Goal: Task Accomplishment & Management: Manage account settings

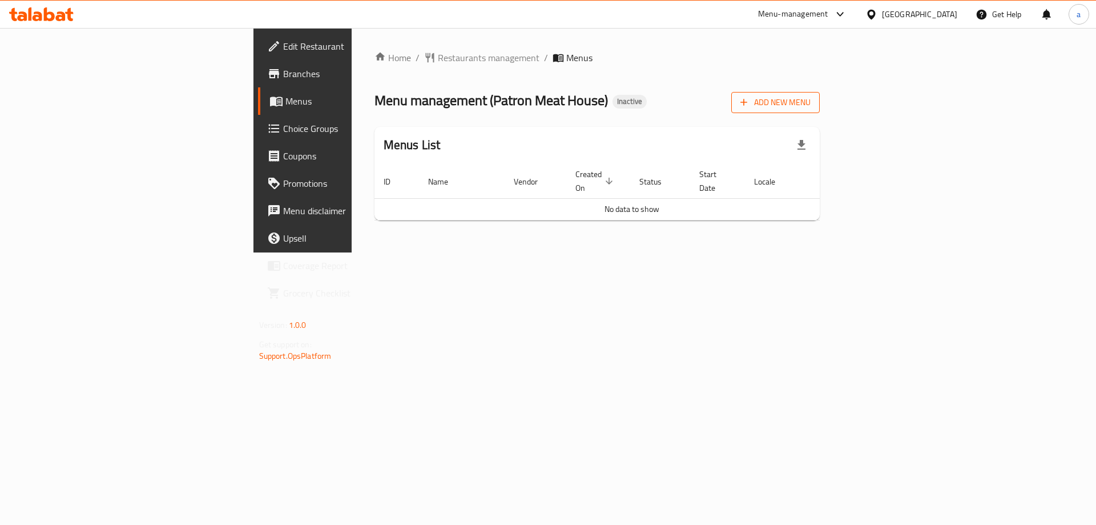
click at [811, 104] on span "Add New Menu" at bounding box center [776, 102] width 70 height 14
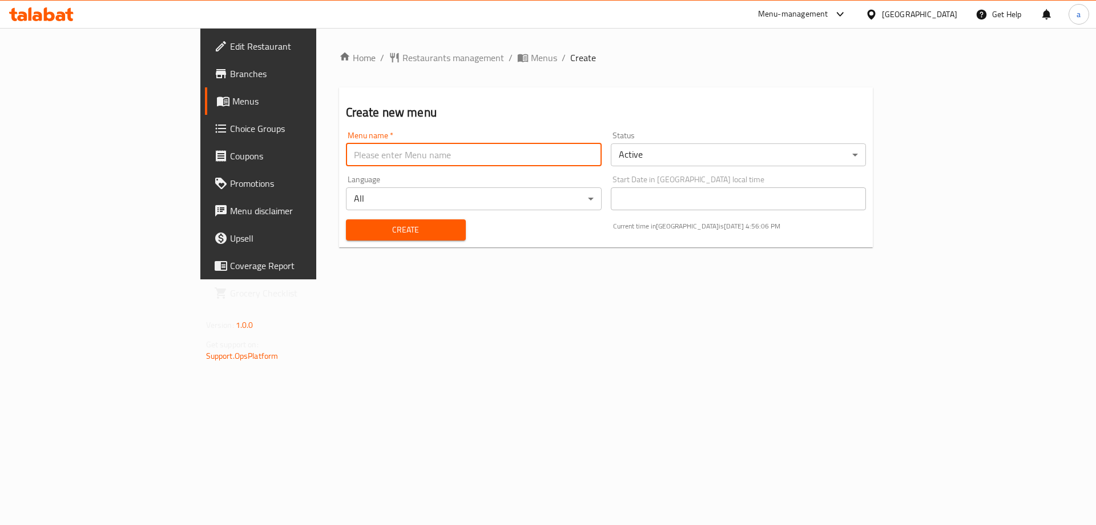
click at [534, 159] on input "text" at bounding box center [474, 154] width 256 height 23
type input "Taha"
click at [346, 221] on button "Create" at bounding box center [406, 229] width 120 height 21
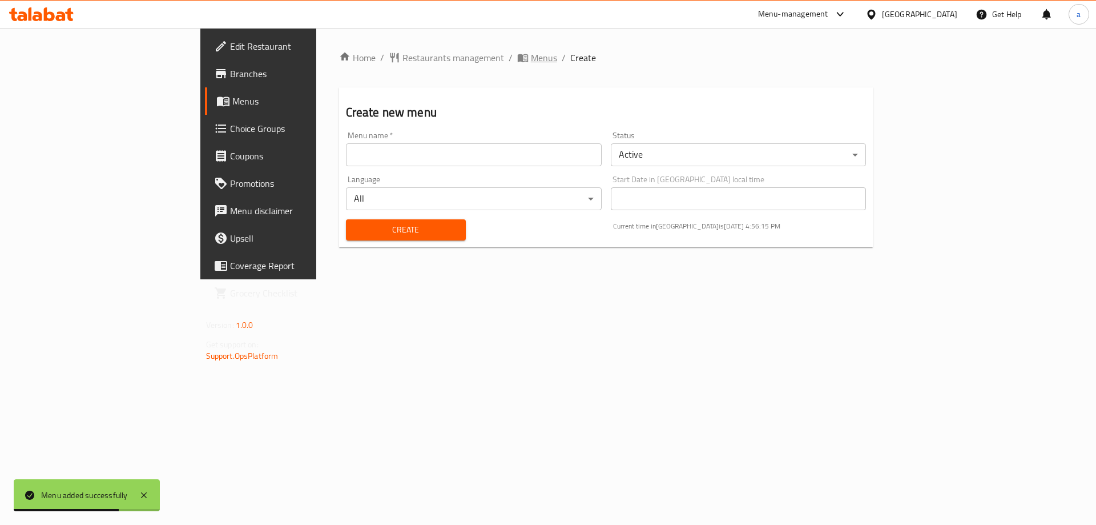
click at [531, 61] on span "Menus" at bounding box center [544, 58] width 26 height 14
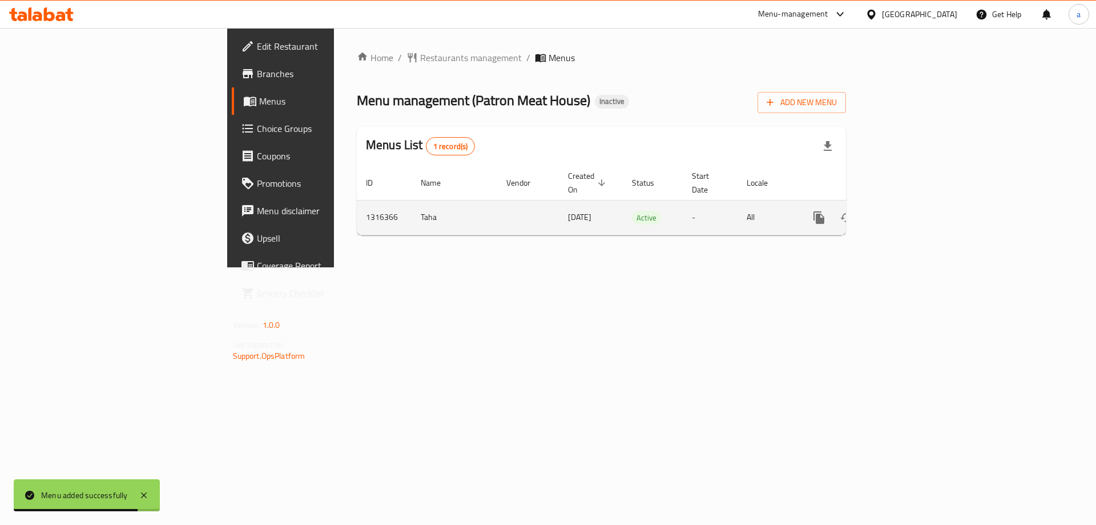
click at [908, 211] on icon "enhanced table" at bounding box center [902, 218] width 14 height 14
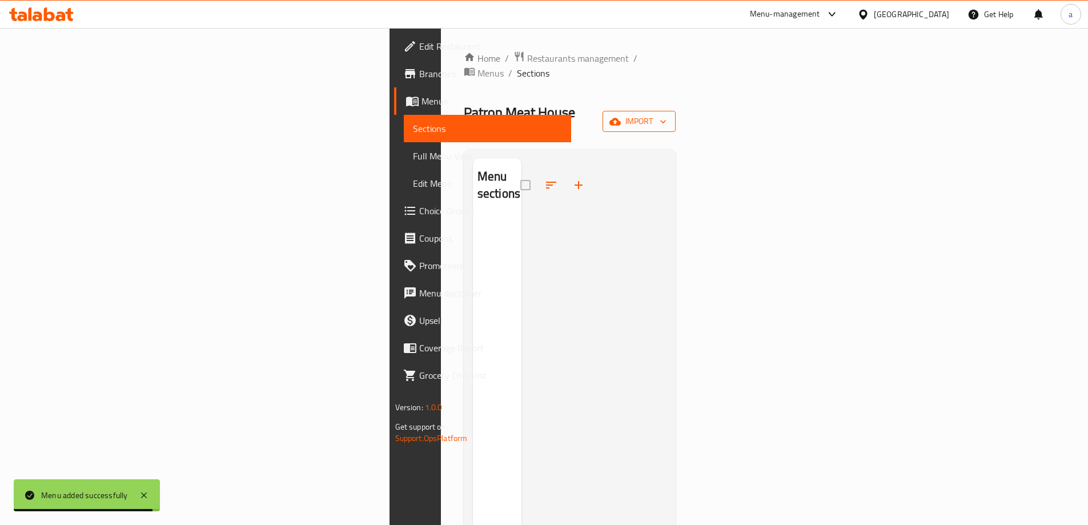
click at [666, 114] on span "import" at bounding box center [639, 121] width 55 height 14
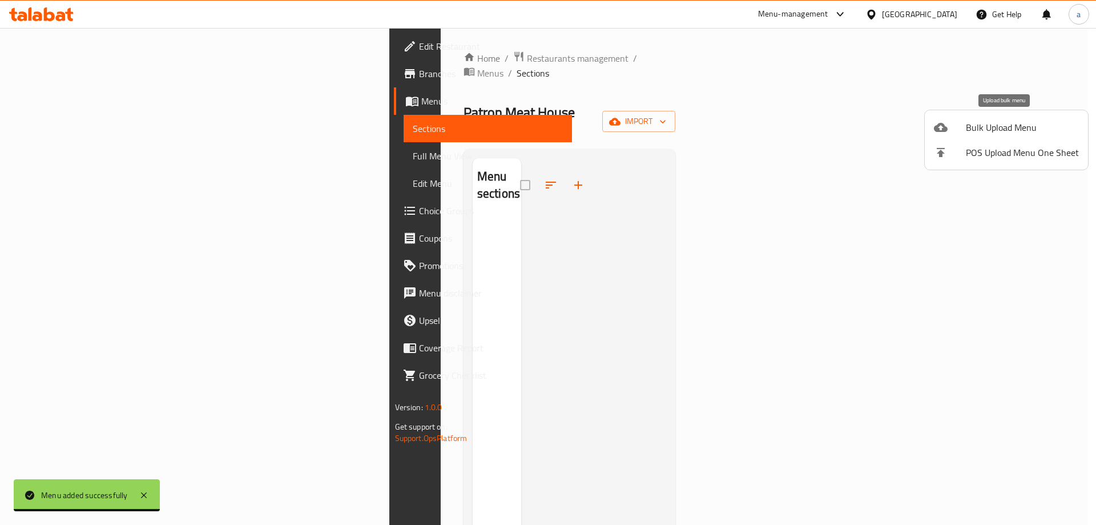
click at [984, 134] on span "Bulk Upload Menu" at bounding box center [1022, 127] width 113 height 14
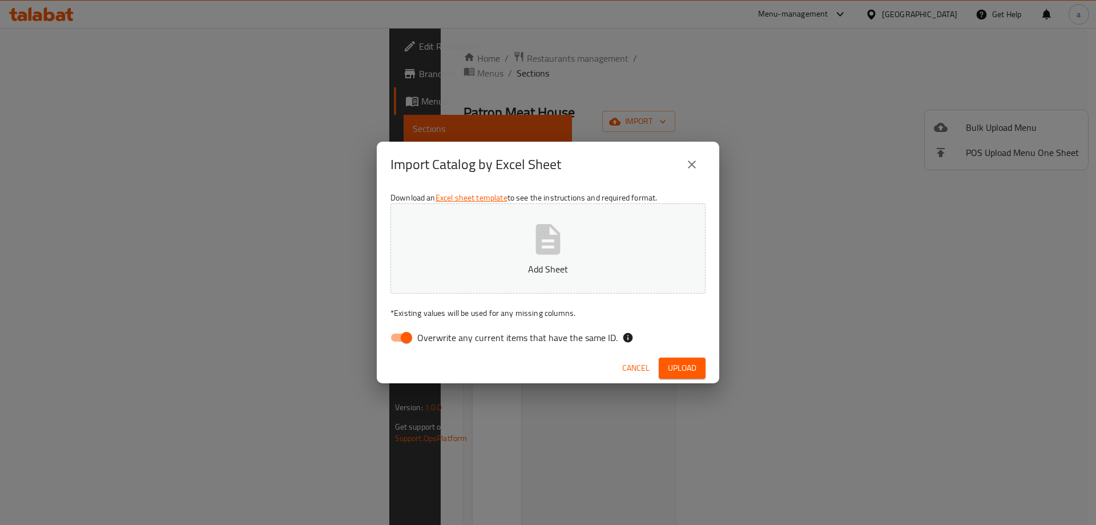
click at [557, 212] on button "Add Sheet" at bounding box center [548, 248] width 315 height 90
click at [413, 338] on input "Overwrite any current items that have the same ID." at bounding box center [406, 338] width 65 height 22
checkbox input "false"
click at [673, 375] on span "Upload" at bounding box center [682, 368] width 29 height 14
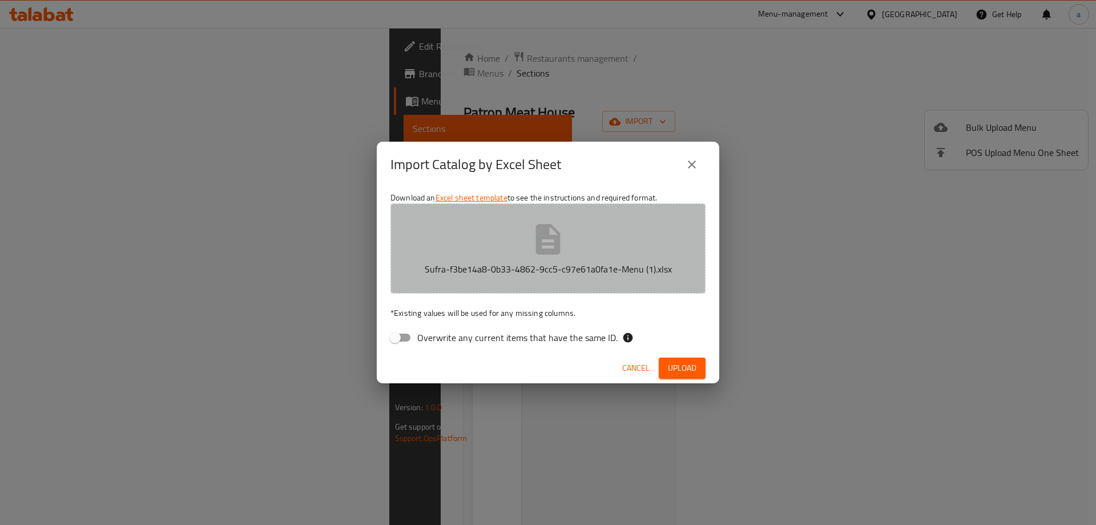
click at [530, 256] on icon "button" at bounding box center [548, 239] width 37 height 37
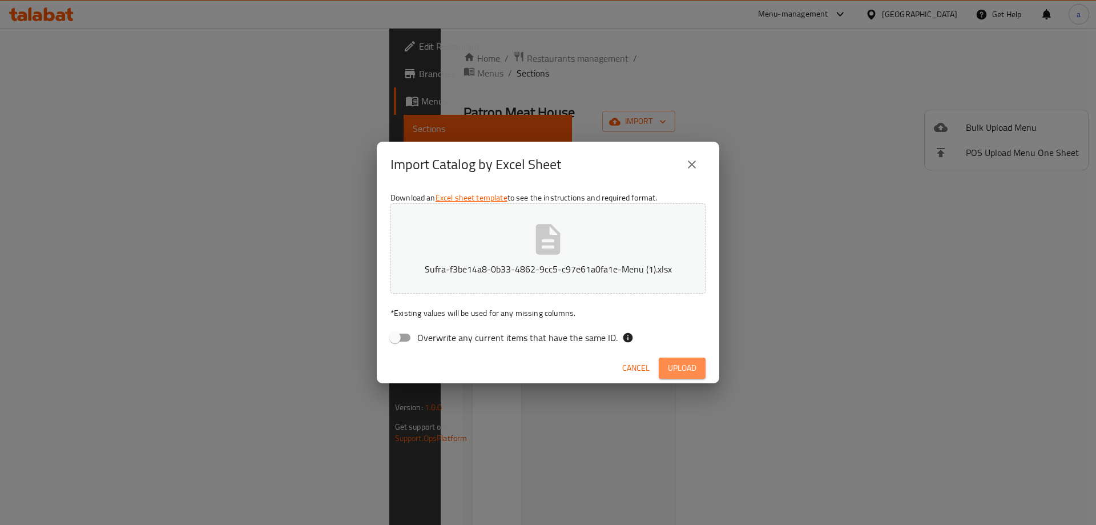
click at [673, 360] on button "Upload" at bounding box center [682, 367] width 47 height 21
click at [628, 267] on p "Sufra-f3be14a8-0b33-4862-9cc5-c97e61a0fa1e-Menu (1).xlsx" at bounding box center [548, 269] width 280 height 14
click at [707, 361] on div "Cancel Upload" at bounding box center [548, 368] width 343 height 30
click at [695, 367] on span "Upload" at bounding box center [682, 368] width 29 height 14
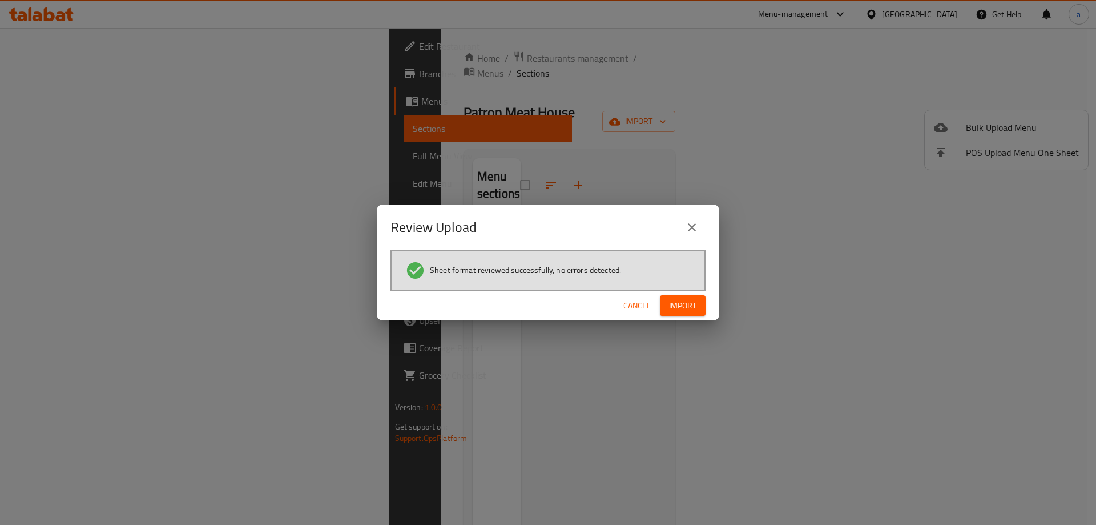
click at [687, 307] on span "Import" at bounding box center [682, 306] width 27 height 14
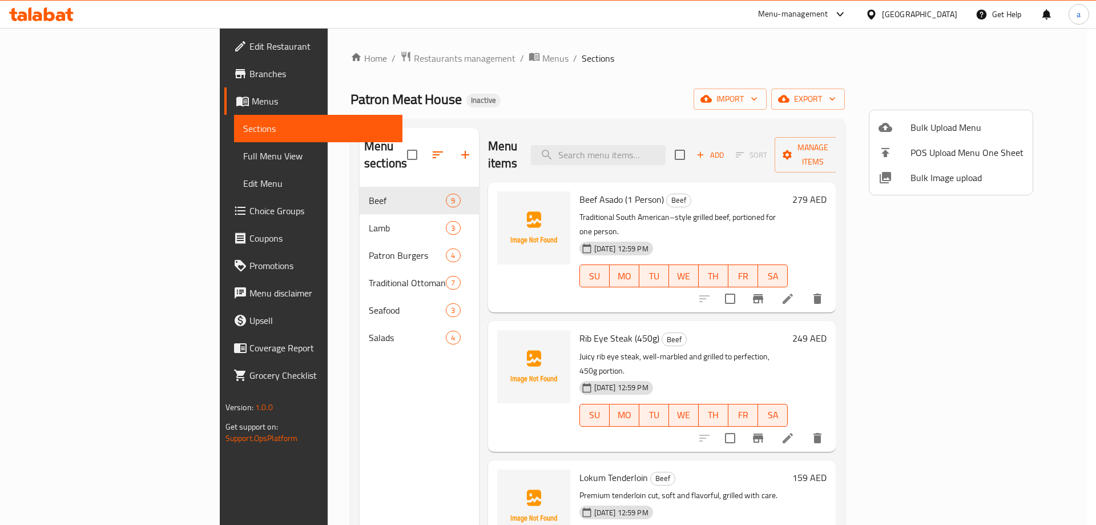
click at [97, 50] on div at bounding box center [548, 262] width 1096 height 525
click at [250, 50] on span "Edit Restaurant" at bounding box center [322, 46] width 144 height 14
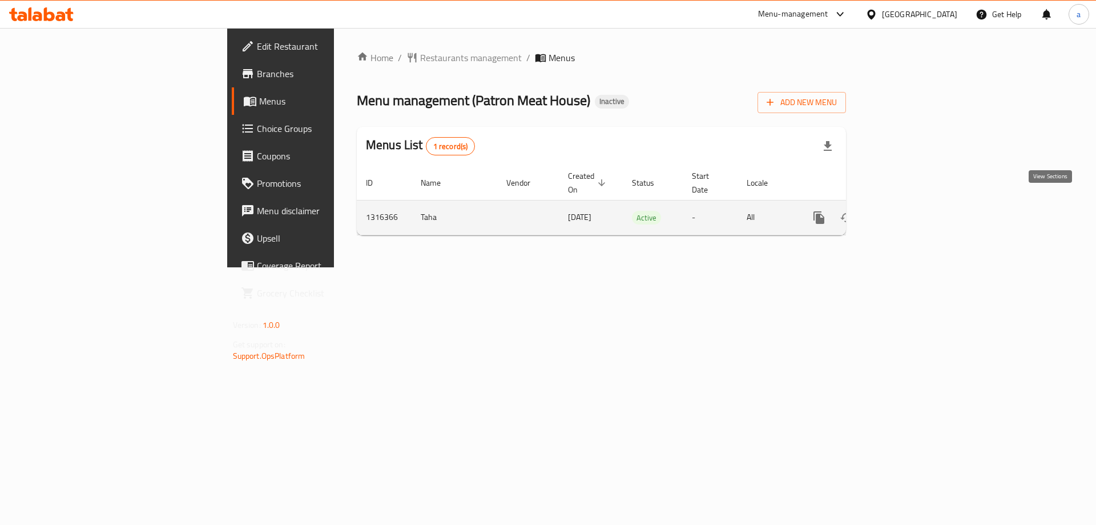
click at [908, 211] on icon "enhanced table" at bounding box center [902, 218] width 14 height 14
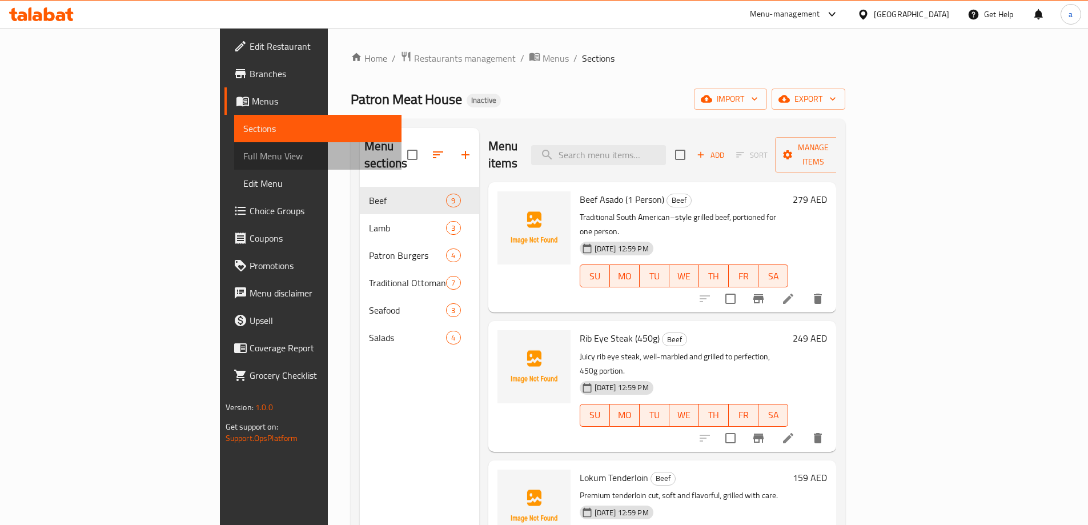
click at [243, 162] on span "Full Menu View" at bounding box center [317, 156] width 149 height 14
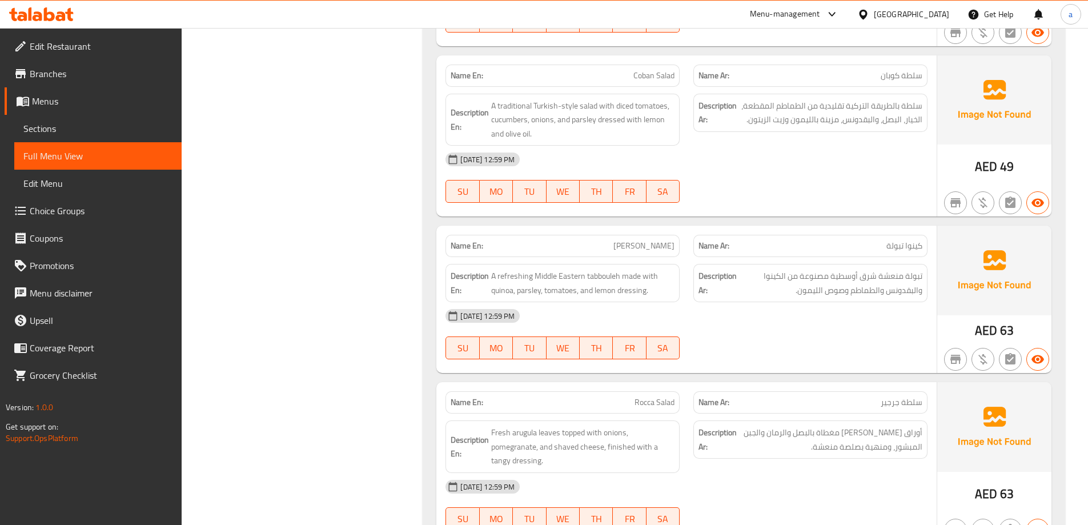
scroll to position [4789, 0]
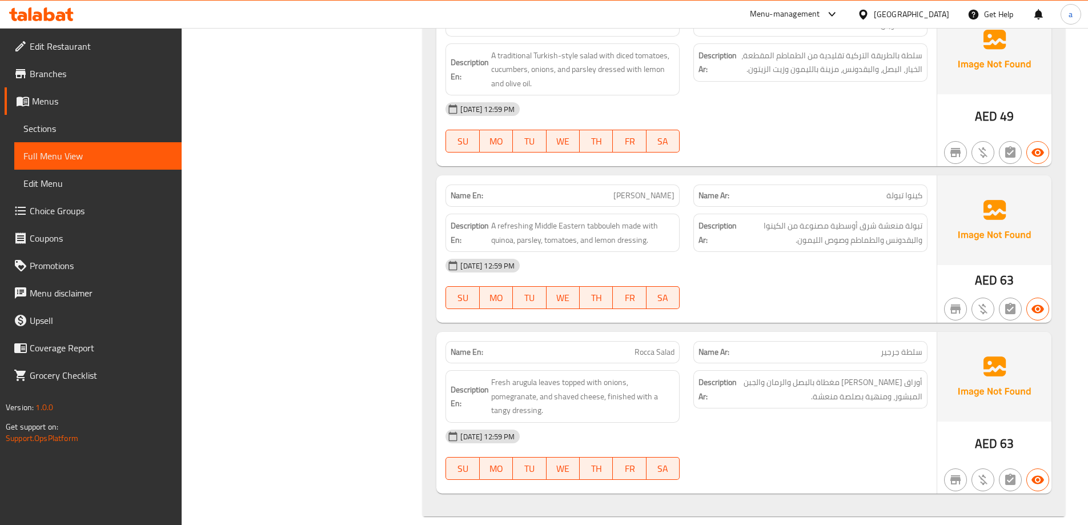
click at [83, 123] on span "Sections" at bounding box center [97, 129] width 149 height 14
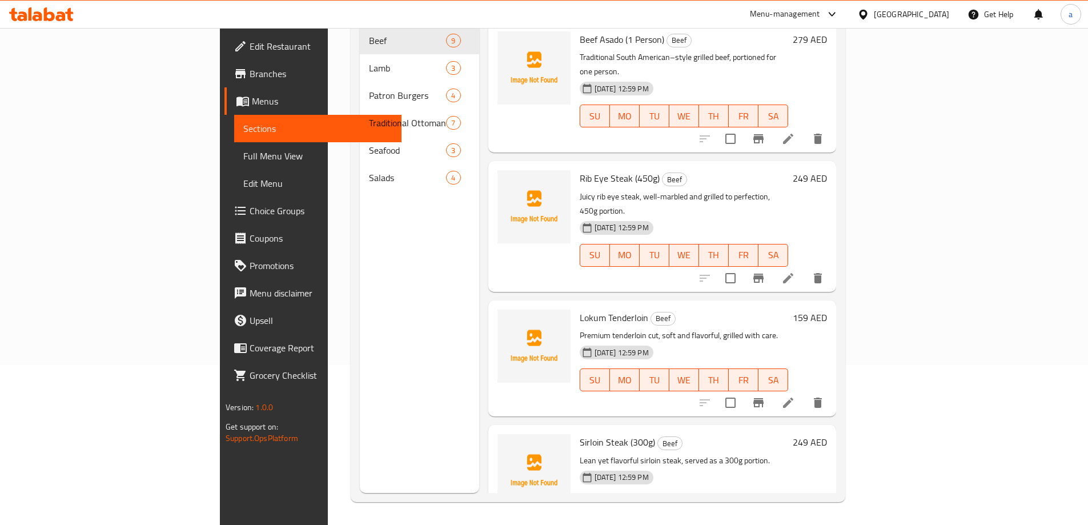
scroll to position [160, 0]
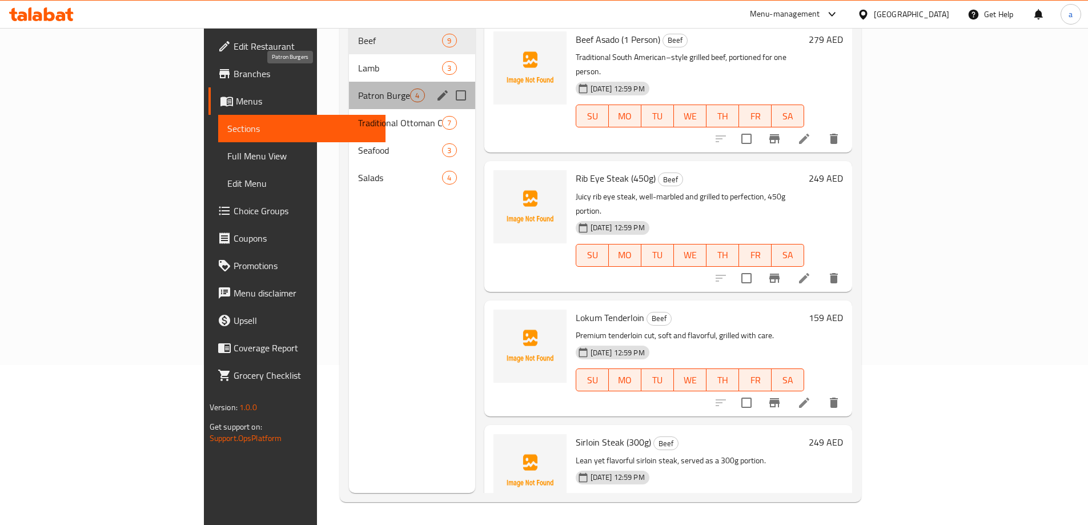
click at [358, 88] on span "Patron Burgers" at bounding box center [384, 95] width 52 height 14
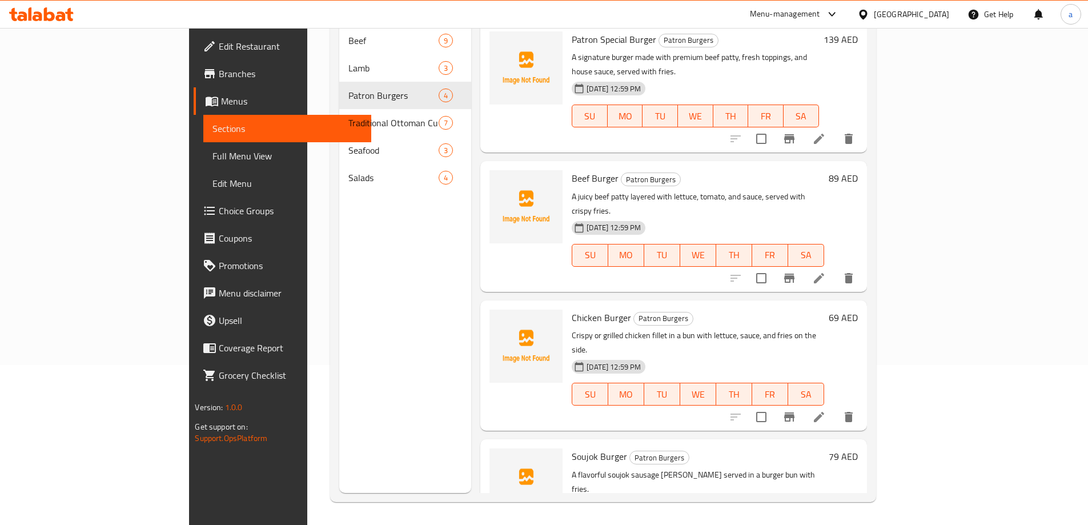
click at [835, 407] on li at bounding box center [819, 417] width 32 height 21
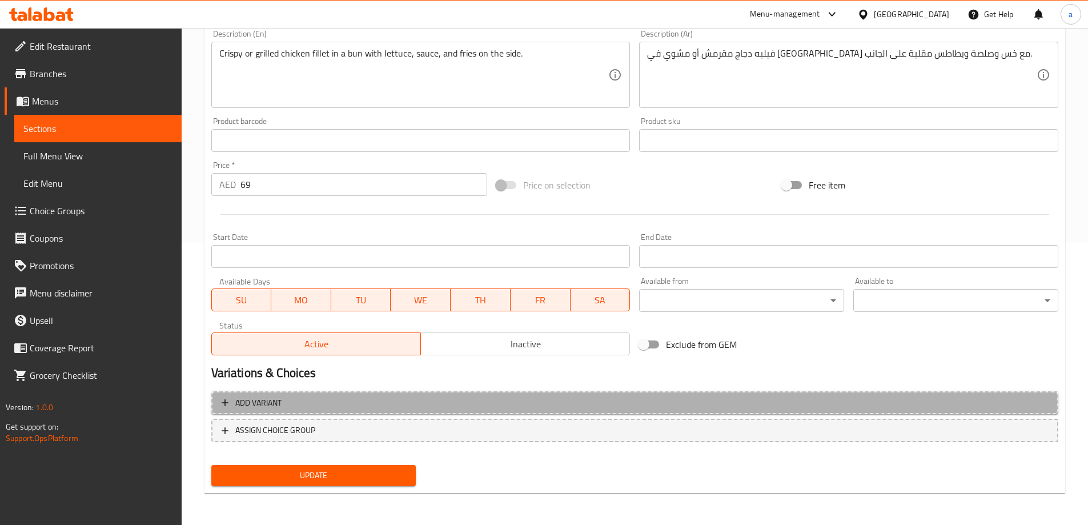
click at [321, 406] on span "Add variant" at bounding box center [635, 403] width 826 height 14
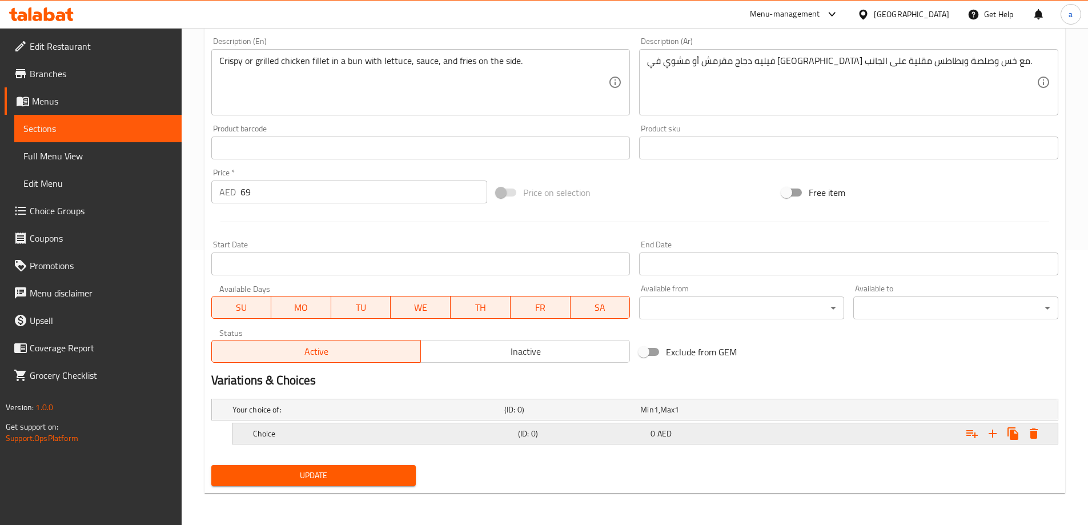
click at [313, 433] on h5 "Choice" at bounding box center [383, 433] width 260 height 11
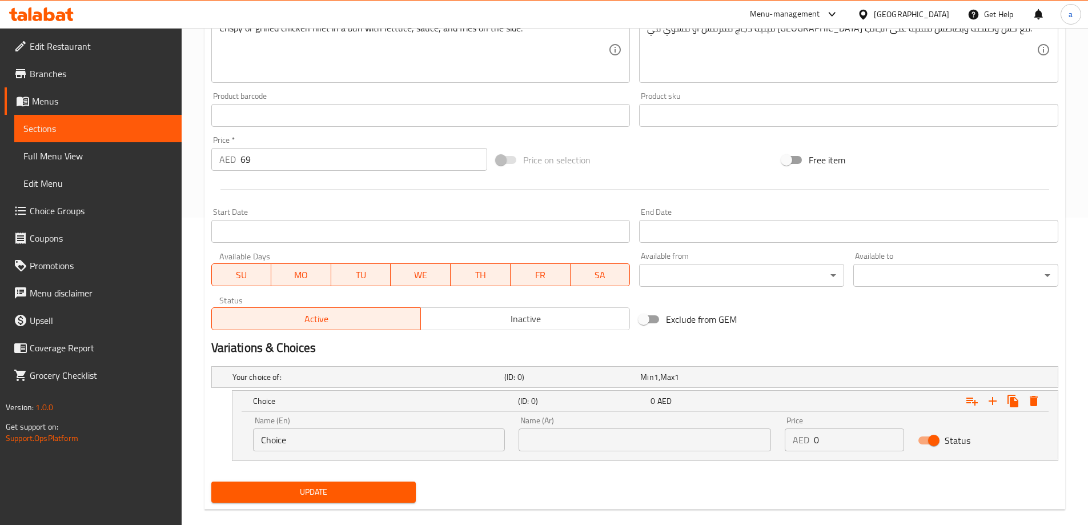
scroll to position [324, 0]
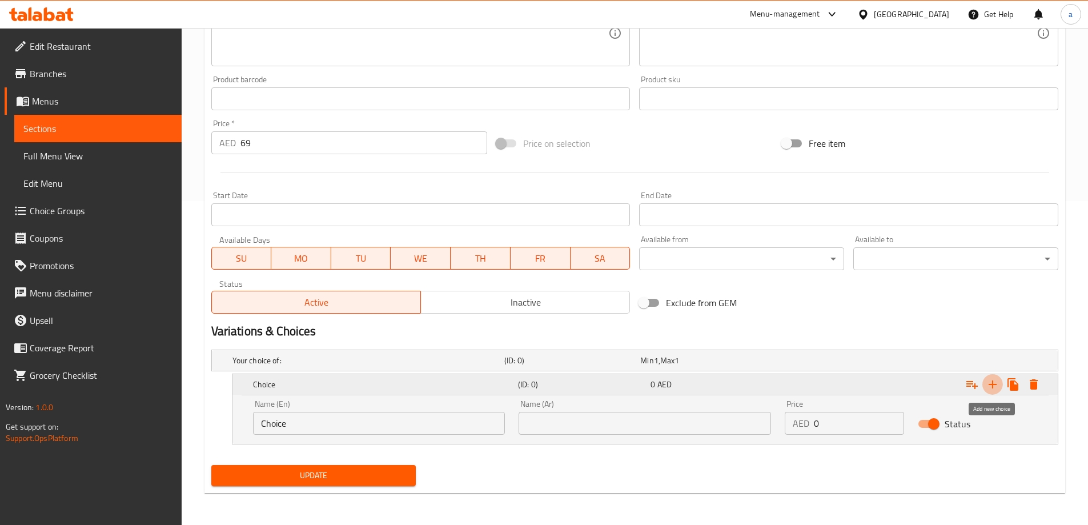
click at [992, 381] on icon "Expand" at bounding box center [992, 384] width 8 height 8
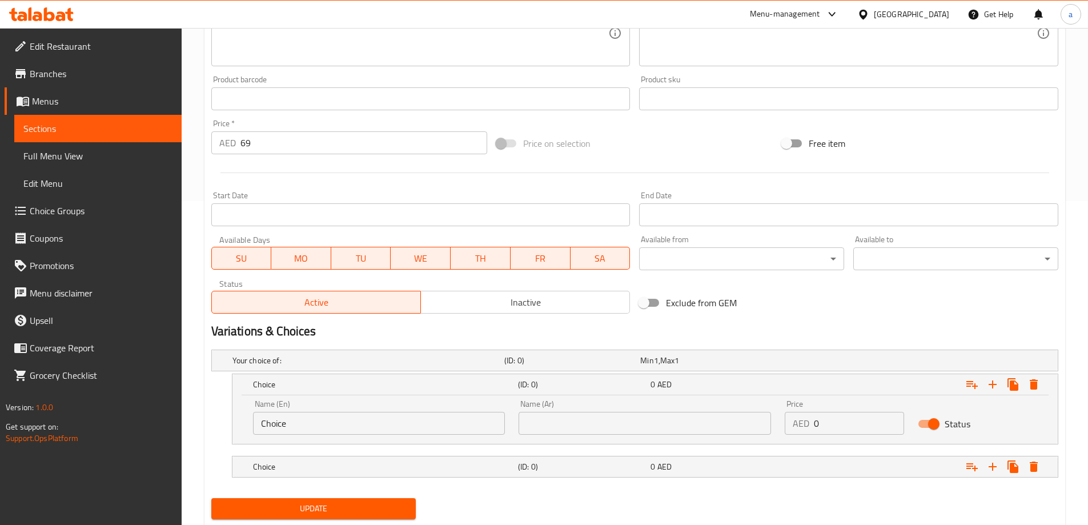
scroll to position [38, 0]
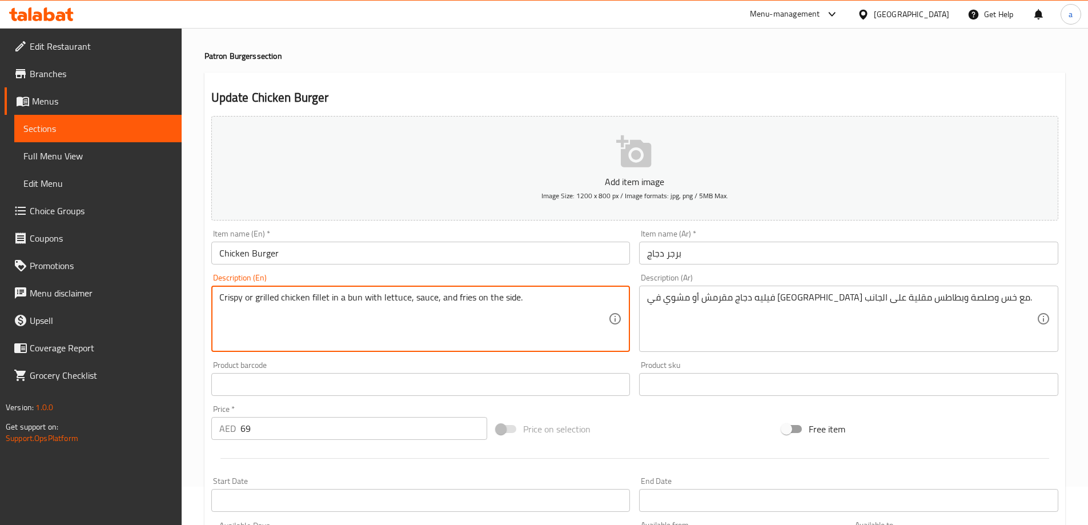
click at [271, 297] on textarea "Crispy or grilled chicken fillet in a bun with lettuce, sauce, and fries on the…" at bounding box center [413, 319] width 389 height 54
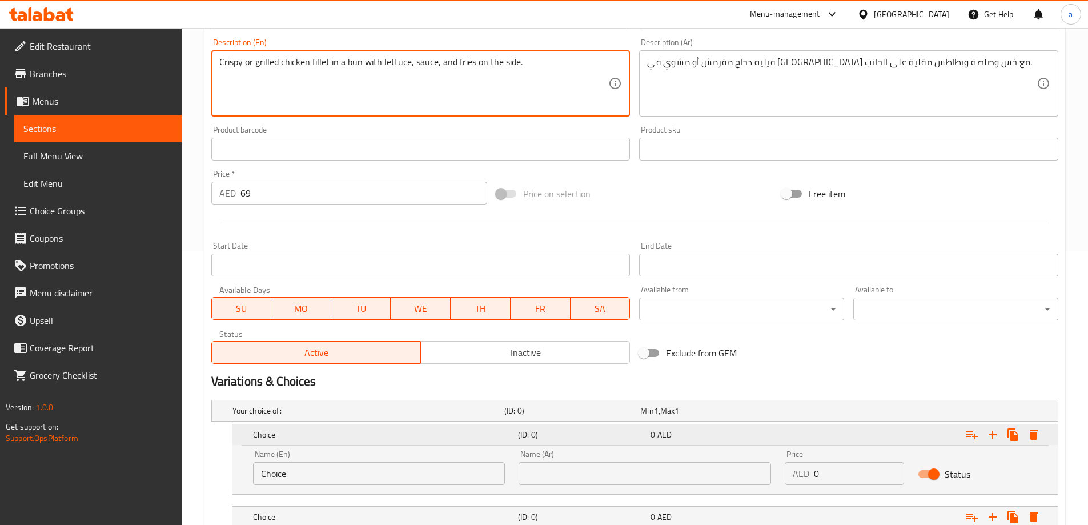
scroll to position [324, 0]
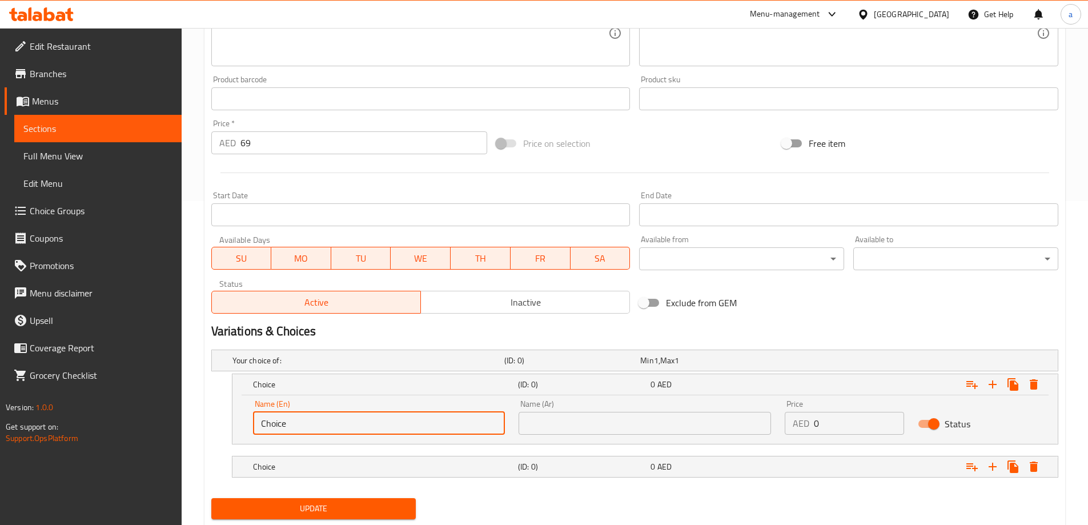
click at [349, 413] on input "Choice" at bounding box center [379, 423] width 252 height 23
paste input "grilled"
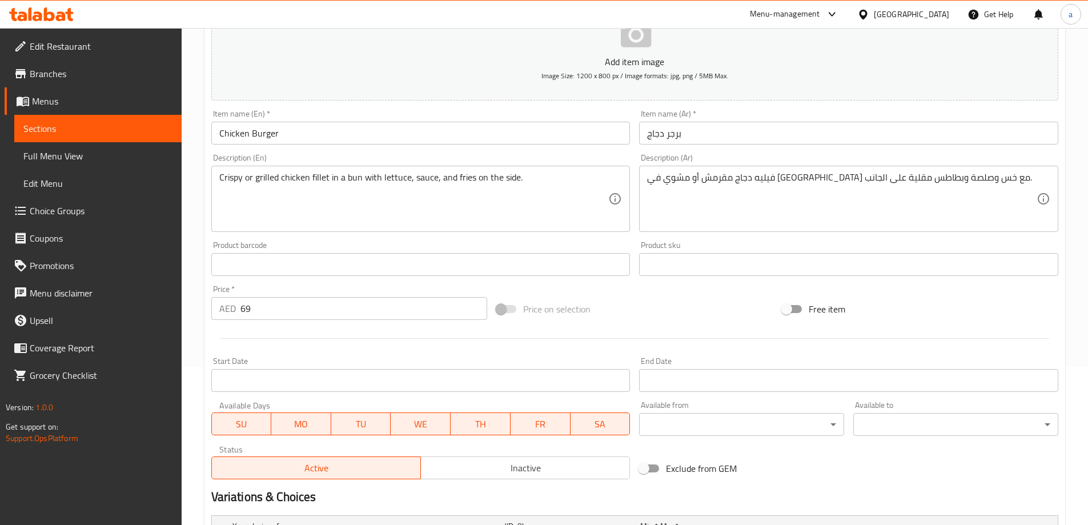
scroll to position [0, 0]
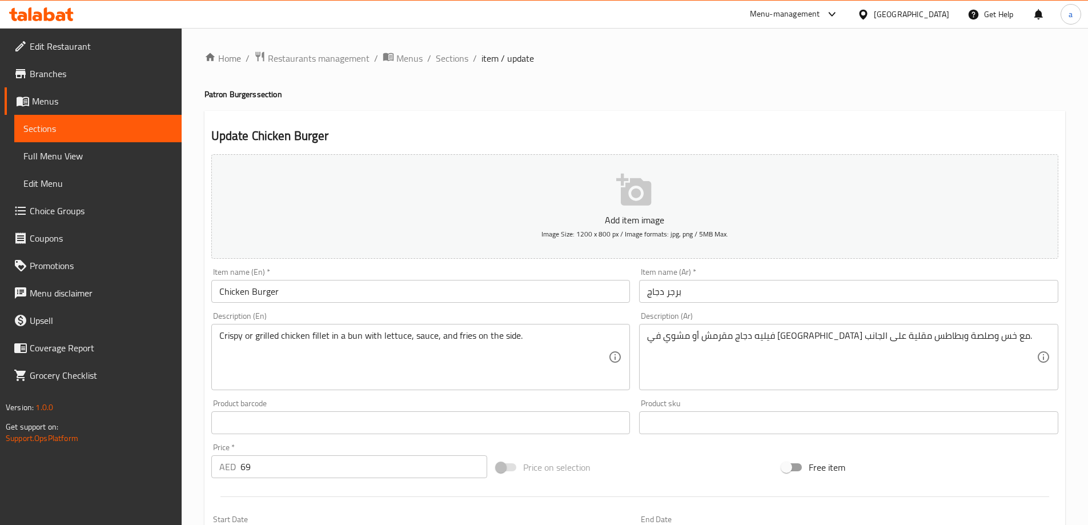
type input "grilled"
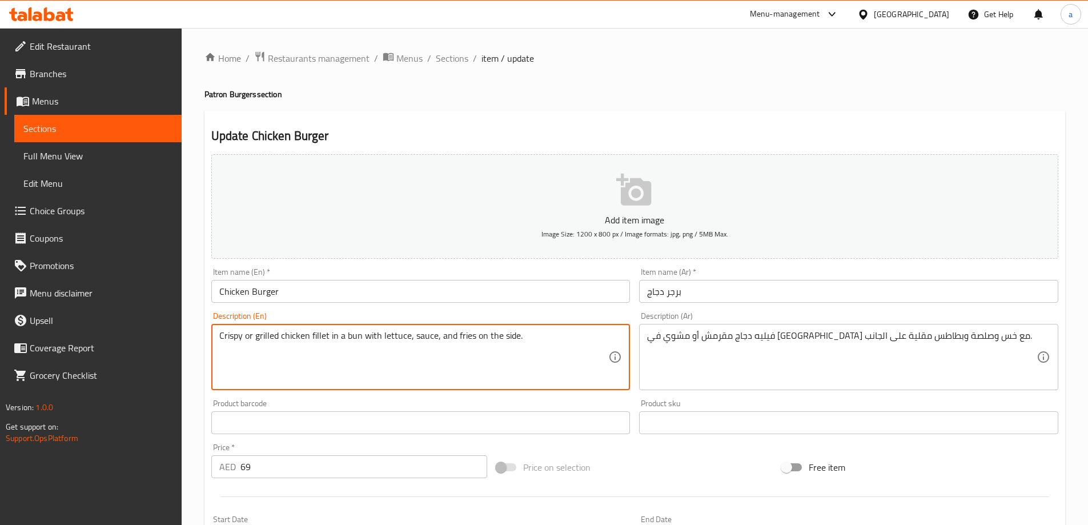
click at [229, 332] on textarea "Crispy or grilled chicken fillet in a bun with lettuce, sauce, and fries on the…" at bounding box center [413, 357] width 389 height 54
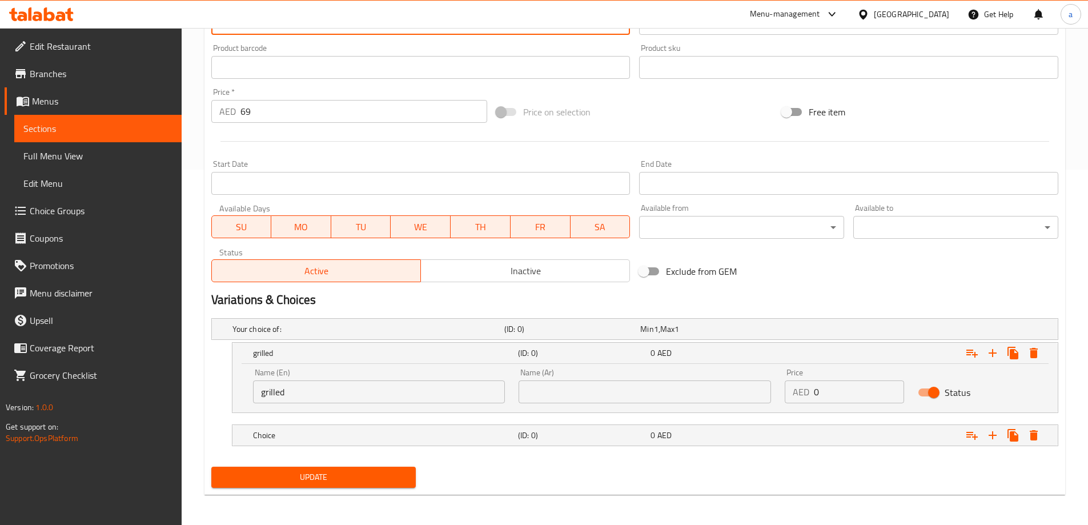
scroll to position [357, 0]
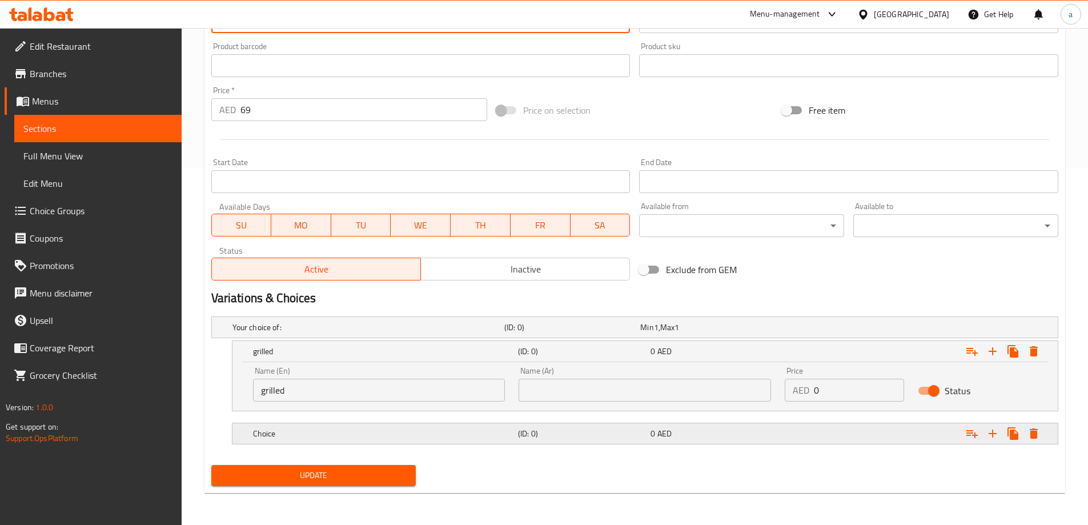
click at [315, 444] on div "Choice (ID: 0) 0 AED" at bounding box center [648, 433] width 795 height 25
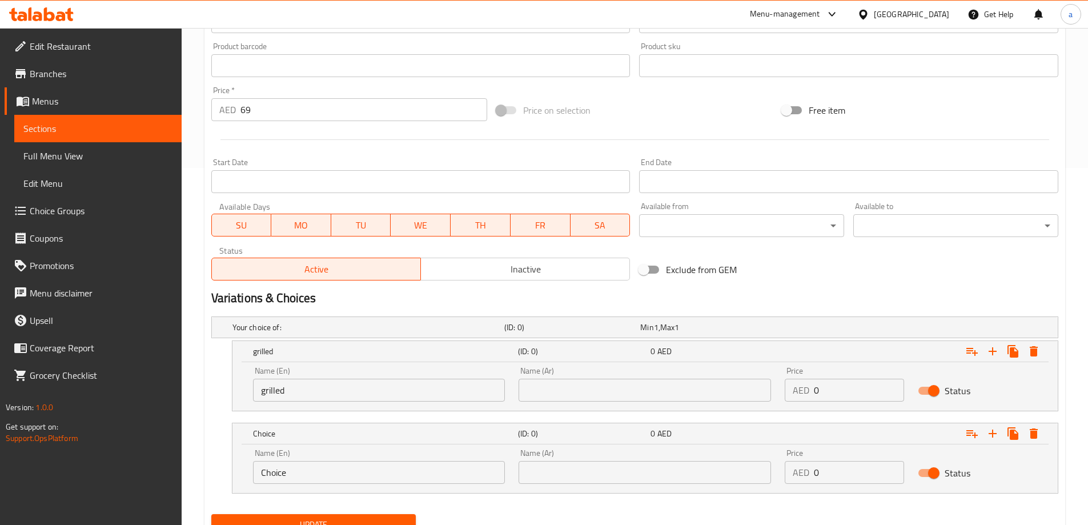
click at [302, 474] on input "Choice" at bounding box center [379, 472] width 252 height 23
paste input "rispy"
type input "Crispy"
click at [535, 399] on input "text" at bounding box center [644, 390] width 252 height 23
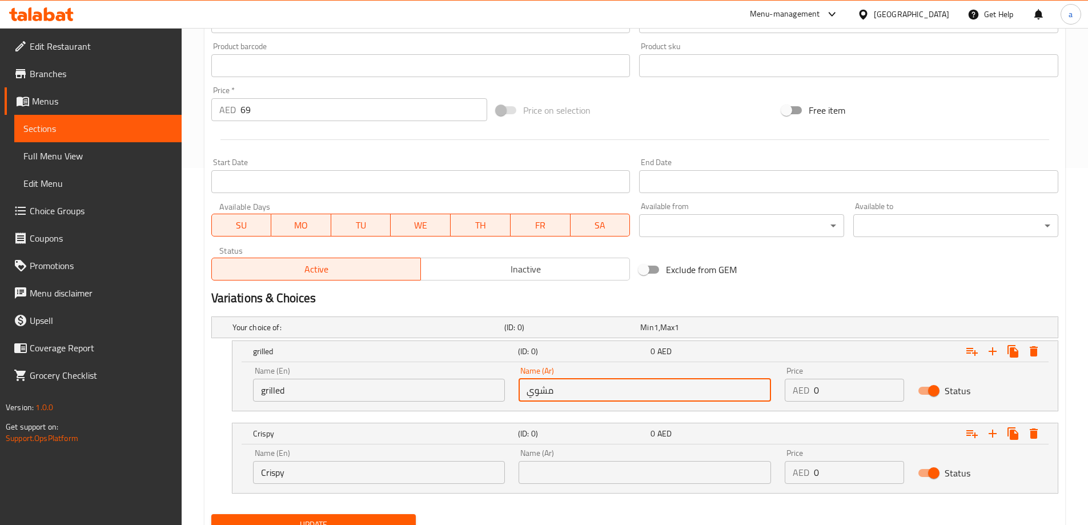
type input "مشوي"
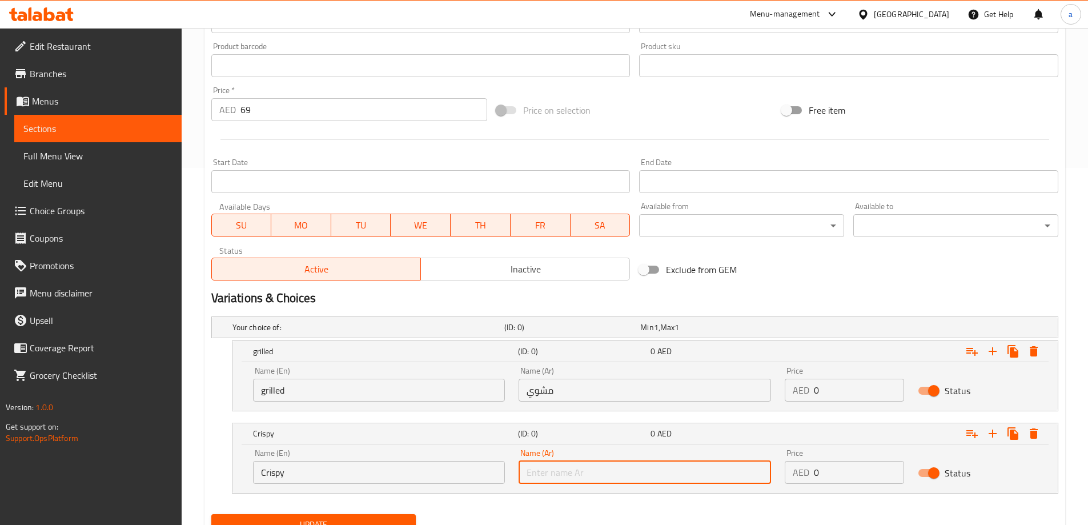
click at [649, 462] on input "text" at bounding box center [644, 472] width 252 height 23
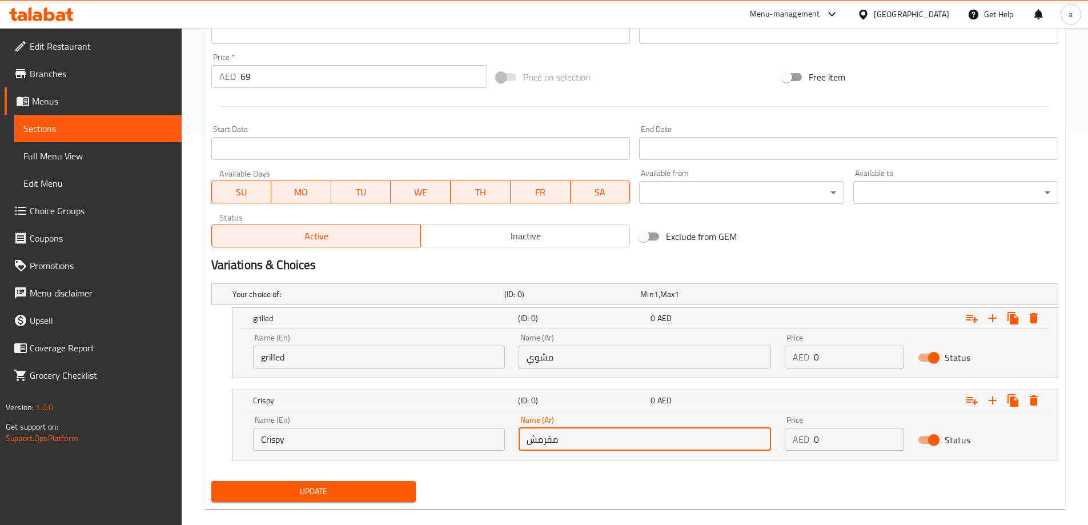
scroll to position [406, 0]
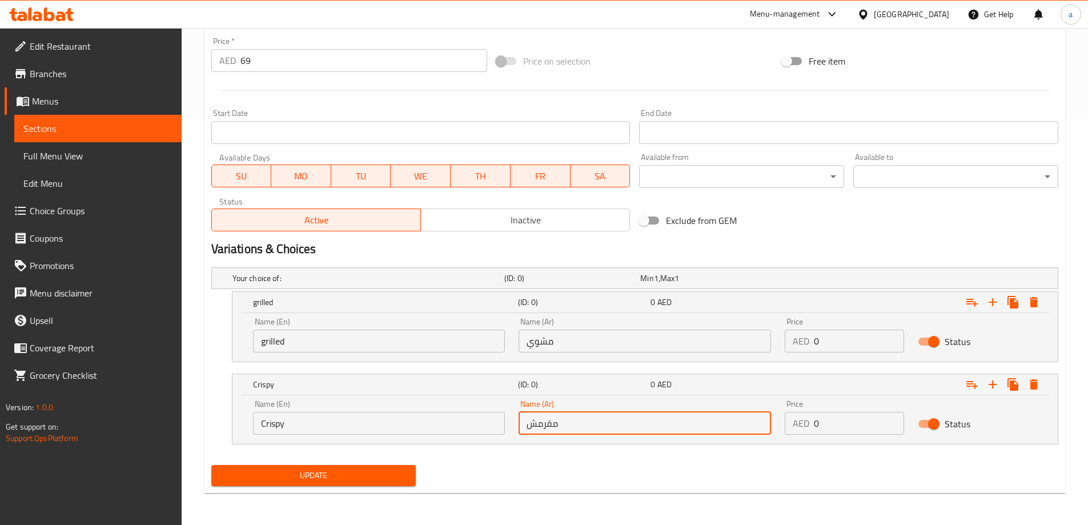
type input "مقرمش"
click at [276, 478] on span "Update" at bounding box center [313, 475] width 187 height 14
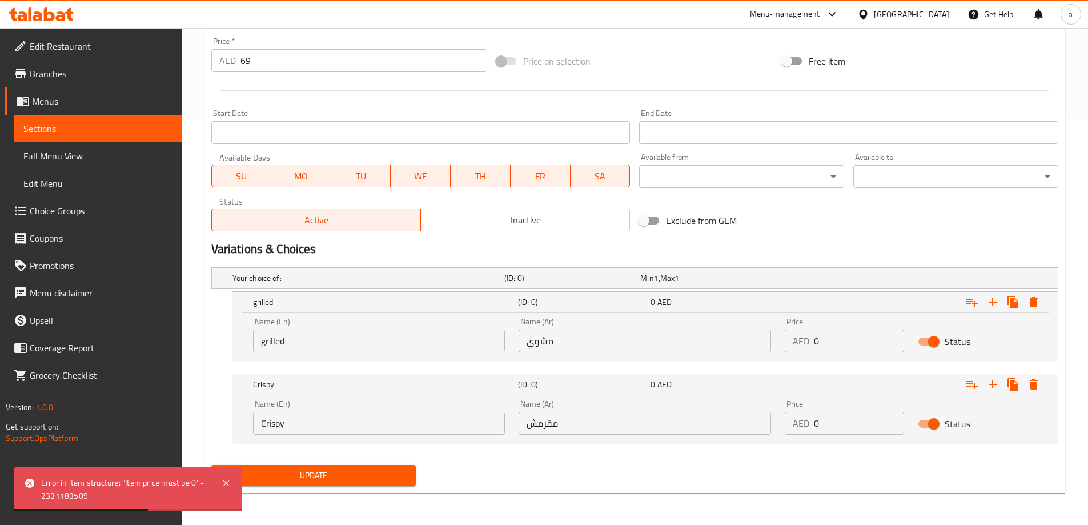
click at [75, 208] on span "Choice Groups" at bounding box center [101, 211] width 143 height 14
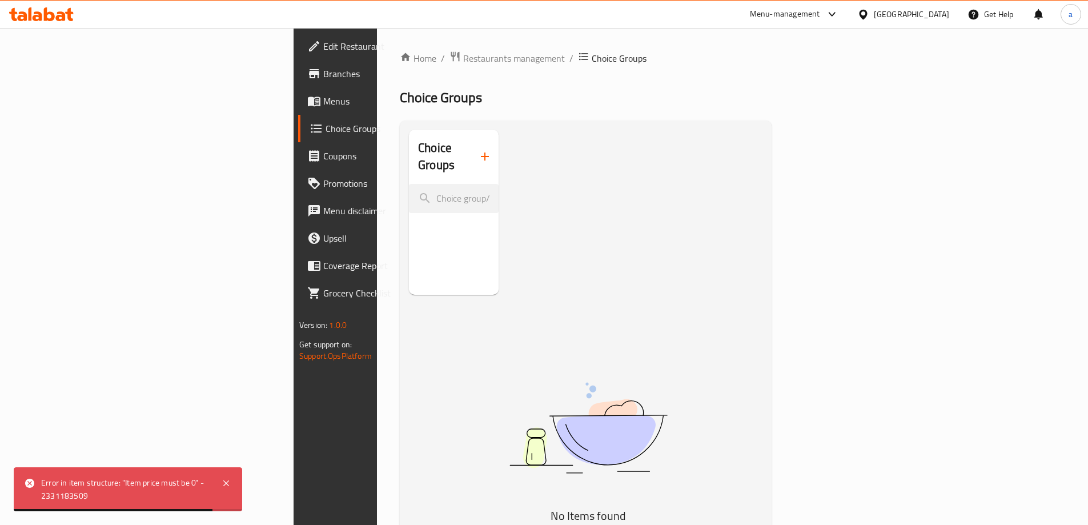
click at [478, 150] on icon "button" at bounding box center [485, 157] width 14 height 14
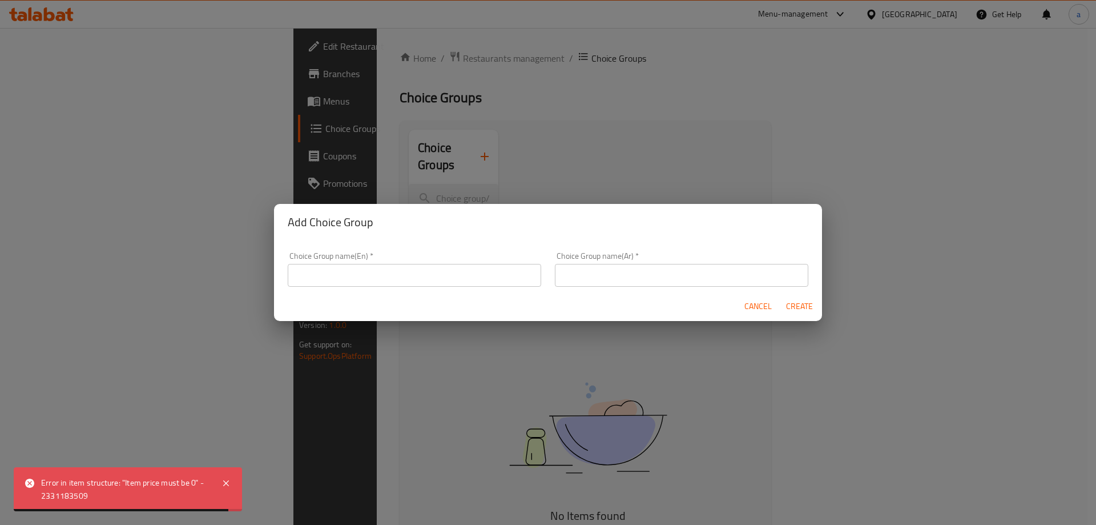
click at [404, 278] on input "text" at bounding box center [415, 275] width 254 height 23
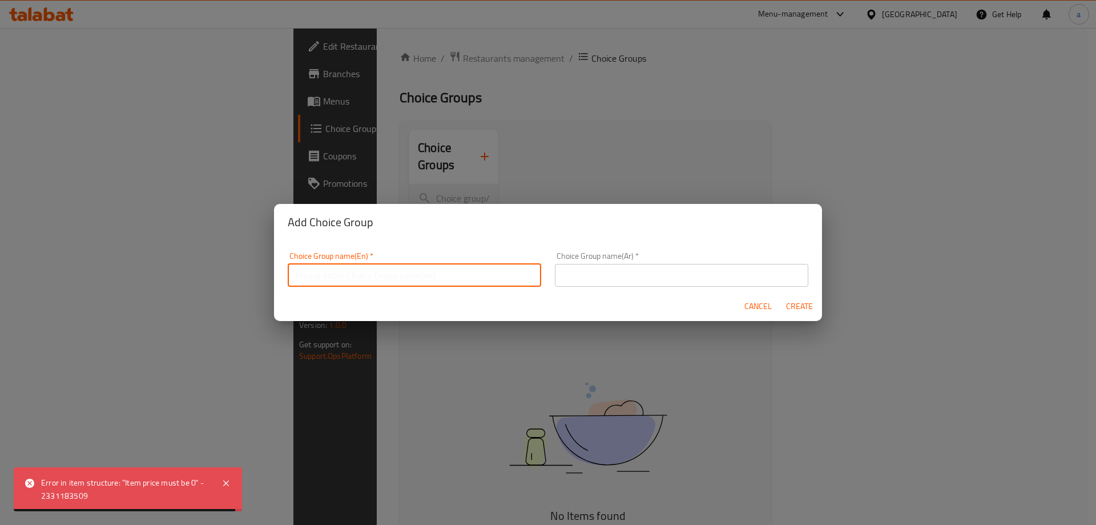
click at [404, 278] on input "text" at bounding box center [415, 275] width 254 height 23
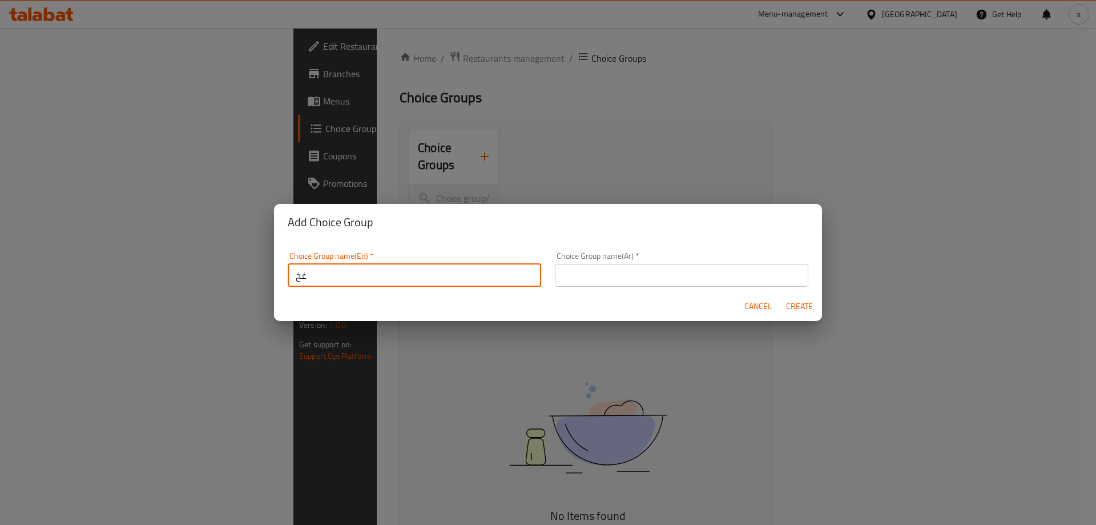
type input "غ"
type input "your choice of"
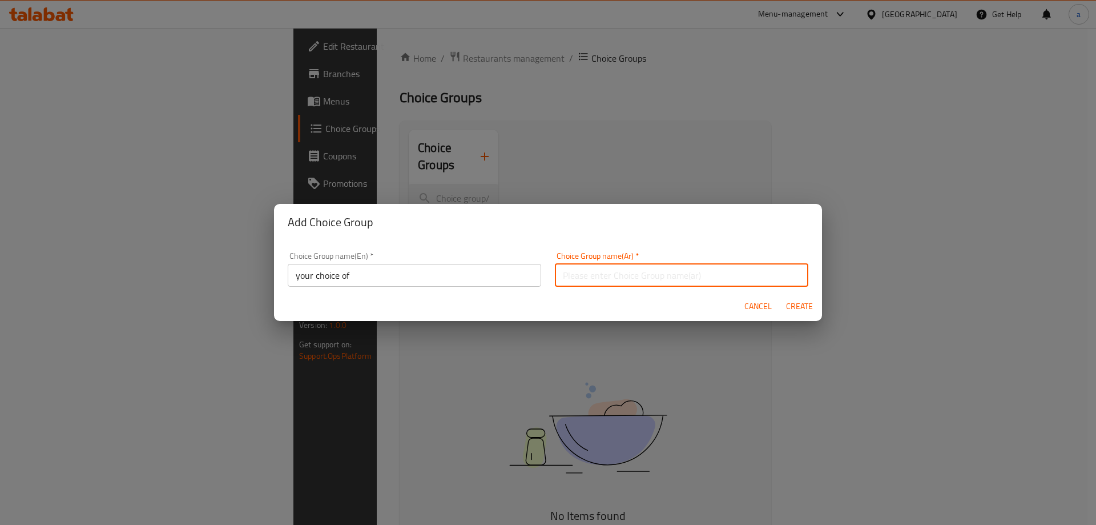
click at [619, 272] on input "text" at bounding box center [682, 275] width 254 height 23
type input "اختيارك من"
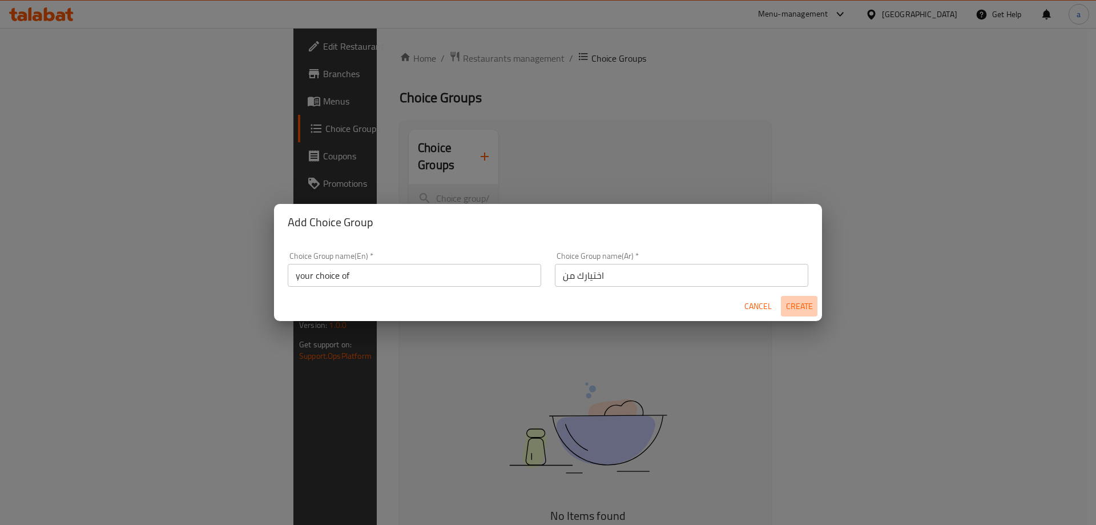
click at [800, 306] on span "Create" at bounding box center [799, 306] width 27 height 14
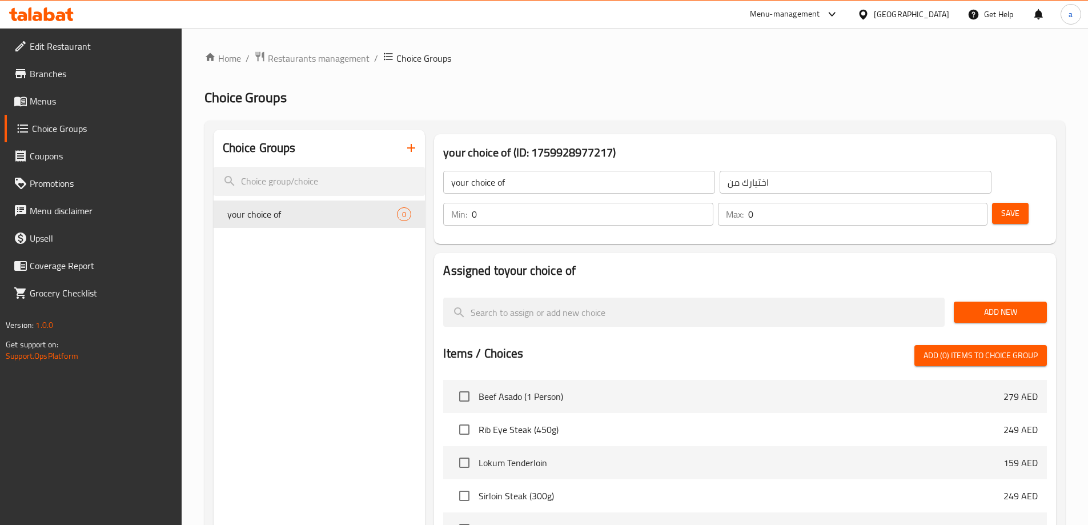
click at [713, 203] on input "0" at bounding box center [592, 214] width 241 height 23
type input "1"
click at [713, 203] on input "1" at bounding box center [592, 214] width 241 height 23
type input "1"
click at [958, 203] on input "1" at bounding box center [867, 214] width 239 height 23
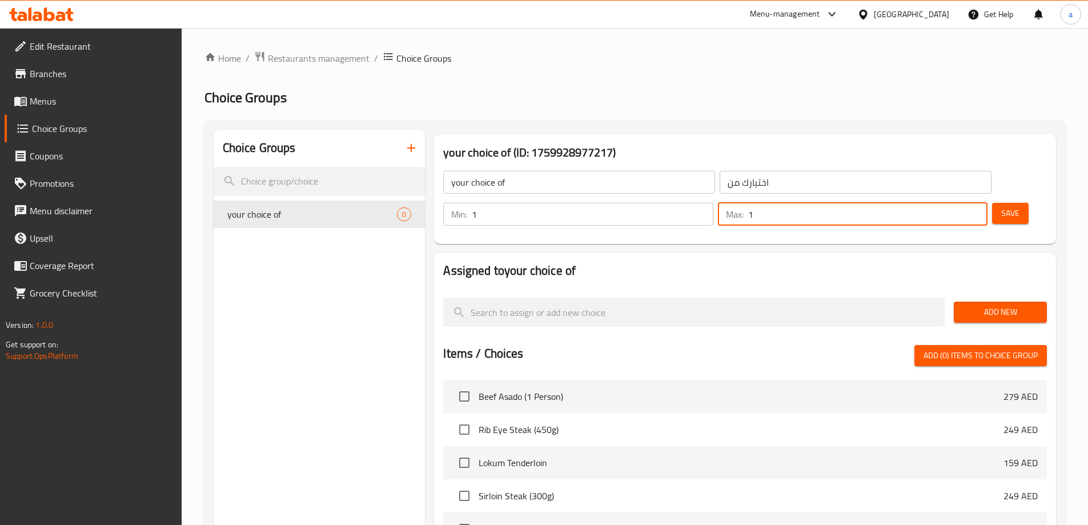
click at [991, 301] on button "Add New" at bounding box center [1000, 311] width 93 height 21
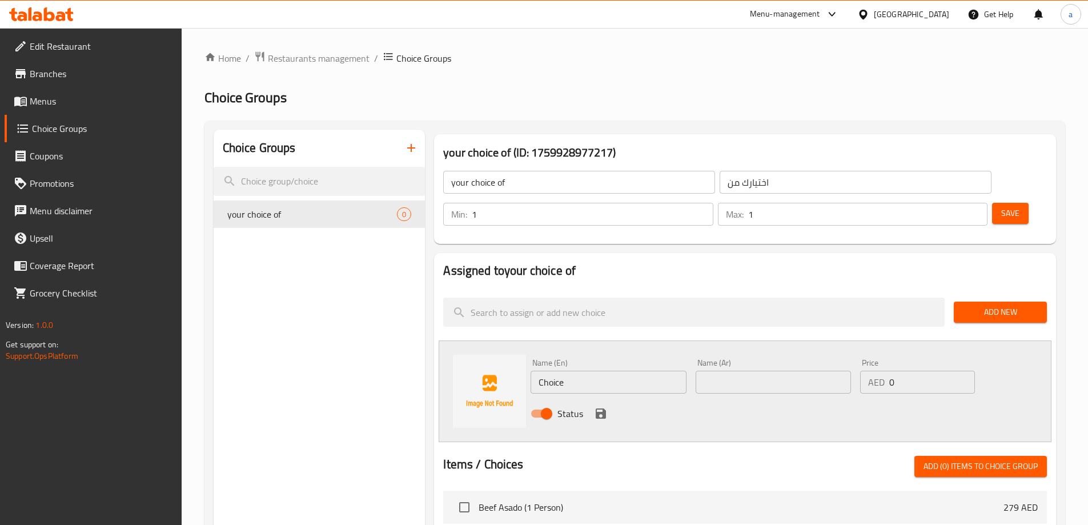
click at [614, 371] on input "Choice" at bounding box center [607, 382] width 155 height 23
type input "ل"
type input "Grilled"
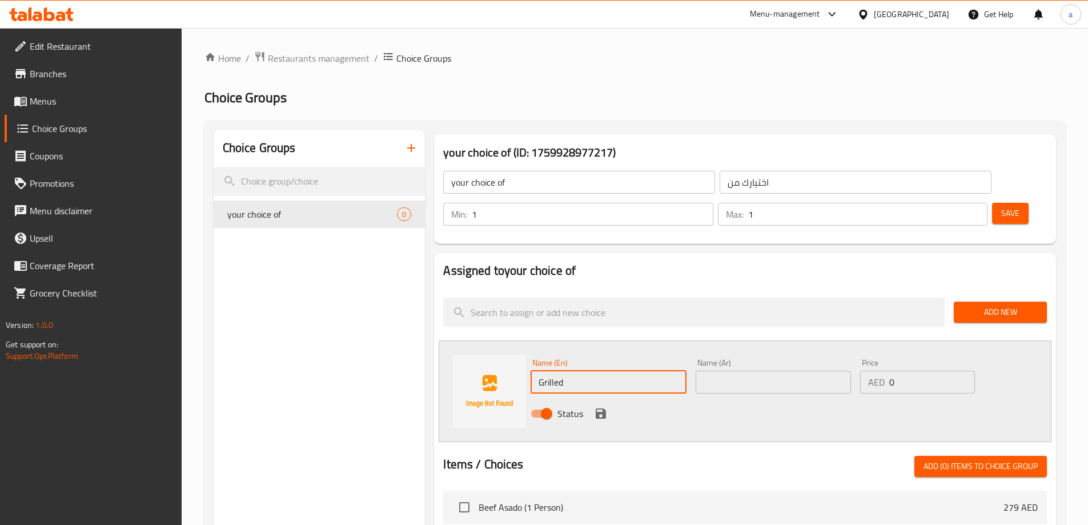
click at [729, 371] on input "text" at bounding box center [772, 382] width 155 height 23
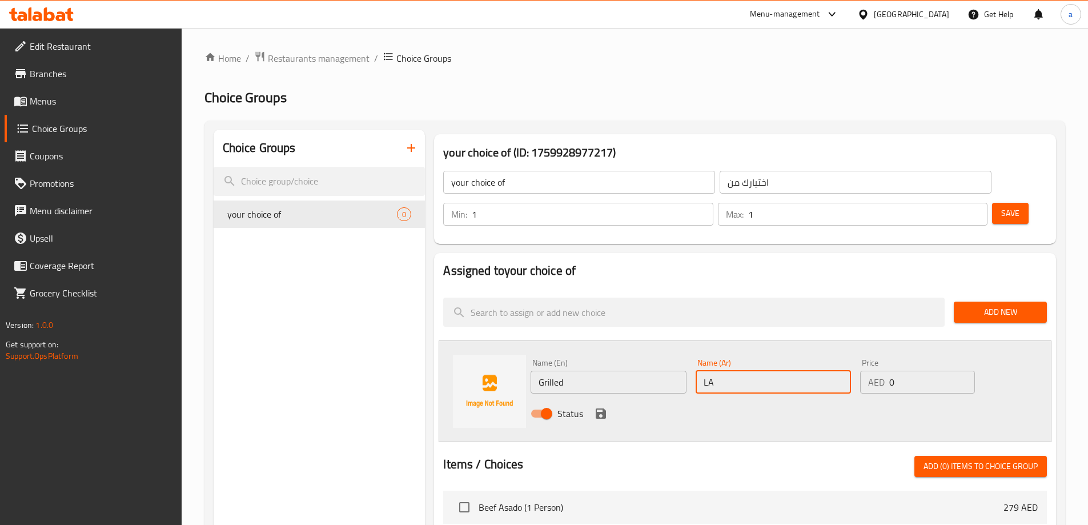
type input "L"
type input "مشوي"
click at [602, 408] on icon "save" at bounding box center [601, 413] width 10 height 10
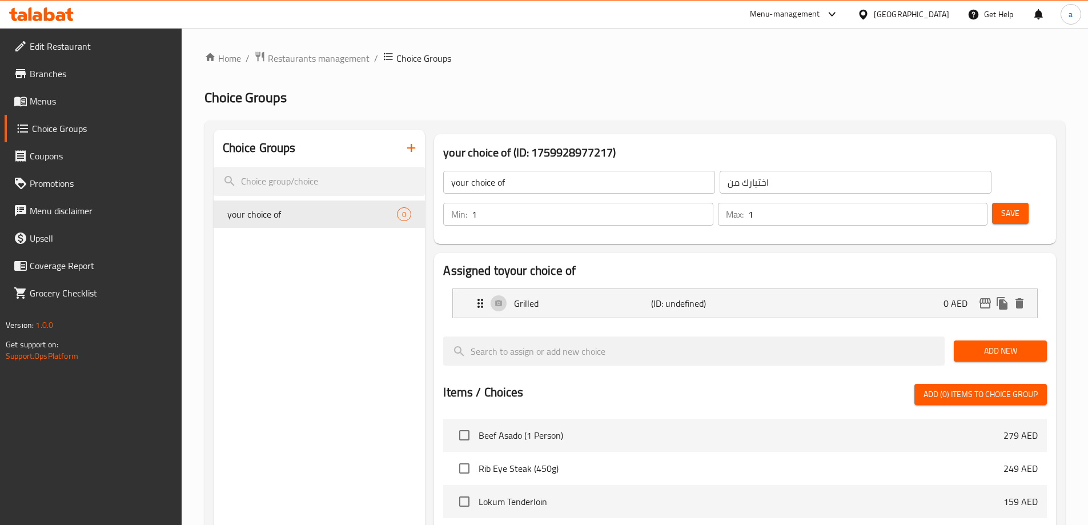
click at [1004, 344] on span "Add New" at bounding box center [1000, 351] width 75 height 14
click at [981, 344] on span "Add New" at bounding box center [1000, 351] width 75 height 14
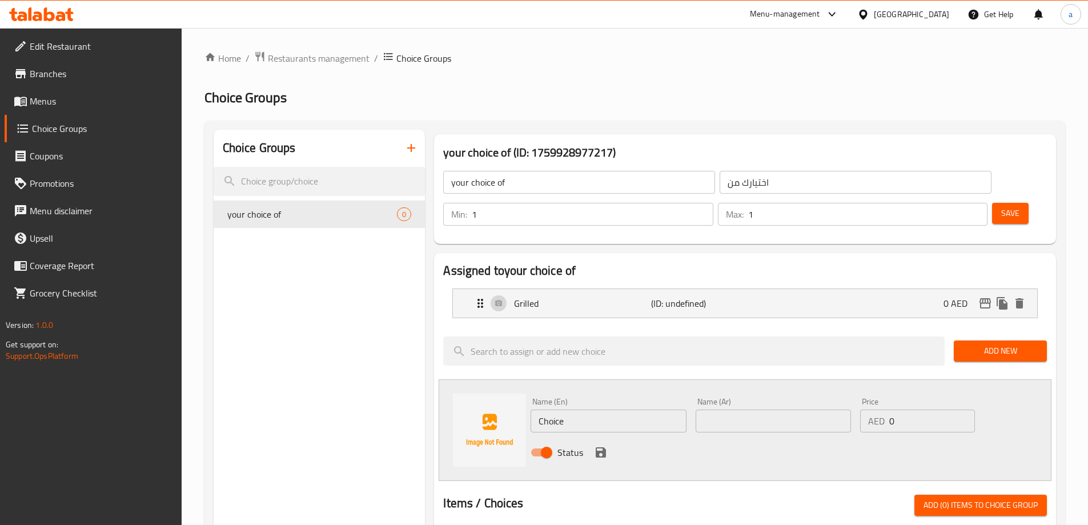
click at [609, 409] on input "Choice" at bounding box center [607, 420] width 155 height 23
type input "ؤ"
type input "Crispy"
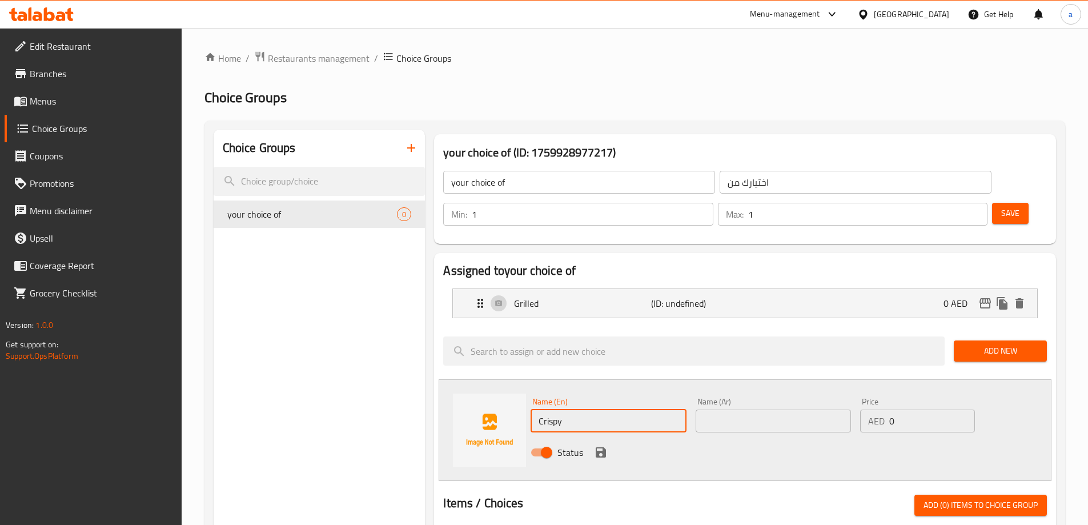
click at [702, 409] on input "text" at bounding box center [772, 420] width 155 height 23
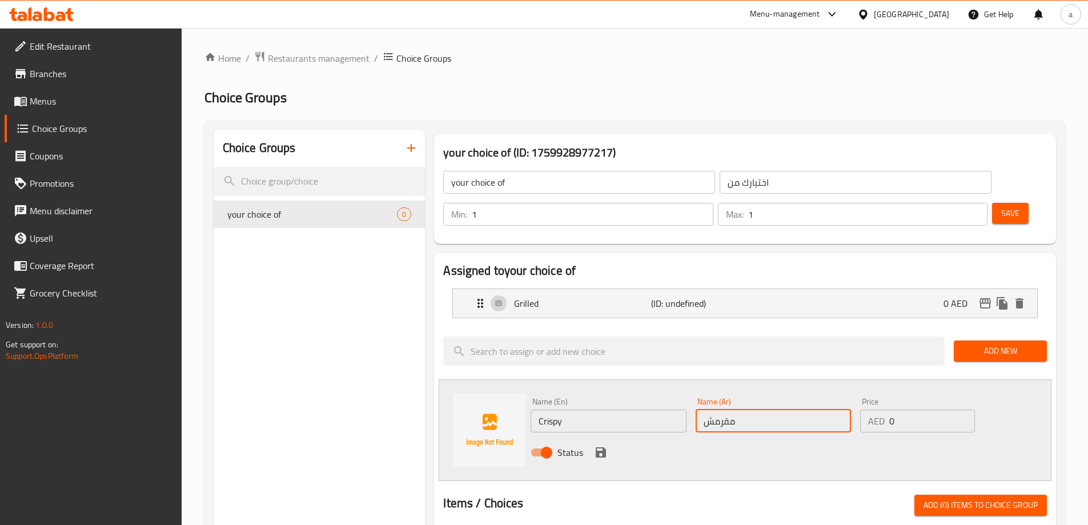
type input "مقرمش"
click at [600, 445] on icon "save" at bounding box center [601, 452] width 14 height 14
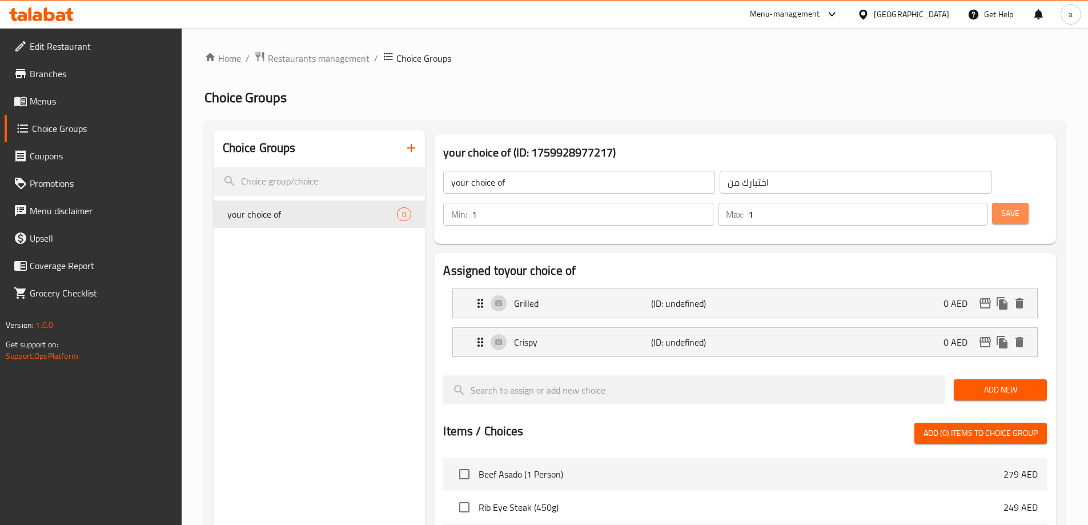
click at [1001, 206] on span "Save" at bounding box center [1010, 213] width 18 height 14
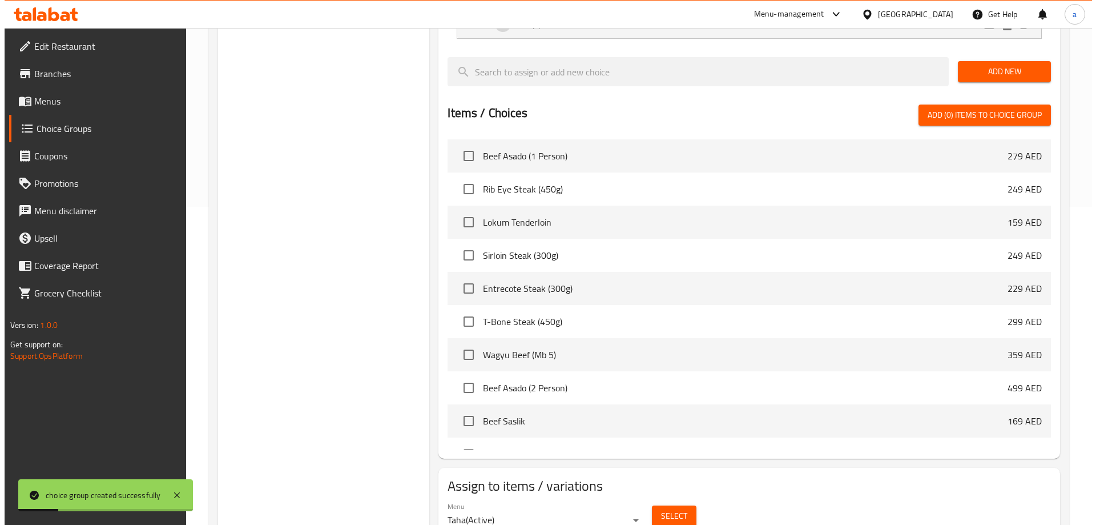
scroll to position [336, 0]
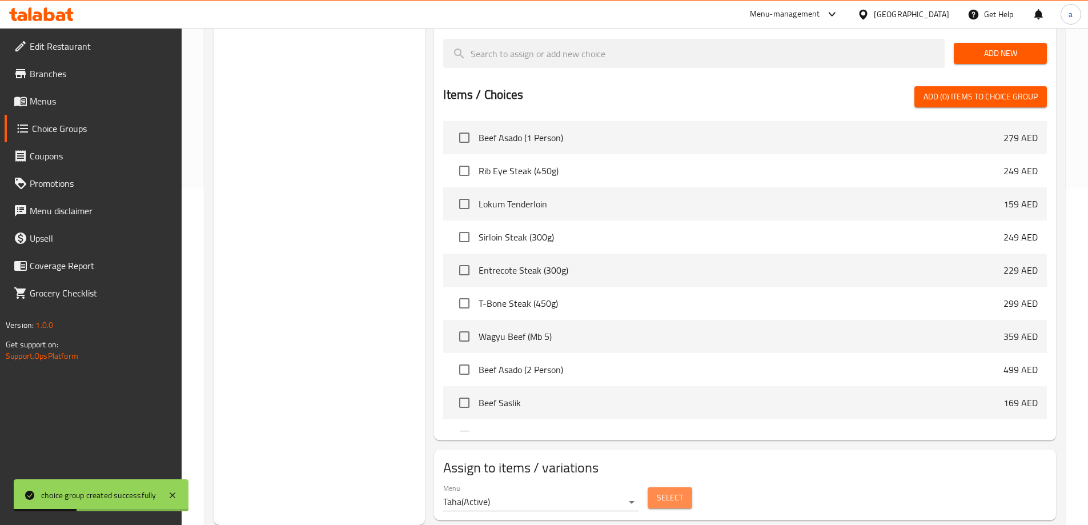
click at [666, 490] on span "Select" at bounding box center [670, 497] width 26 height 14
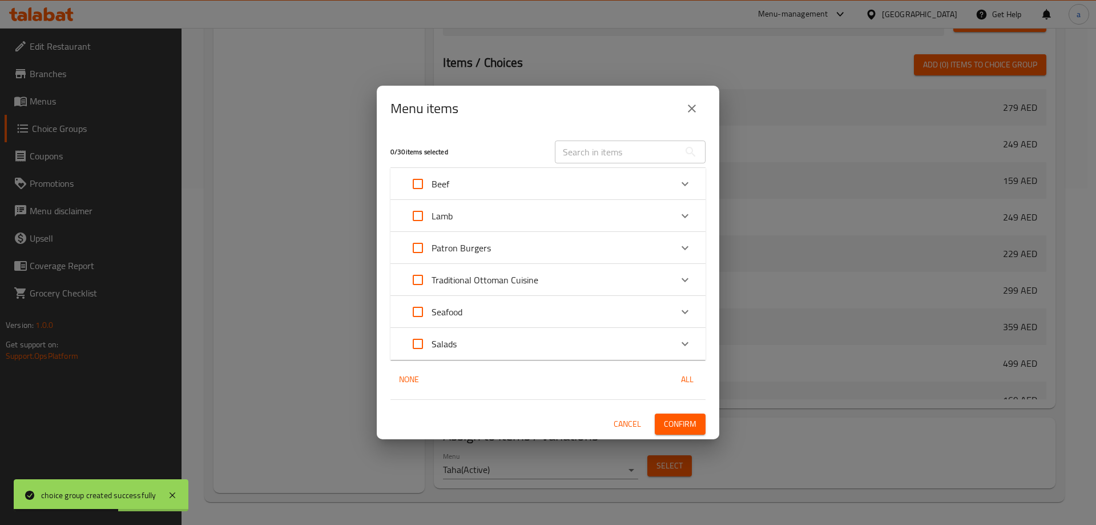
click at [521, 249] on div "Patron Burgers" at bounding box center [537, 247] width 267 height 27
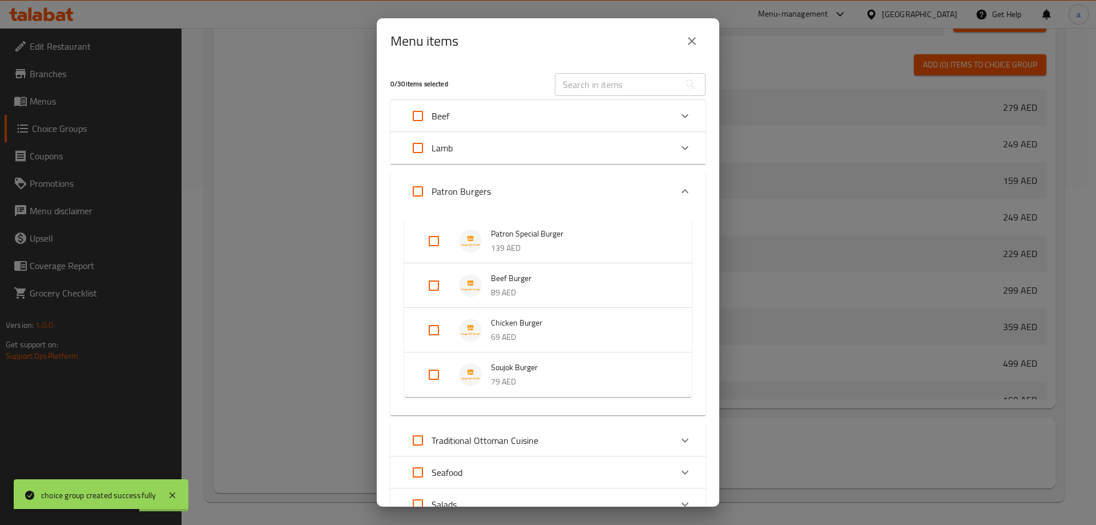
click at [523, 329] on span "Chicken Burger" at bounding box center [580, 323] width 178 height 14
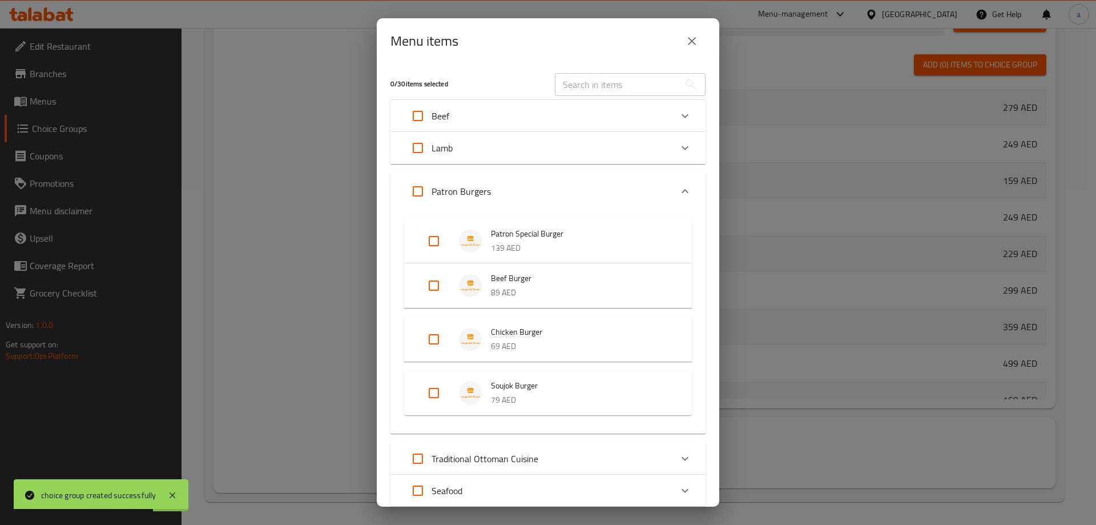
drag, startPoint x: 454, startPoint y: 338, endPoint x: 448, endPoint y: 341, distance: 6.9
click at [453, 338] on div "Expand" at bounding box center [443, 338] width 32 height 27
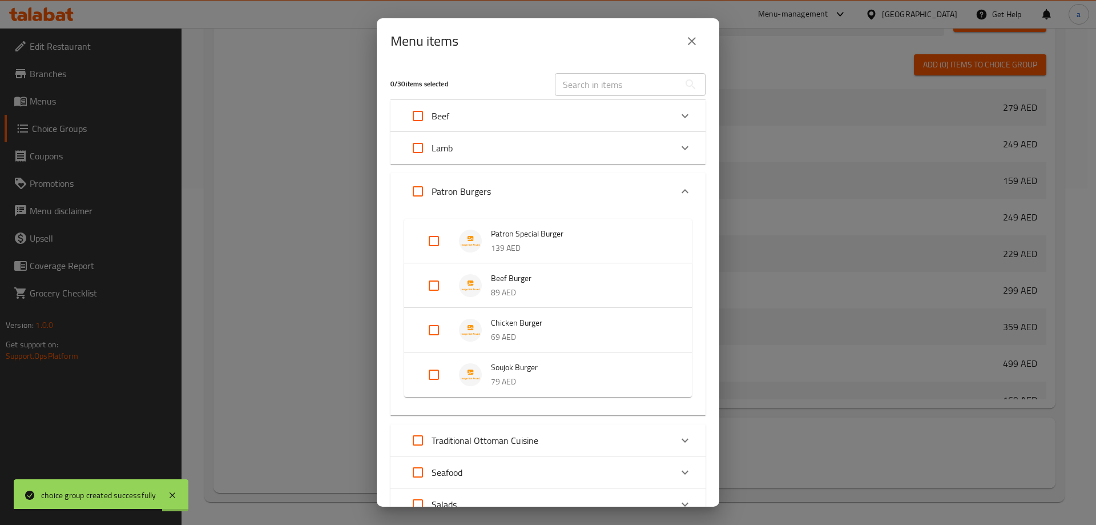
click at [437, 333] on input "Expand" at bounding box center [433, 329] width 27 height 27
checkbox input "true"
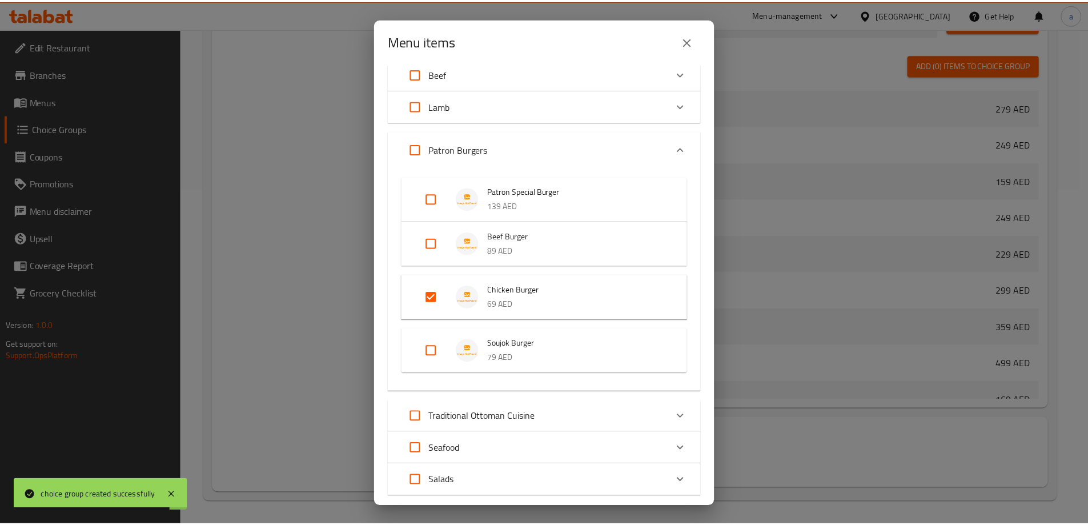
scroll to position [111, 0]
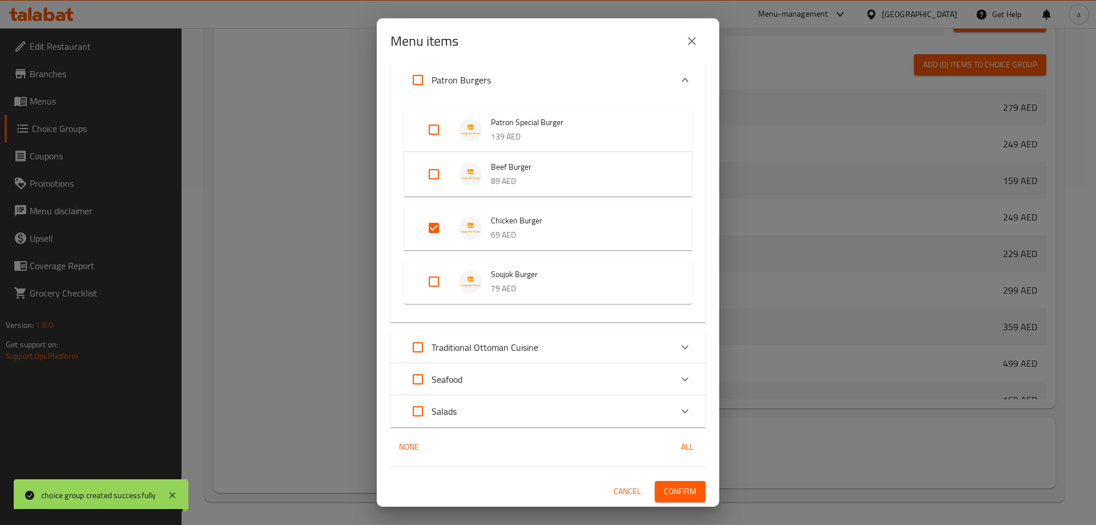
click at [681, 489] on span "Confirm" at bounding box center [680, 491] width 33 height 14
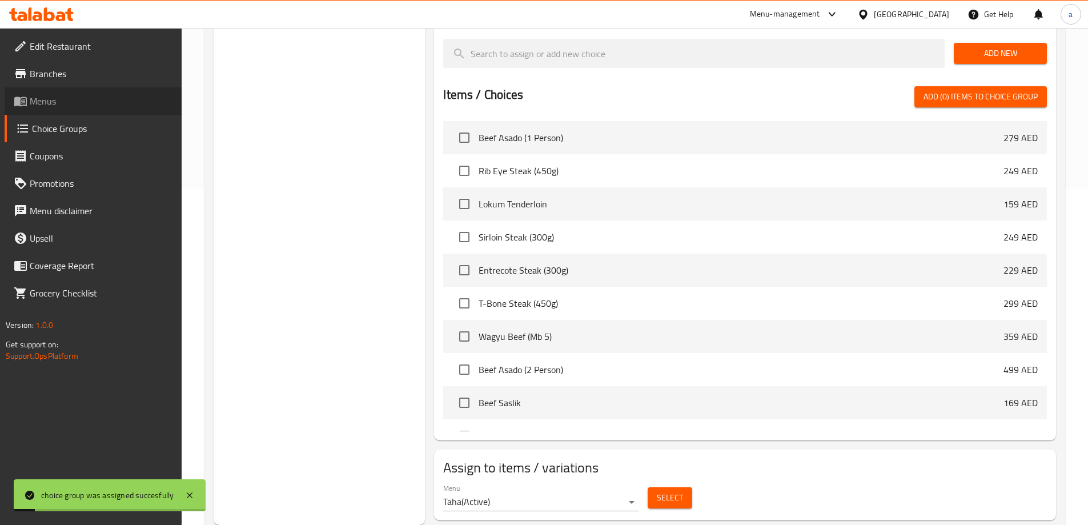
click at [51, 98] on span "Menus" at bounding box center [101, 101] width 143 height 14
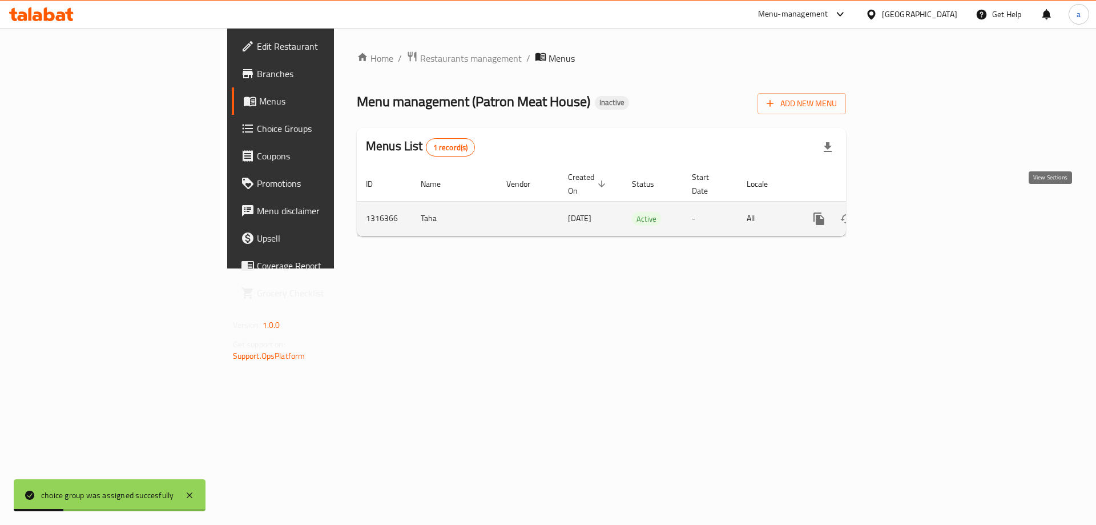
click at [908, 212] on icon "enhanced table" at bounding box center [902, 219] width 14 height 14
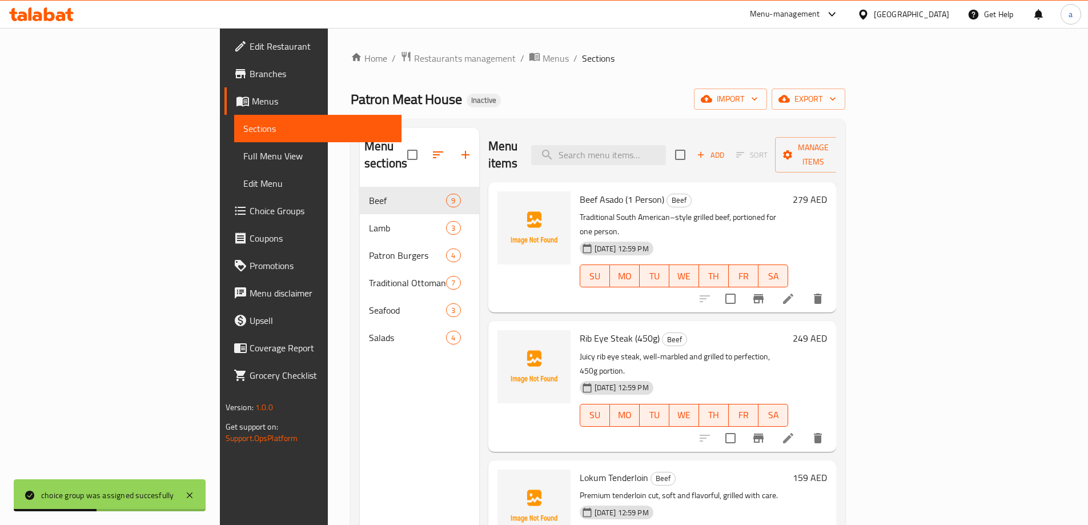
click at [234, 142] on link "Sections" at bounding box center [317, 128] width 167 height 27
click at [243, 162] on span "Full Menu View" at bounding box center [317, 156] width 149 height 14
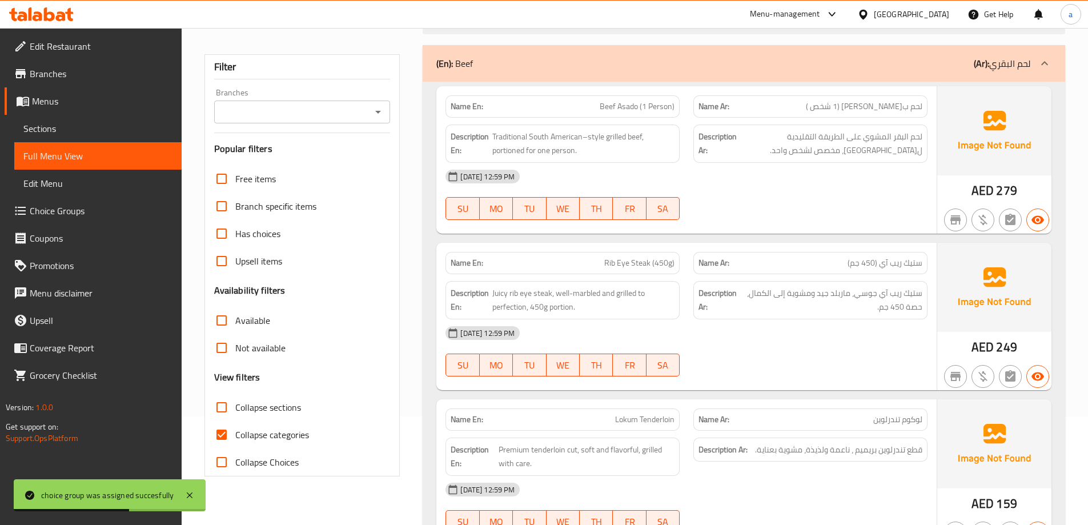
scroll to position [171, 0]
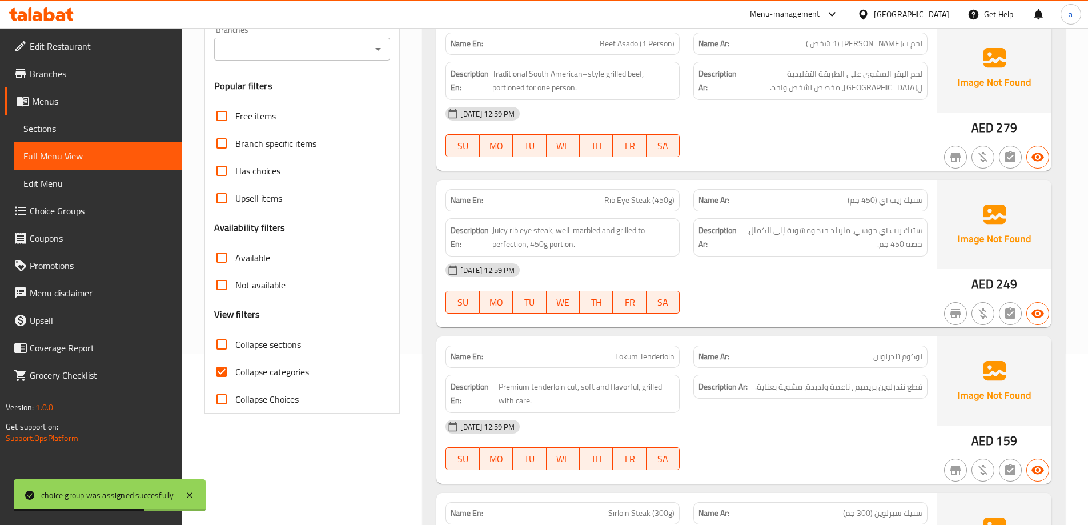
click at [269, 377] on span "Collapse categories" at bounding box center [272, 372] width 74 height 14
click at [235, 377] on input "Collapse categories" at bounding box center [221, 371] width 27 height 27
checkbox input "false"
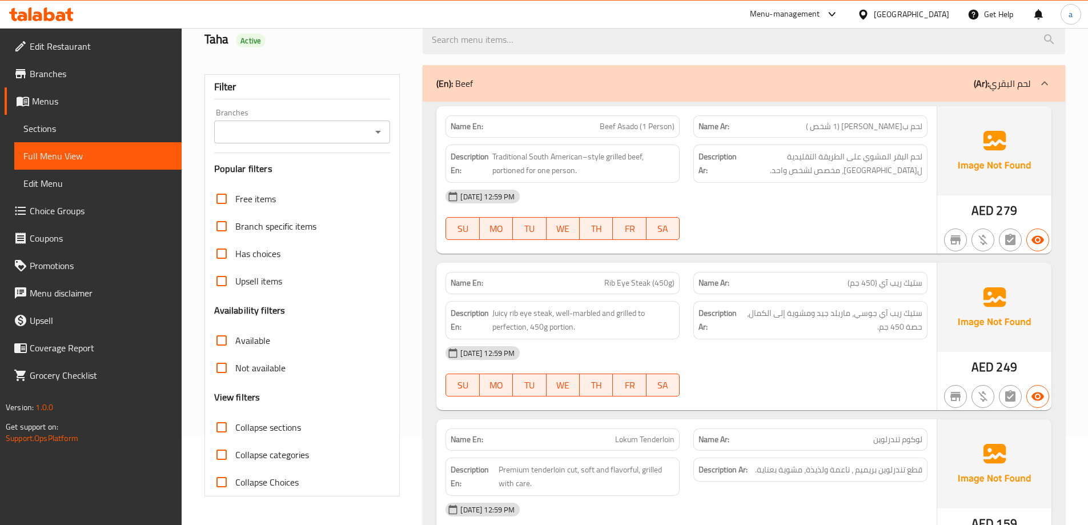
scroll to position [0, 0]
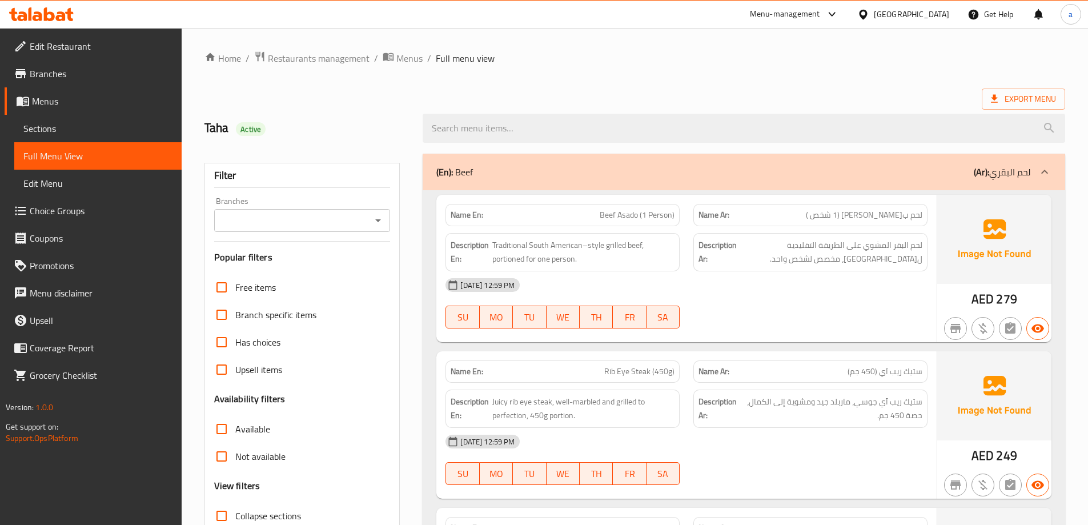
click at [461, 183] on div "(En): Beef (Ar): لحم البقري" at bounding box center [744, 172] width 642 height 37
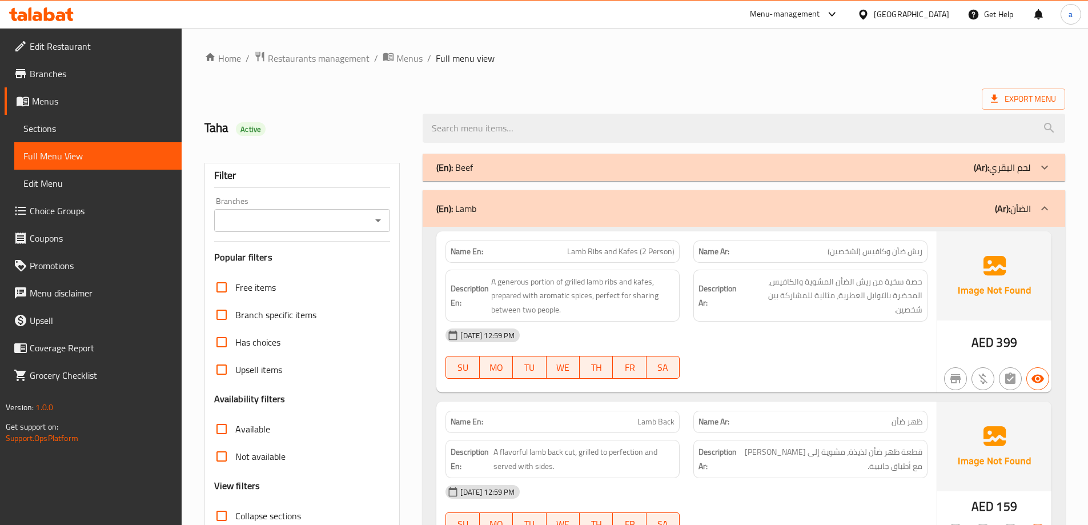
click at [502, 175] on div "(En): Beef (Ar): لحم البقري" at bounding box center [744, 167] width 642 height 27
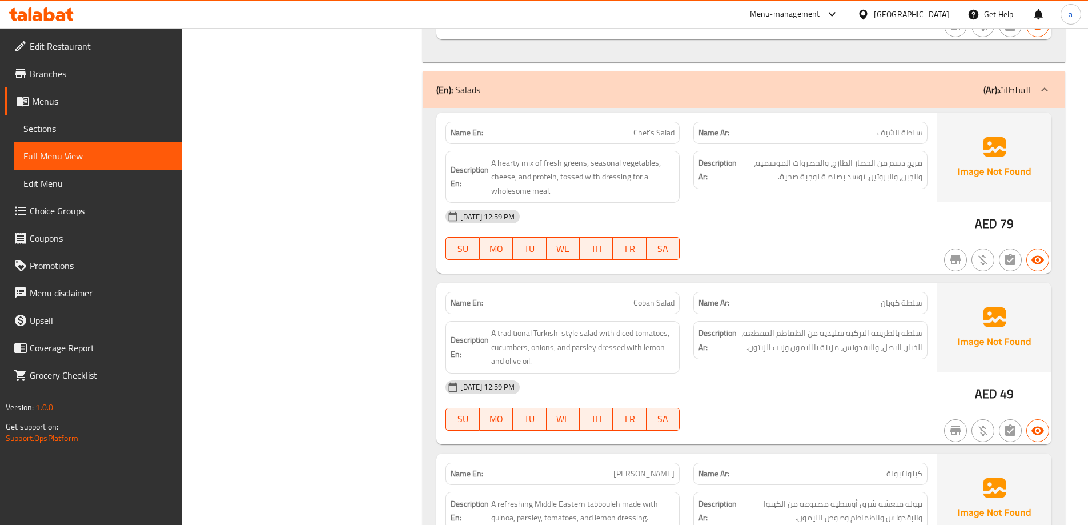
scroll to position [4682, 0]
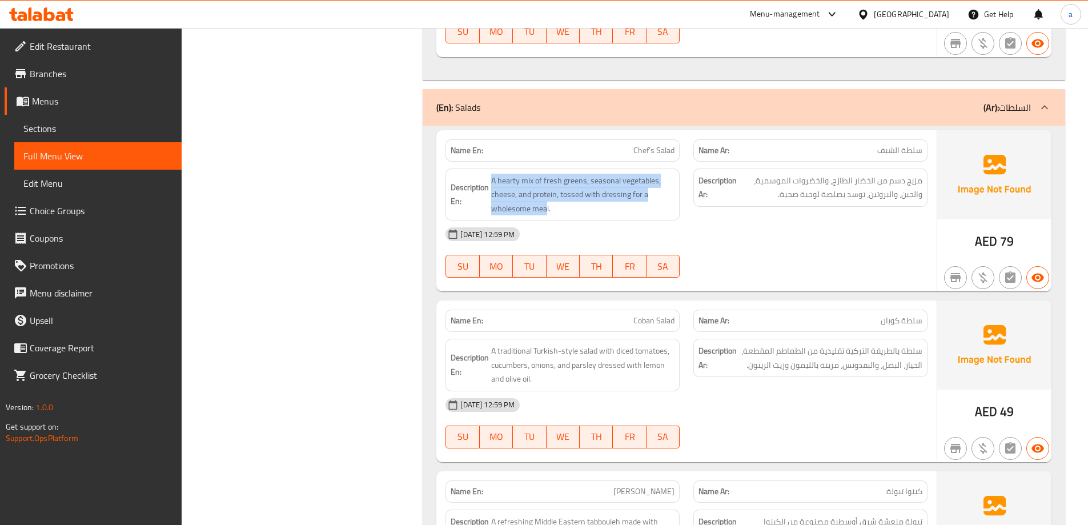
drag, startPoint x: 486, startPoint y: 190, endPoint x: 545, endPoint y: 203, distance: 60.8
click at [545, 203] on div "Description En: A hearty mix of fresh greens, seasonal vegetables, cheese, and …" at bounding box center [562, 194] width 234 height 53
click at [532, 199] on span "A hearty mix of fresh greens, seasonal vegetables, cheese, and protein, tossed …" at bounding box center [582, 195] width 183 height 42
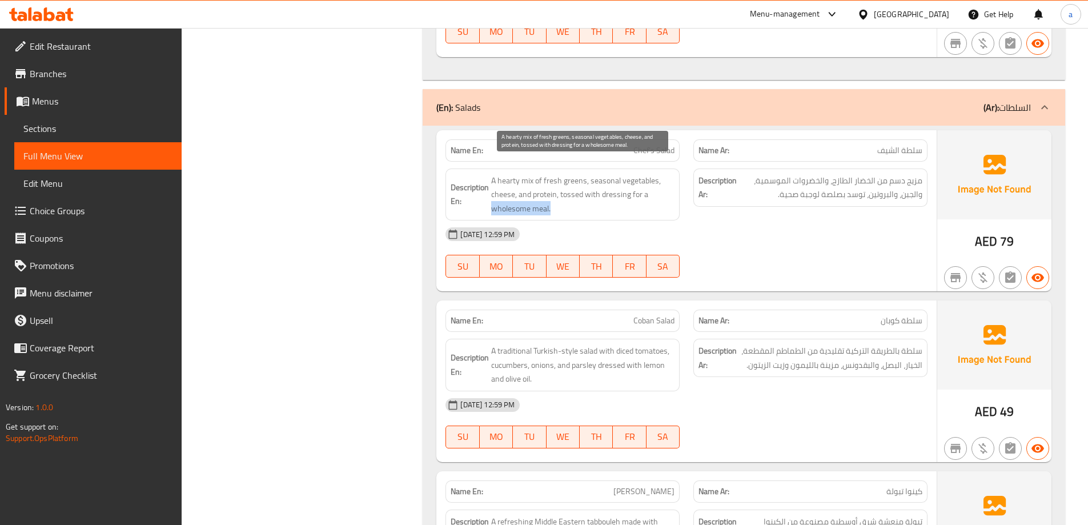
drag, startPoint x: 561, startPoint y: 192, endPoint x: 492, endPoint y: 192, distance: 68.5
click at [492, 192] on span "A hearty mix of fresh greens, seasonal vegetables, cheese, and protein, tossed …" at bounding box center [582, 195] width 183 height 42
copy span "wholesome meal."
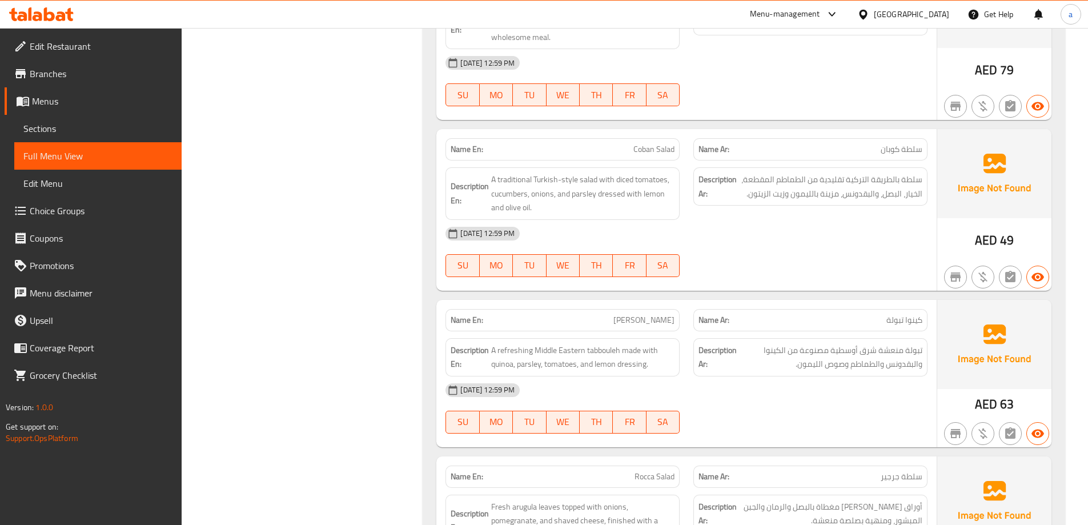
click at [821, 220] on div "[DATE] 12:59 PM" at bounding box center [686, 233] width 496 height 27
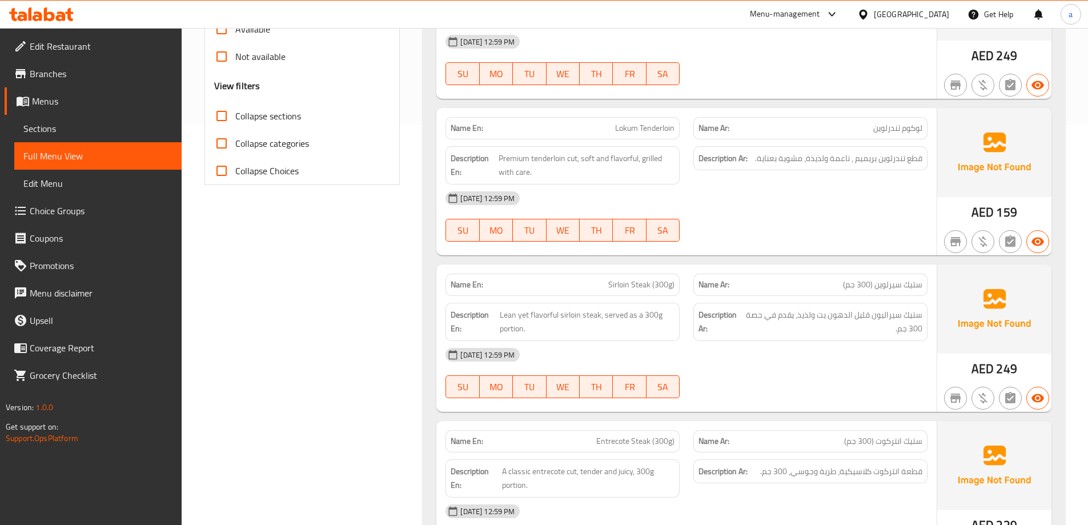
scroll to position [457, 0]
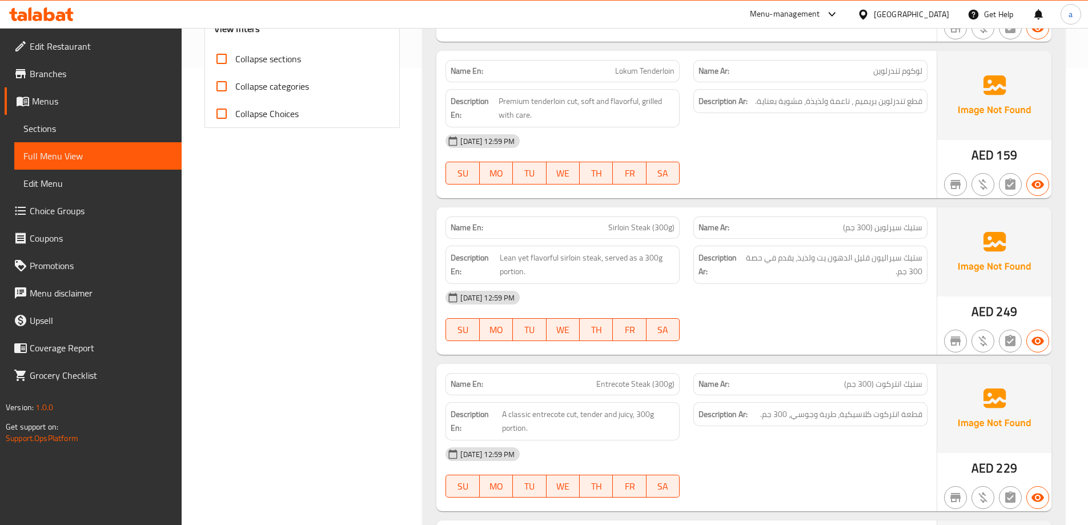
drag, startPoint x: 85, startPoint y: 126, endPoint x: 100, endPoint y: 123, distance: 16.2
click at [85, 126] on span "Sections" at bounding box center [97, 129] width 149 height 14
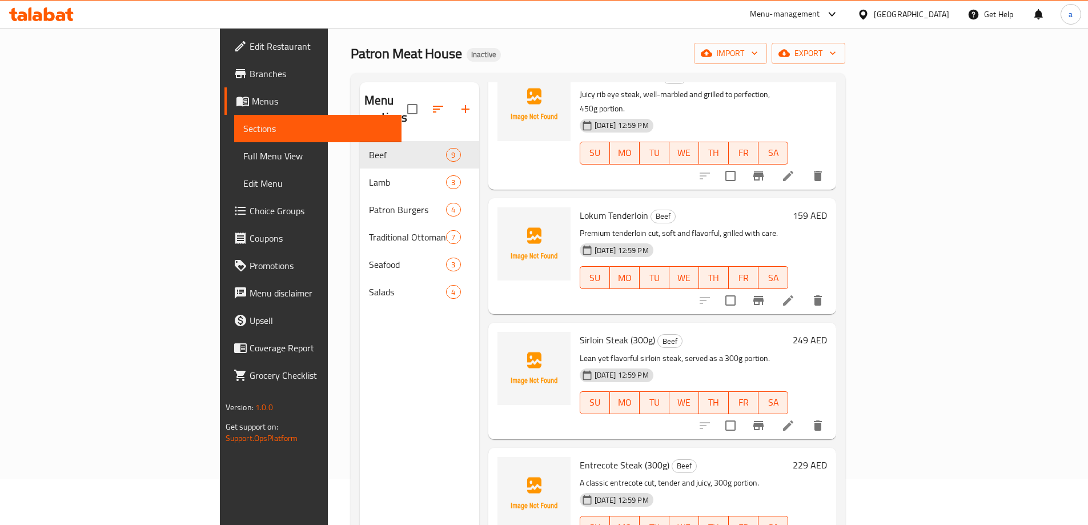
scroll to position [285, 0]
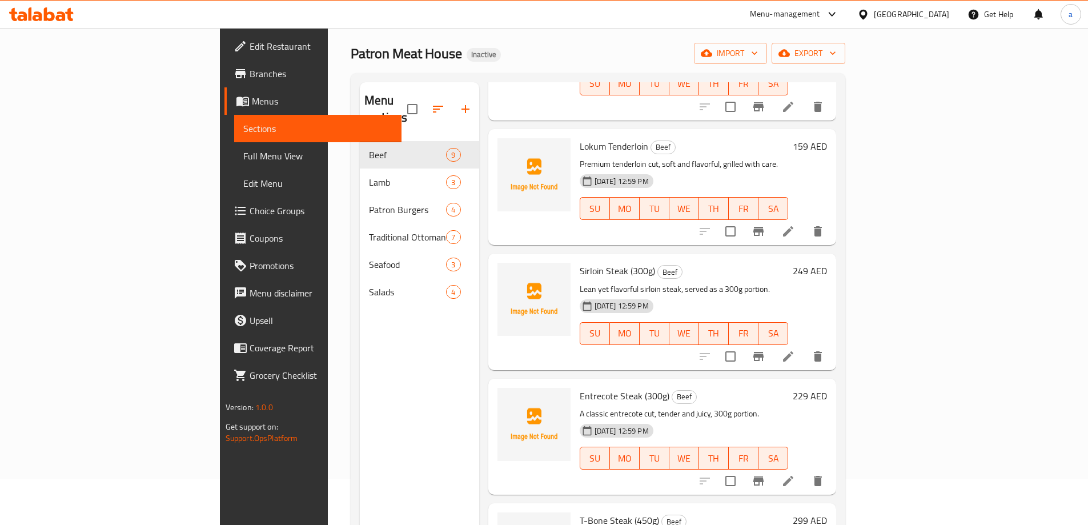
click at [804, 346] on li at bounding box center [788, 356] width 32 height 21
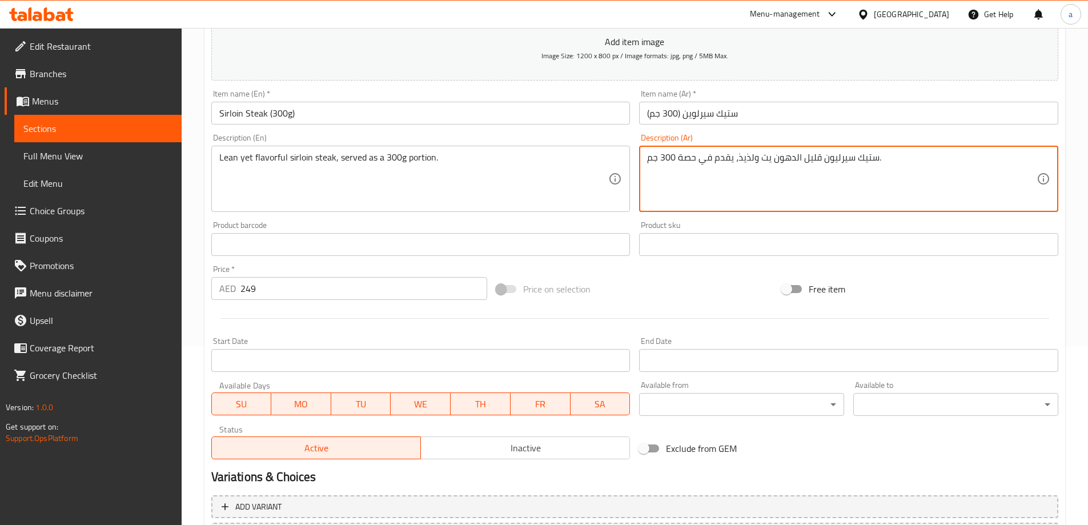
scroll to position [282, 0]
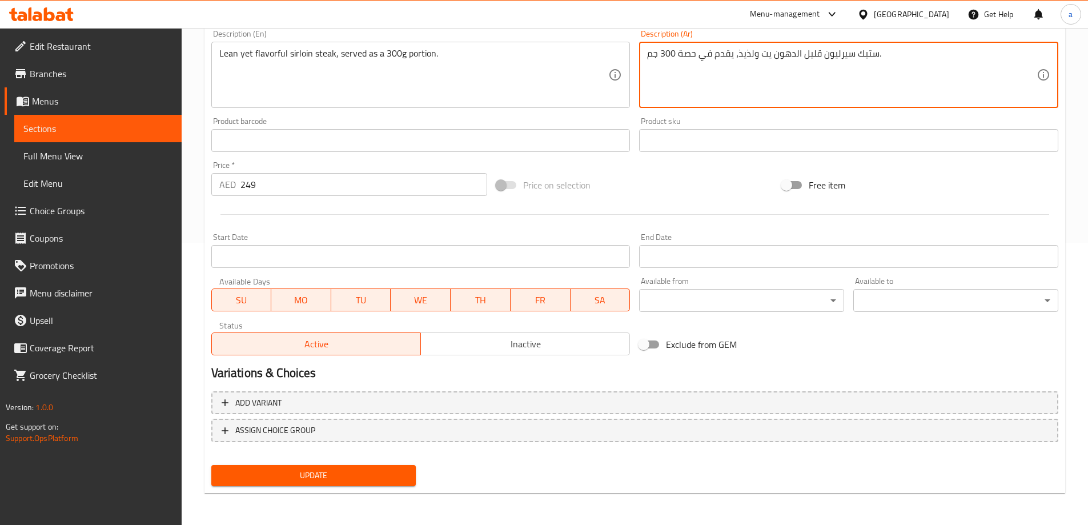
type textarea "ستيك سيرليون قليل الدهون يت ولذيذ، يقدم في حصة 300 جم."
click at [359, 465] on button "Update" at bounding box center [313, 475] width 205 height 21
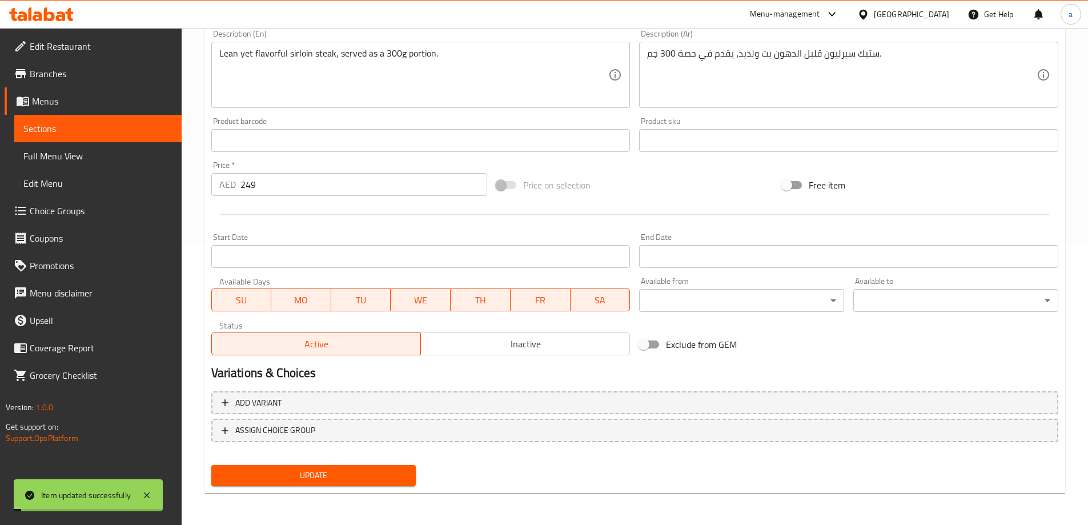
click at [116, 163] on link "Full Menu View" at bounding box center [97, 155] width 167 height 27
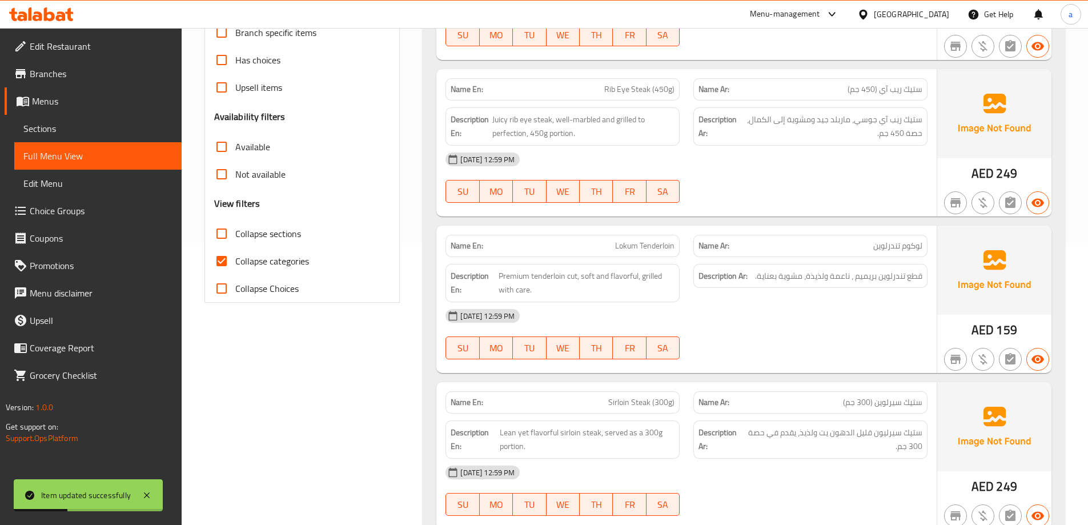
click at [230, 267] on input "Collapse categories" at bounding box center [221, 260] width 27 height 27
checkbox input "false"
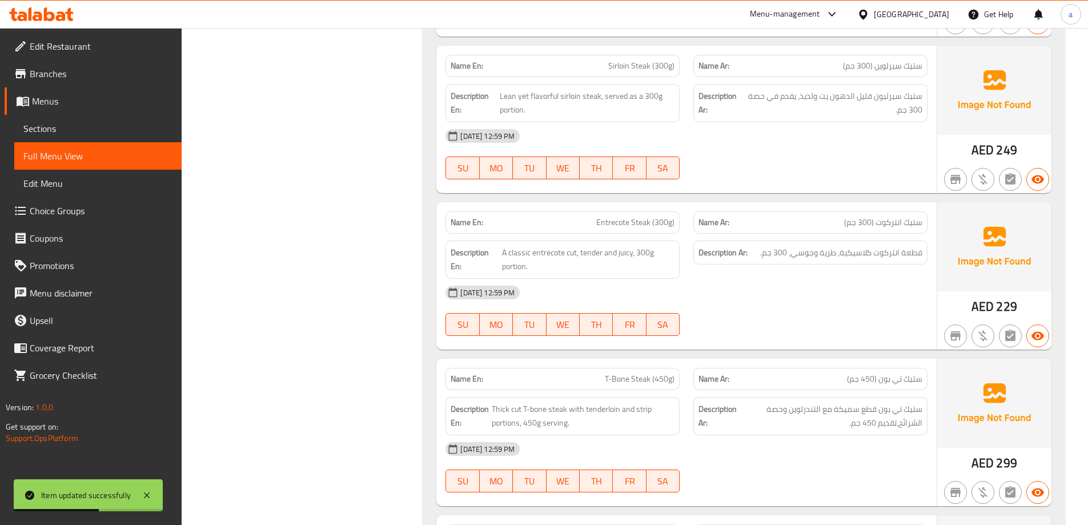
scroll to position [625, 0]
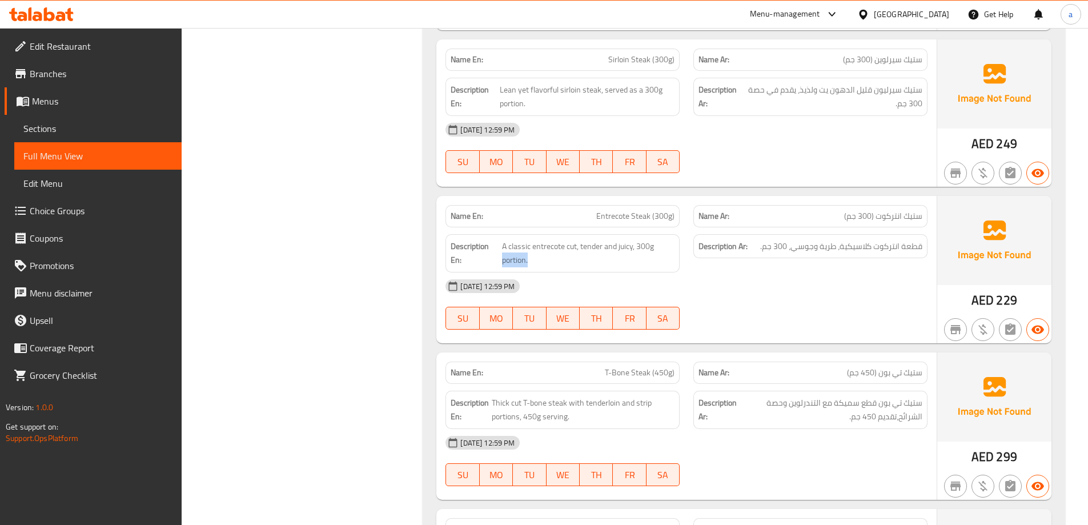
drag, startPoint x: 502, startPoint y: 268, endPoint x: 634, endPoint y: 275, distance: 131.5
click at [633, 272] on div "Name En: Entrecote Steak (300g) Name Ar: ستيك انتركوت (300 جم) Description En: …" at bounding box center [686, 269] width 500 height 147
click at [83, 118] on link "Sections" at bounding box center [97, 128] width 167 height 27
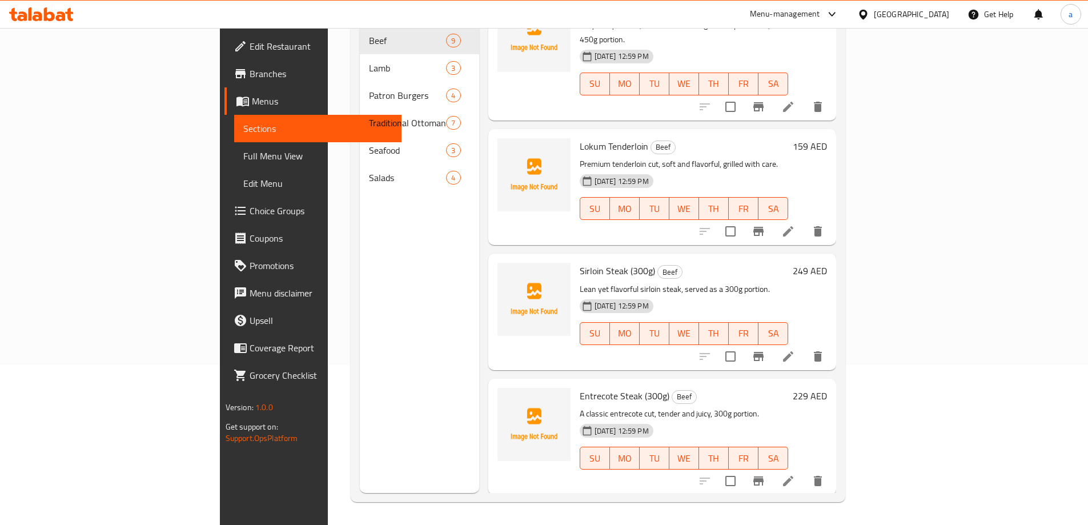
scroll to position [285, 0]
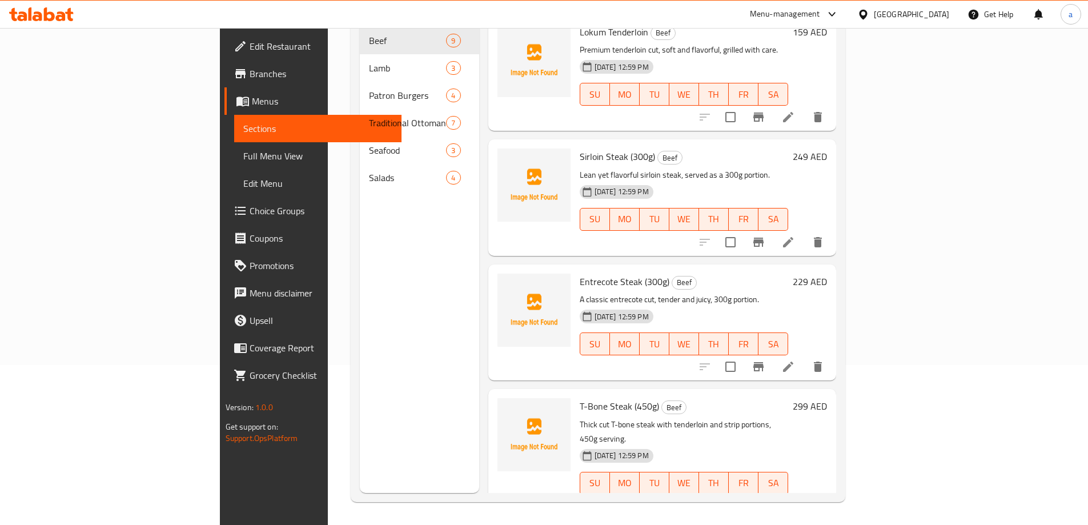
click at [804, 356] on li at bounding box center [788, 366] width 32 height 21
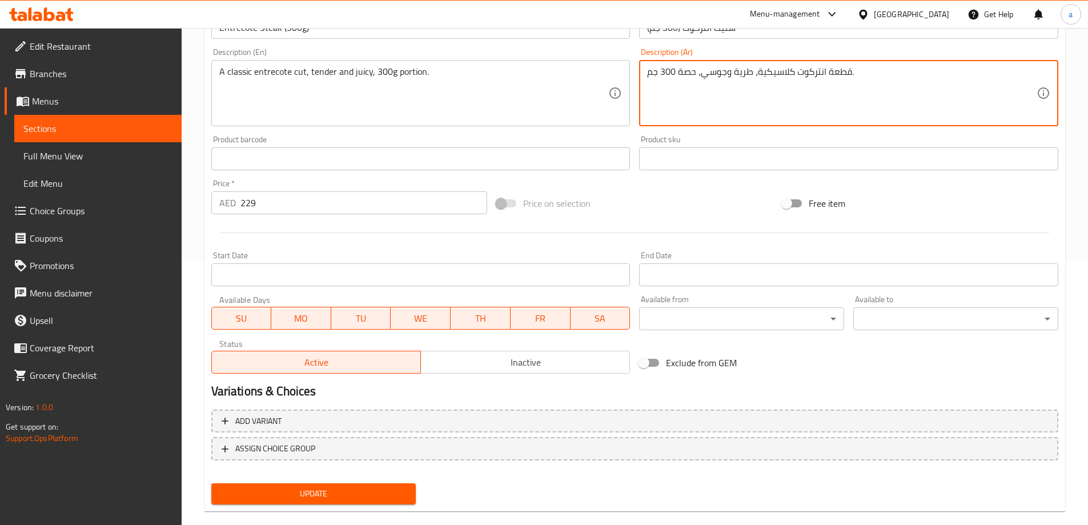
scroll to position [282, 0]
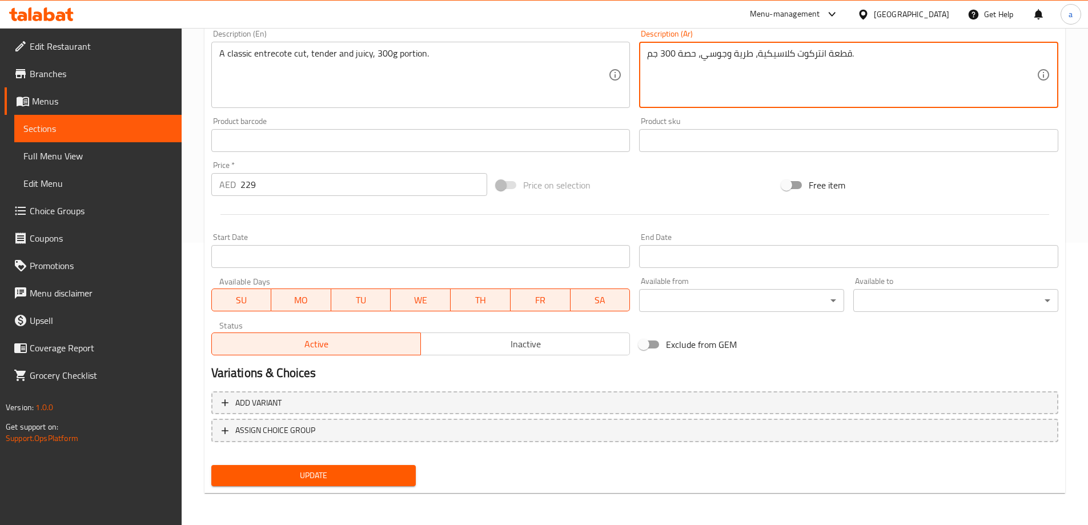
type textarea "قطعة انتركوت كلاسيكية، طرية وجوسي، حصة 300 جم."
click at [380, 483] on button "Update" at bounding box center [313, 475] width 205 height 21
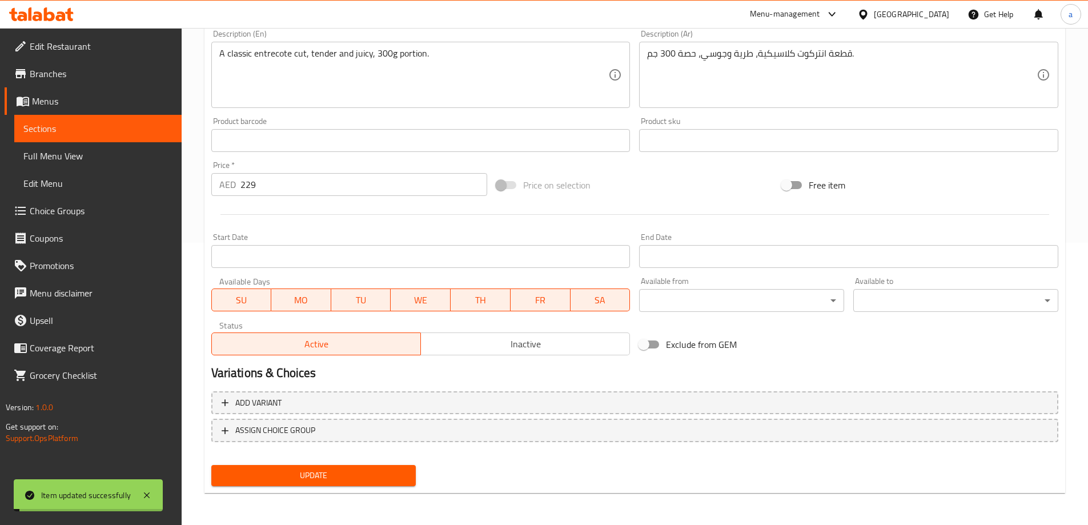
click at [115, 154] on span "Full Menu View" at bounding box center [97, 156] width 149 height 14
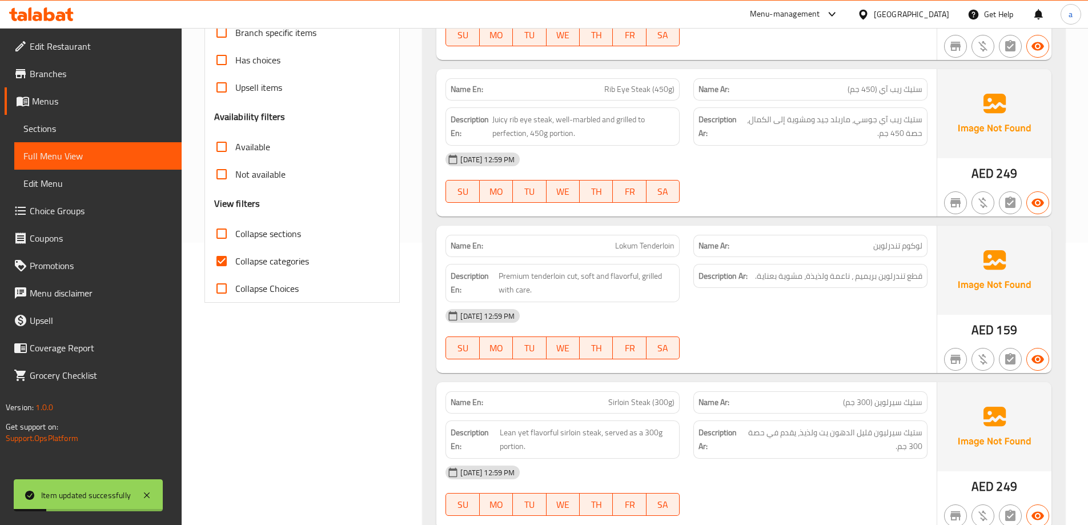
click at [276, 260] on span "Collapse categories" at bounding box center [272, 261] width 74 height 14
click at [235, 260] on input "Collapse categories" at bounding box center [221, 260] width 27 height 27
checkbox input "false"
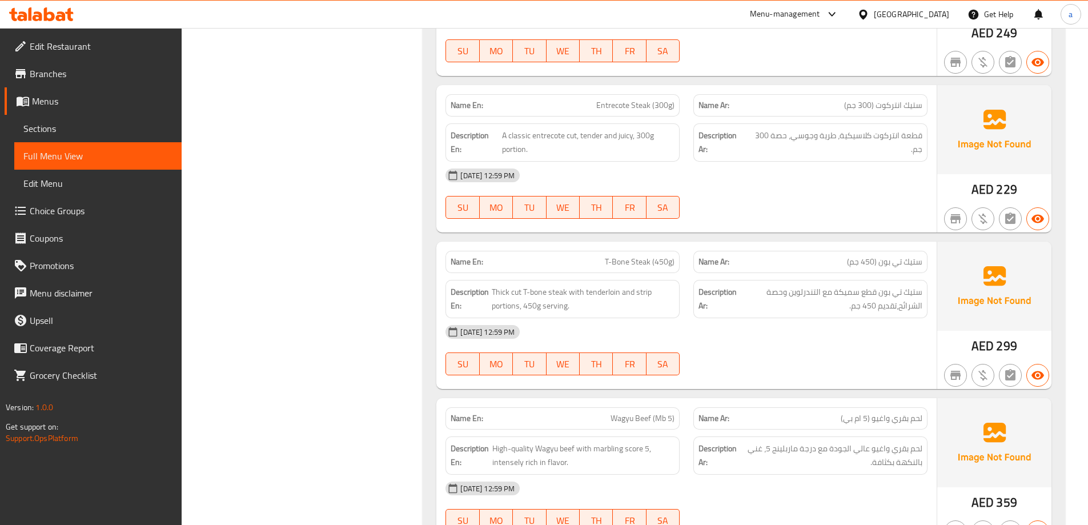
scroll to position [796, 0]
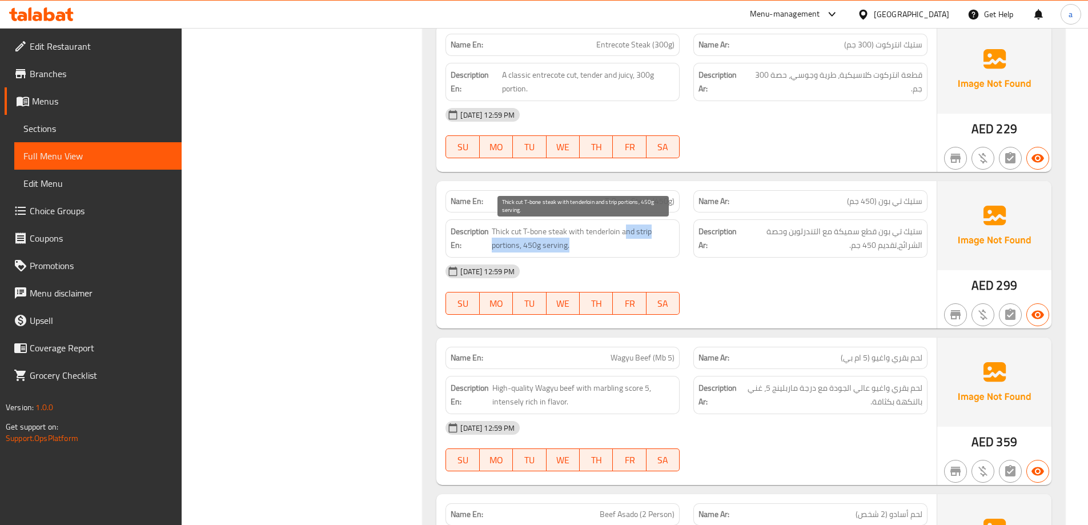
drag, startPoint x: 624, startPoint y: 230, endPoint x: 651, endPoint y: 248, distance: 32.9
click at [651, 248] on span "Thick cut T-bone steak with tenderloin and strip portions, 450g serving." at bounding box center [583, 238] width 183 height 28
copy span "nd strip portions, 450g serving."
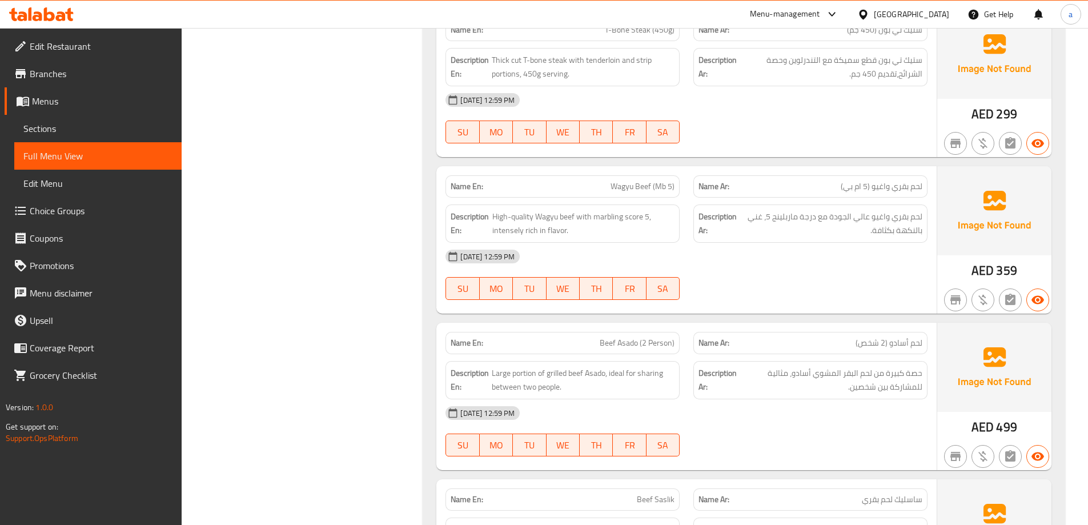
scroll to position [1024, 0]
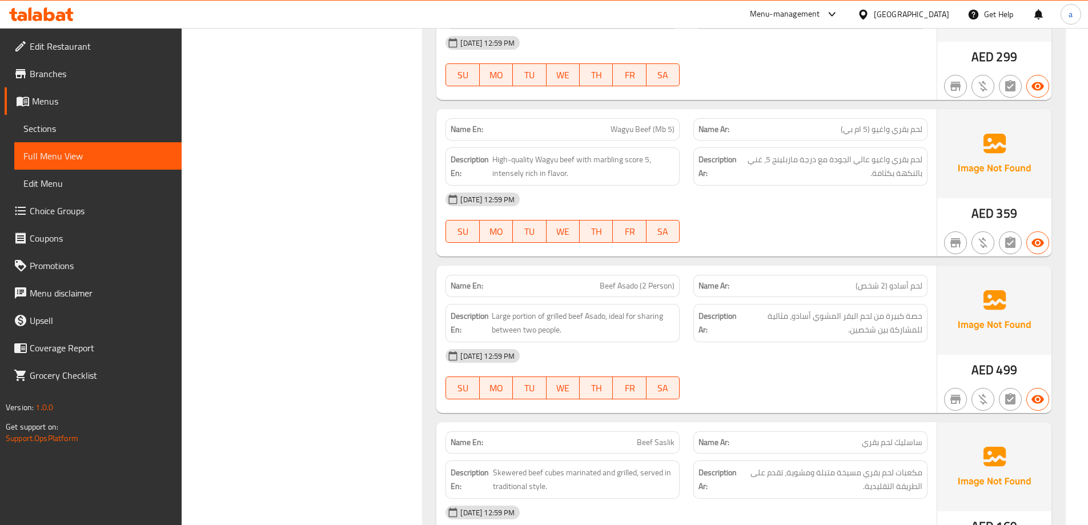
click at [98, 134] on span "Sections" at bounding box center [97, 129] width 149 height 14
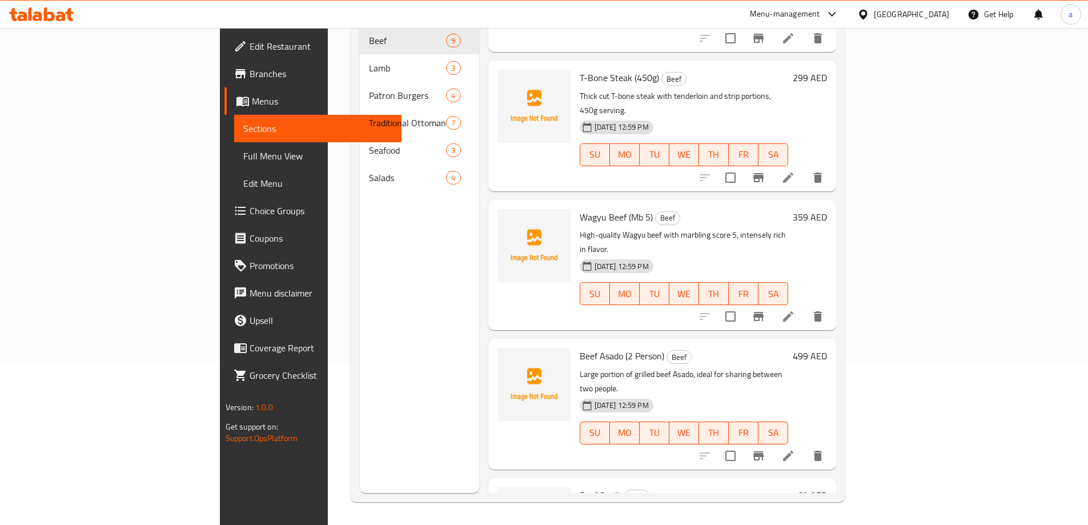
scroll to position [626, 0]
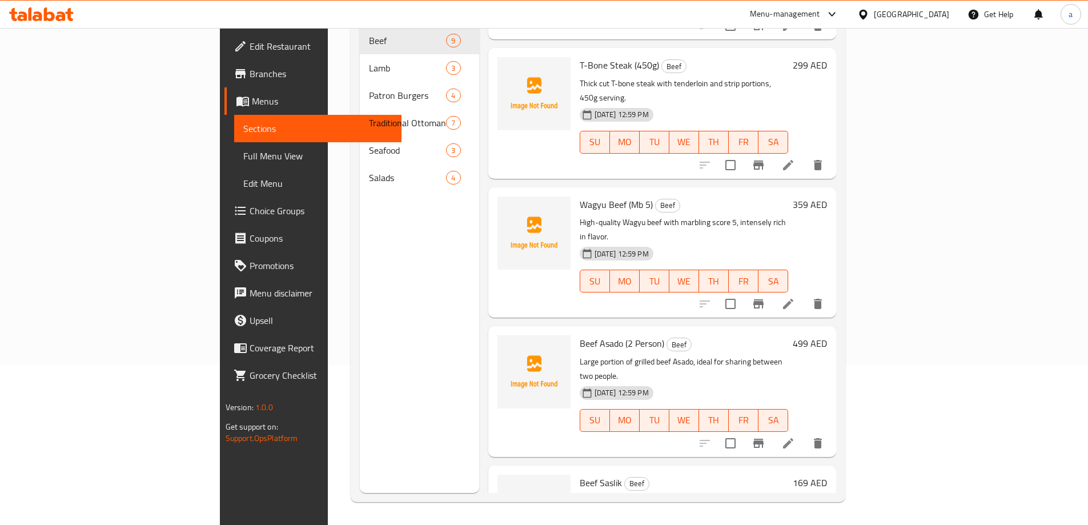
click at [804, 433] on li at bounding box center [788, 443] width 32 height 21
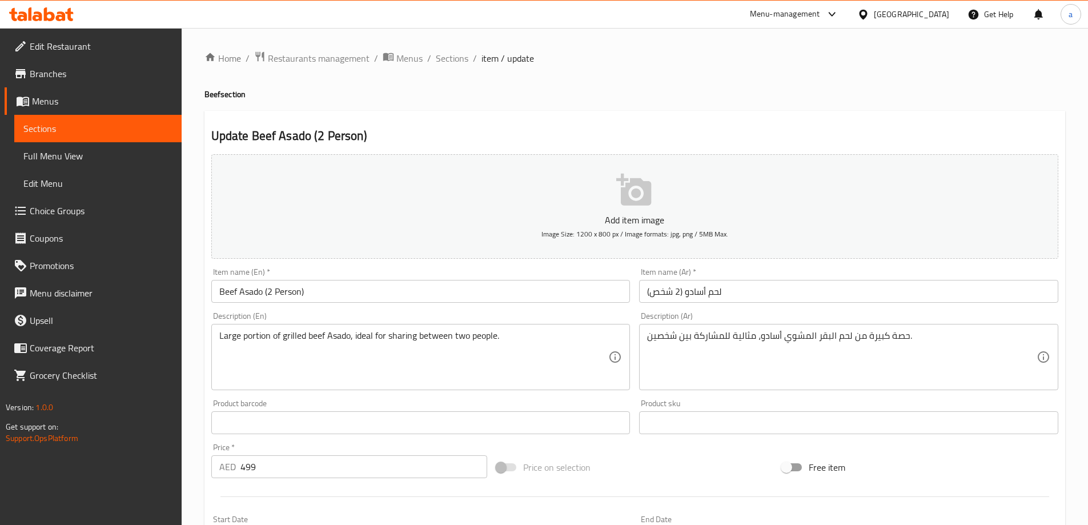
click at [700, 285] on input "لحم أسادو (2 شخص)" at bounding box center [848, 291] width 419 height 23
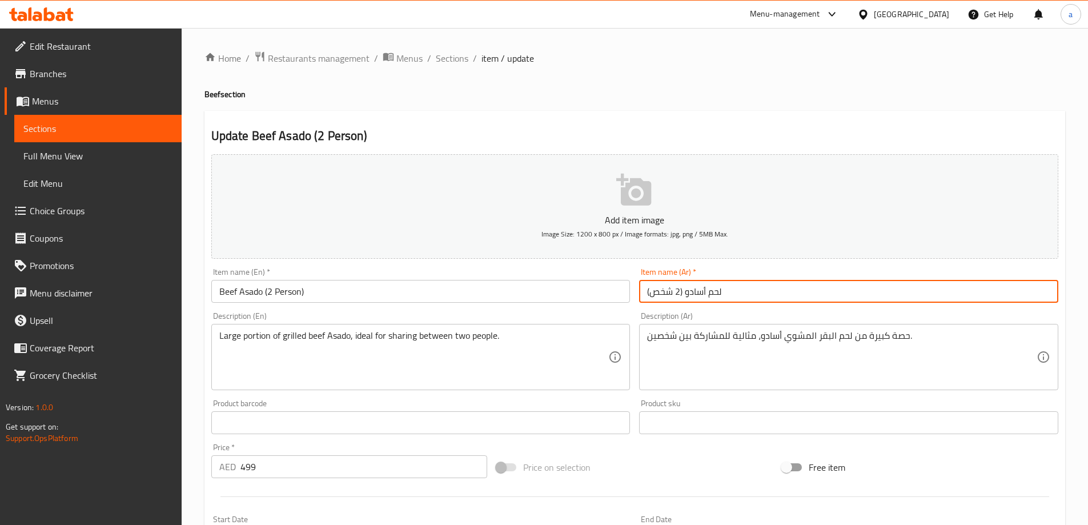
click at [708, 285] on input "لحم أسادو (2 شخص)" at bounding box center [848, 291] width 419 height 23
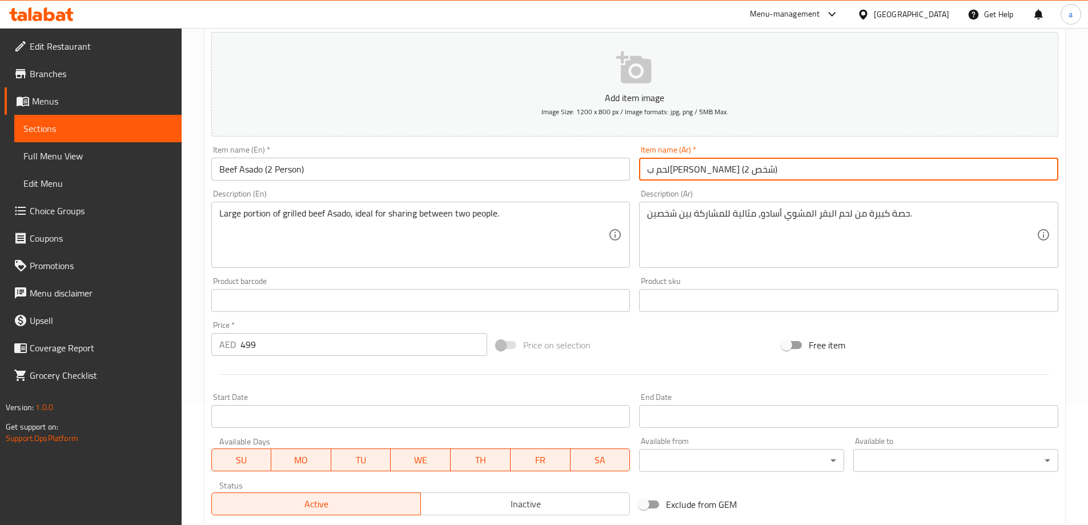
scroll to position [282, 0]
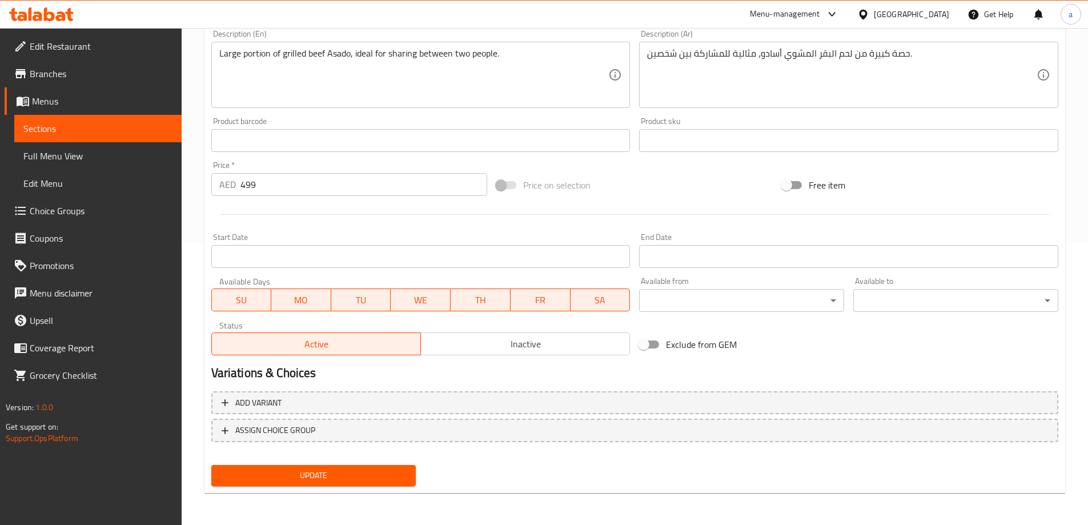
type input "لحم ب[PERSON_NAME] (2 شخص)"
click at [369, 476] on span "Update" at bounding box center [313, 475] width 187 height 14
click at [84, 151] on span "Full Menu View" at bounding box center [97, 156] width 149 height 14
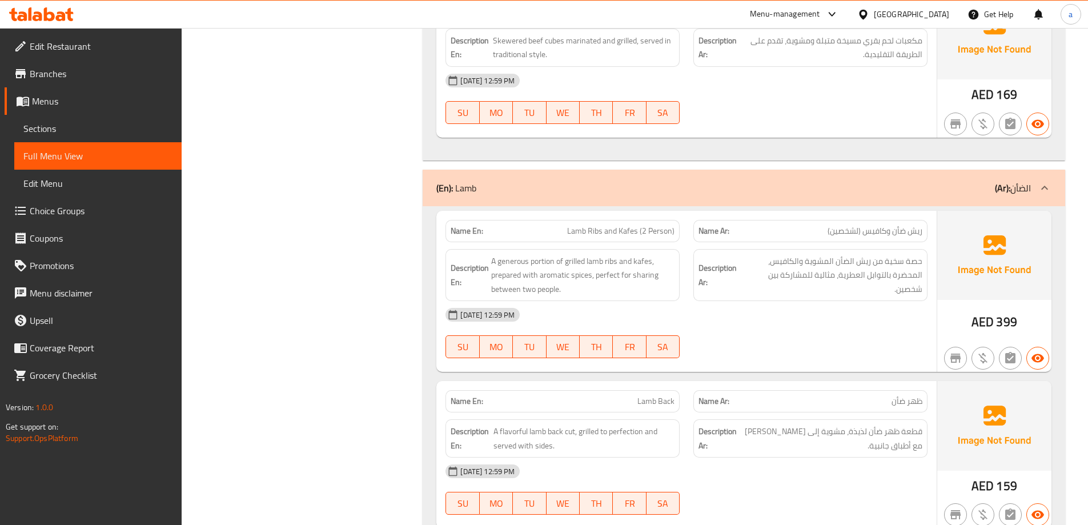
scroll to position [1542, 0]
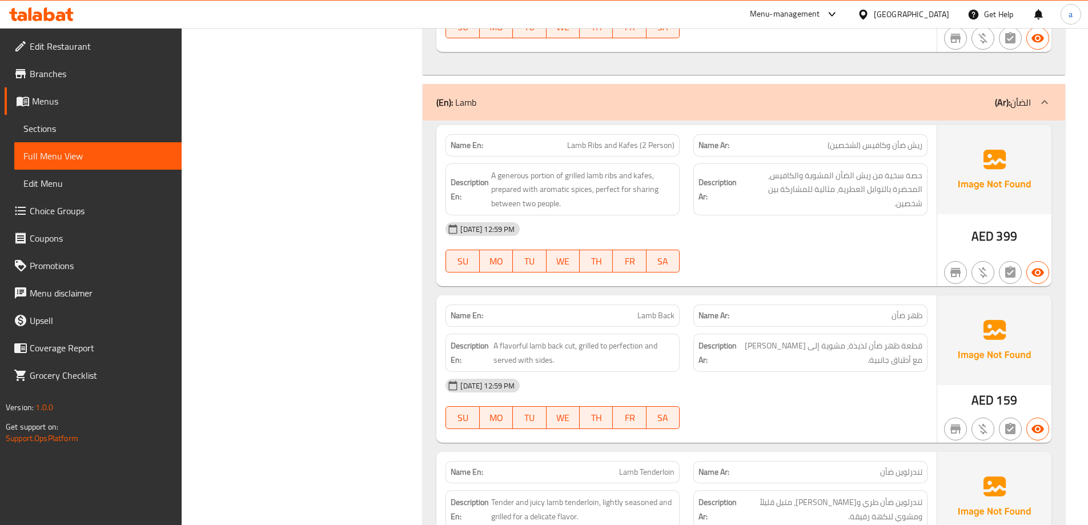
drag, startPoint x: 81, startPoint y: 131, endPoint x: 90, endPoint y: 135, distance: 9.8
click at [81, 131] on span "Sections" at bounding box center [97, 129] width 149 height 14
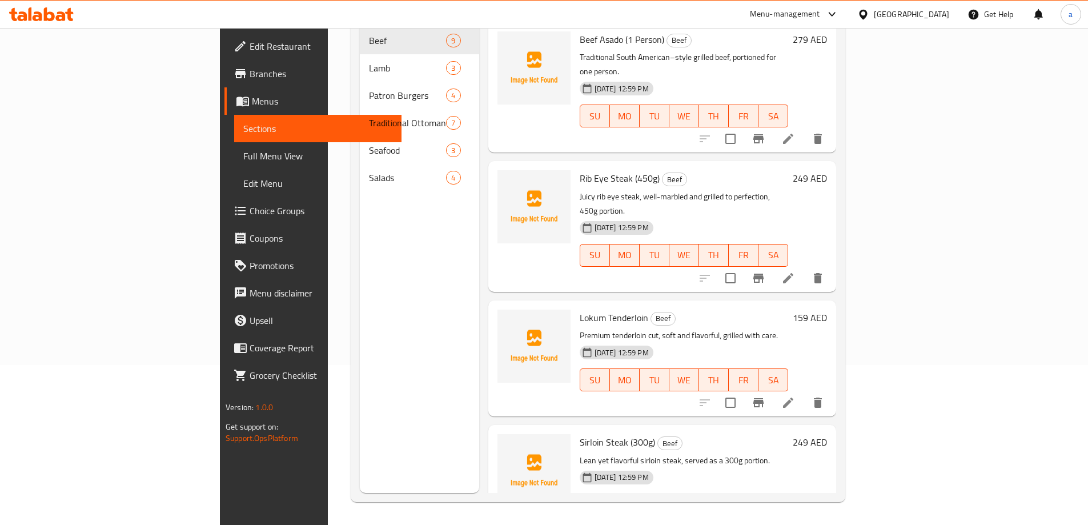
scroll to position [160, 0]
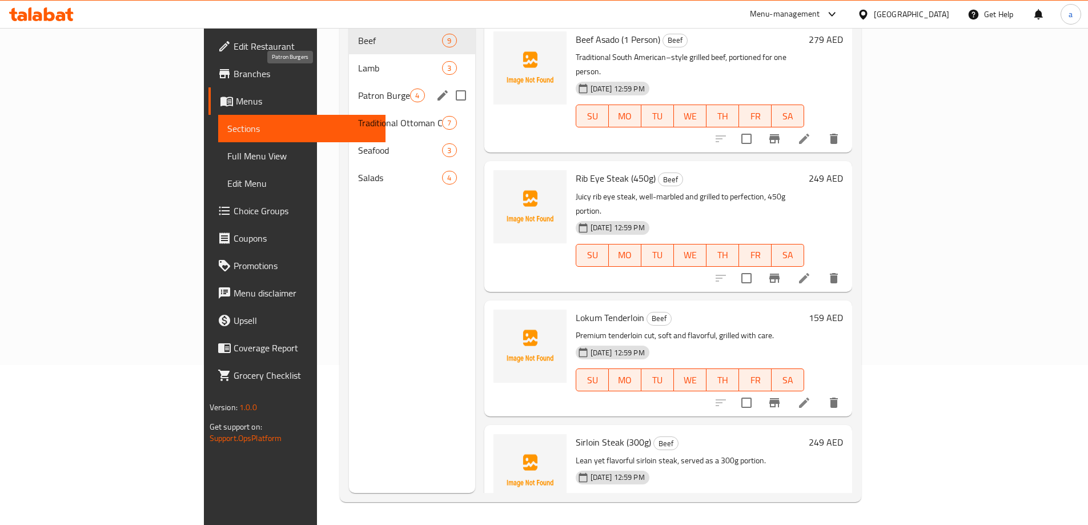
click at [358, 61] on span "Lamb" at bounding box center [400, 68] width 84 height 14
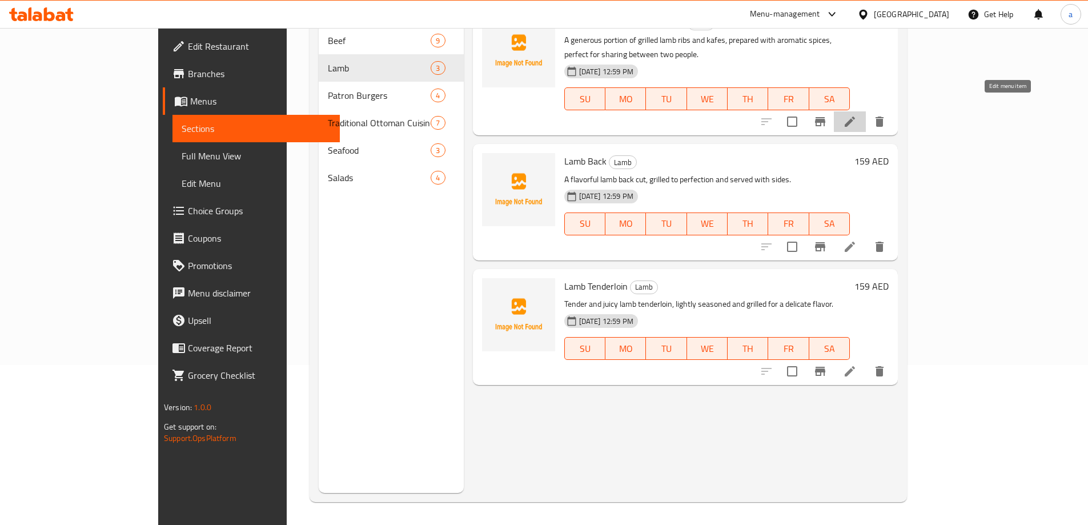
click at [855, 116] on icon at bounding box center [849, 121] width 10 height 10
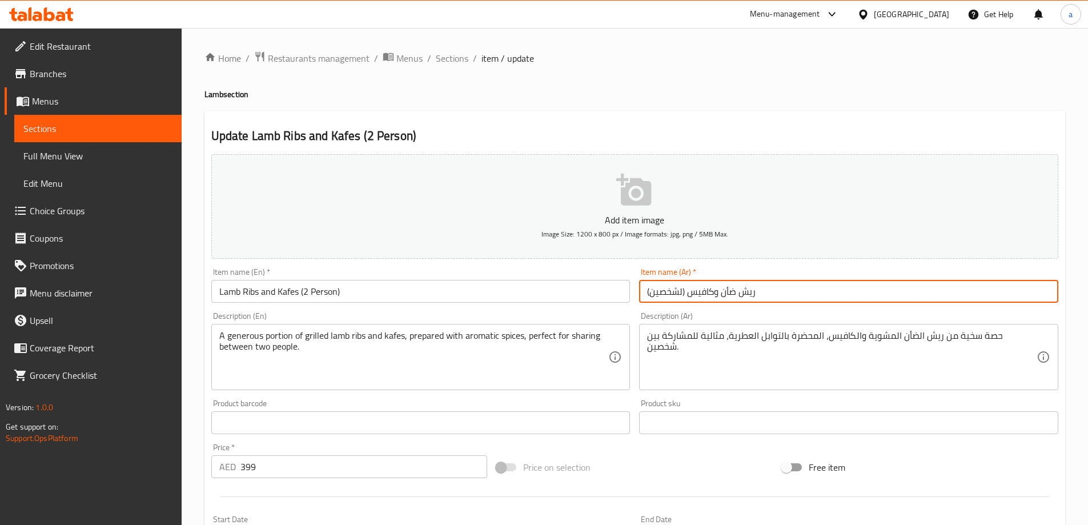
click at [679, 296] on input "ريش ضأن وكافيس (لشخصين)" at bounding box center [848, 291] width 419 height 23
drag, startPoint x: 662, startPoint y: 296, endPoint x: 651, endPoint y: 295, distance: 10.4
click at [651, 295] on input "ريش ضأن وكافيس (2 شخصين)" at bounding box center [848, 291] width 419 height 23
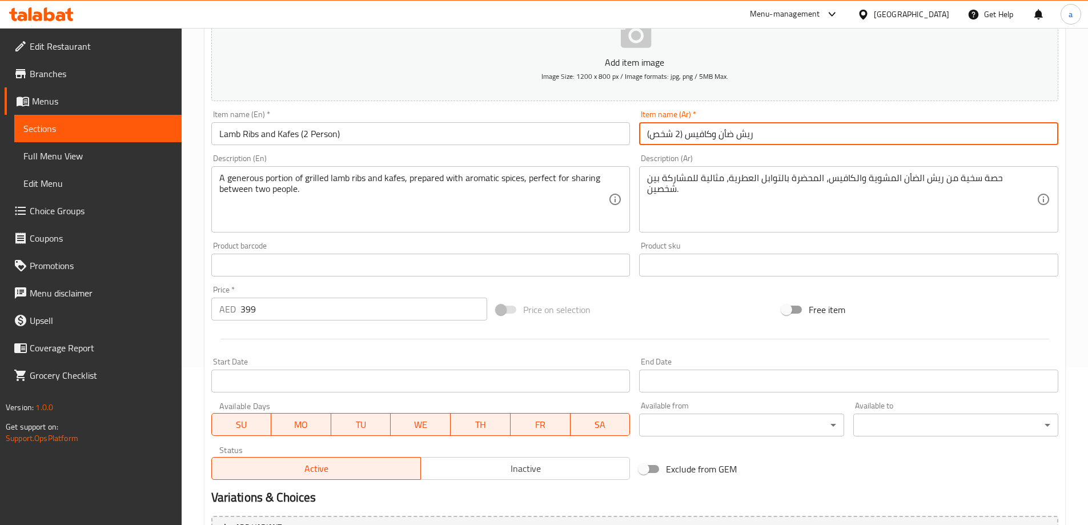
scroll to position [282, 0]
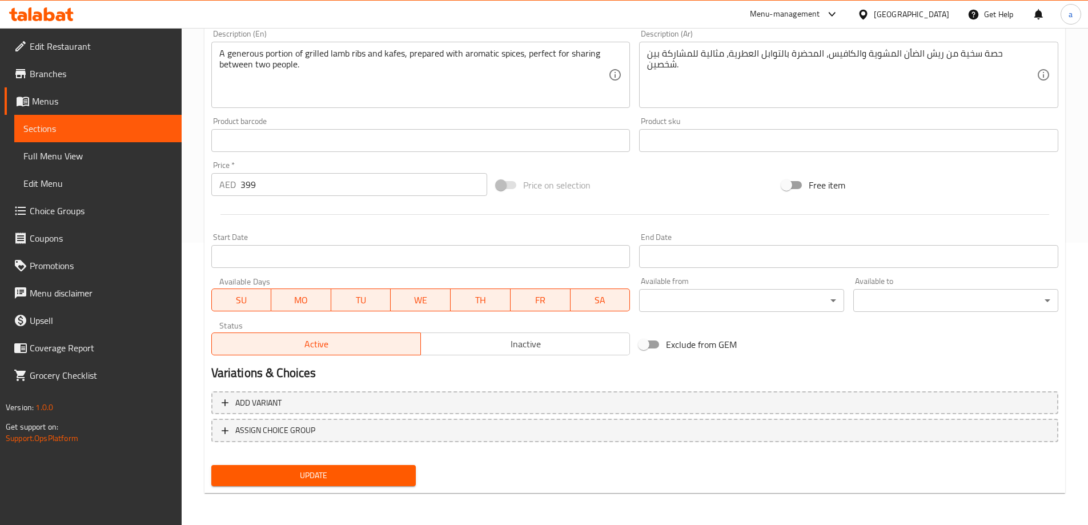
type input "ريش ضأن وكافيس (2 شخص)"
click at [399, 470] on span "Update" at bounding box center [313, 475] width 187 height 14
click at [79, 160] on span "Full Menu View" at bounding box center [97, 156] width 149 height 14
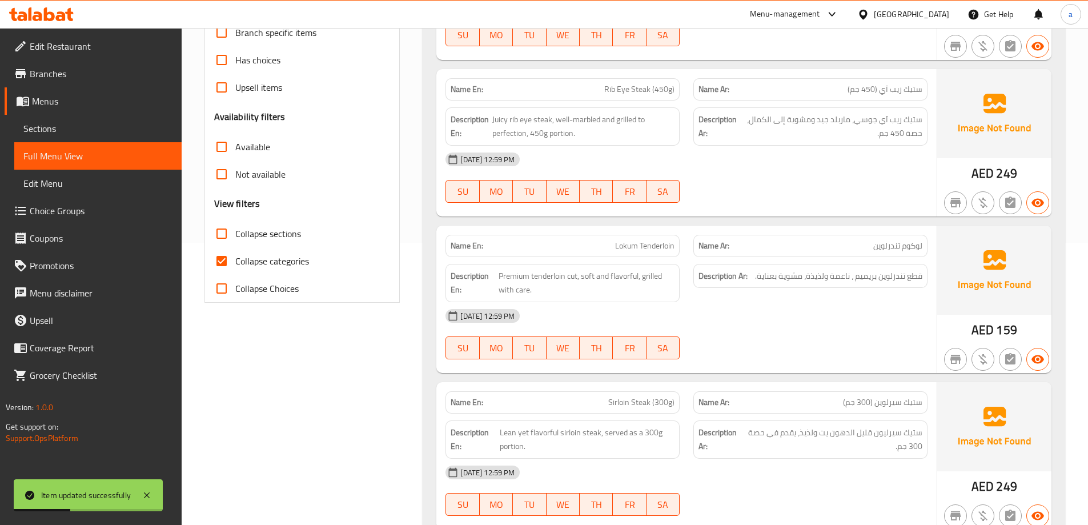
click at [313, 270] on div "Collapse categories" at bounding box center [302, 260] width 176 height 27
click at [305, 264] on span "Collapse categories" at bounding box center [272, 261] width 74 height 14
click at [235, 264] on input "Collapse categories" at bounding box center [221, 260] width 27 height 27
checkbox input "false"
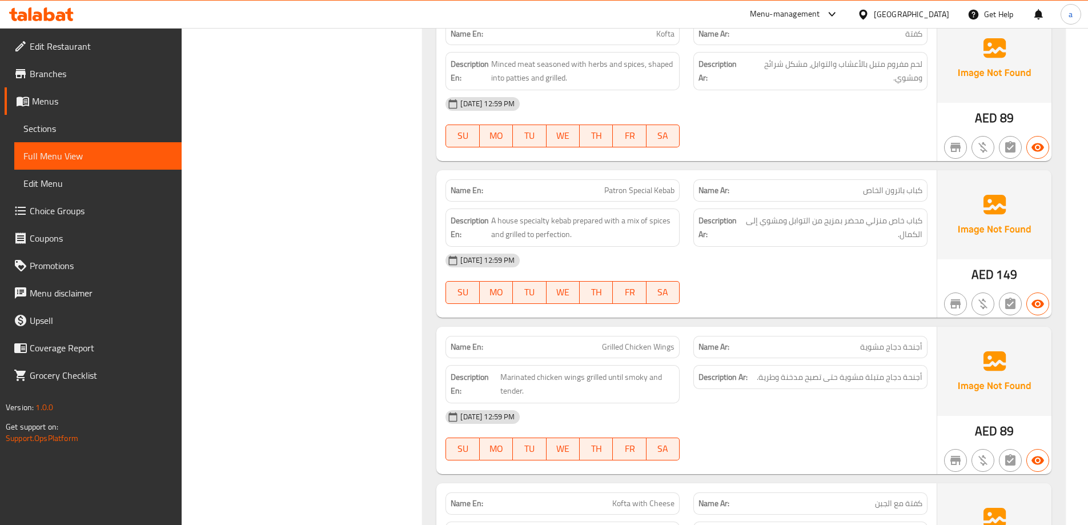
scroll to position [3194, 0]
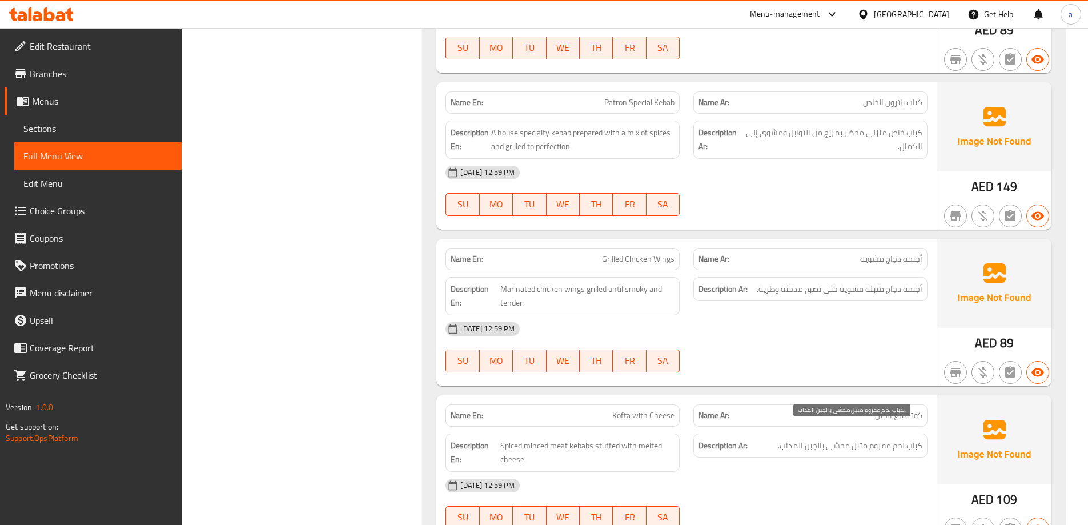
click at [786, 438] on span "كباب لحم مفروم متبل محشي بالجبن المذاب." at bounding box center [850, 445] width 144 height 14
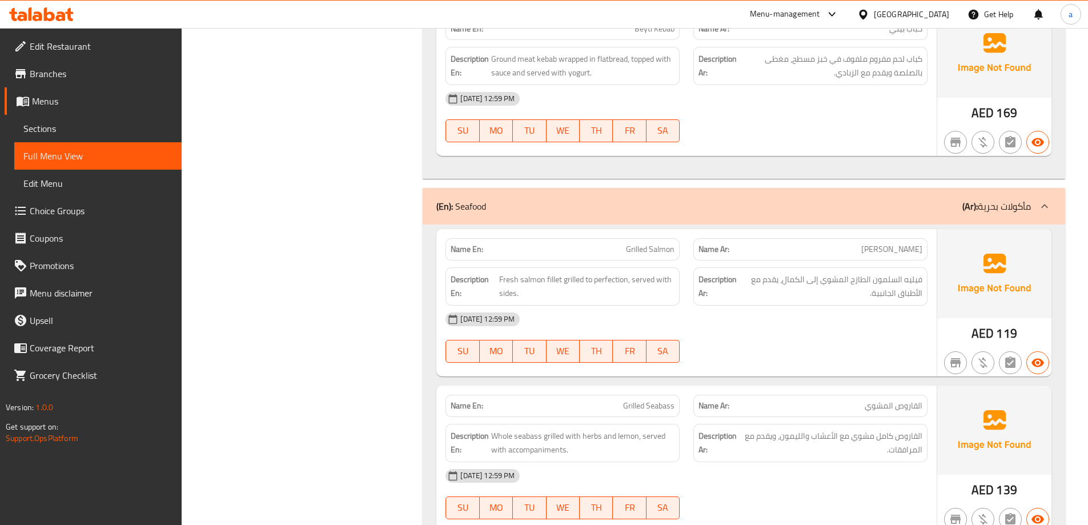
scroll to position [4050, 0]
click at [657, 399] on span "Grilled Seabass" at bounding box center [648, 405] width 51 height 12
copy span "Seabass"
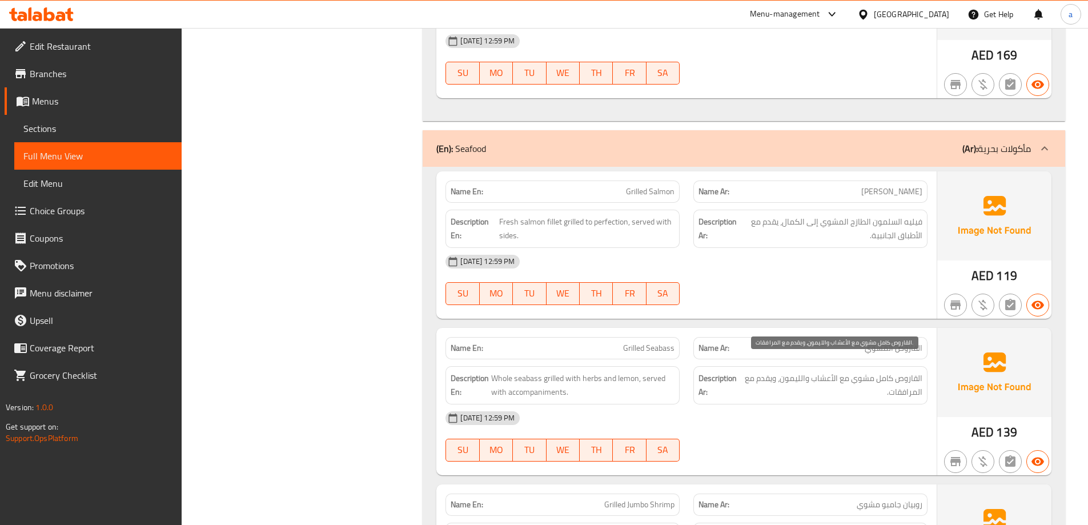
click at [794, 379] on span "القاروص كامل مشوي مع الأعشاب والليمون، ويقدم مع المرافقات." at bounding box center [832, 385] width 180 height 28
click at [787, 424] on div "[DATE] 12:59 PM SU MO TU WE TH FR SA" at bounding box center [686, 436] width 496 height 64
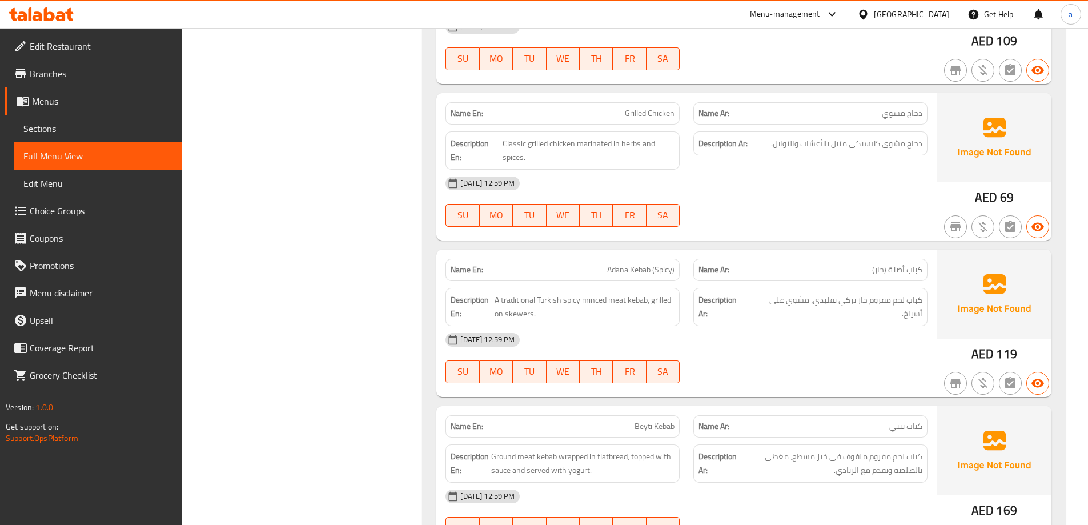
scroll to position [3651, 0]
click at [76, 129] on span "Sections" at bounding box center [97, 129] width 149 height 14
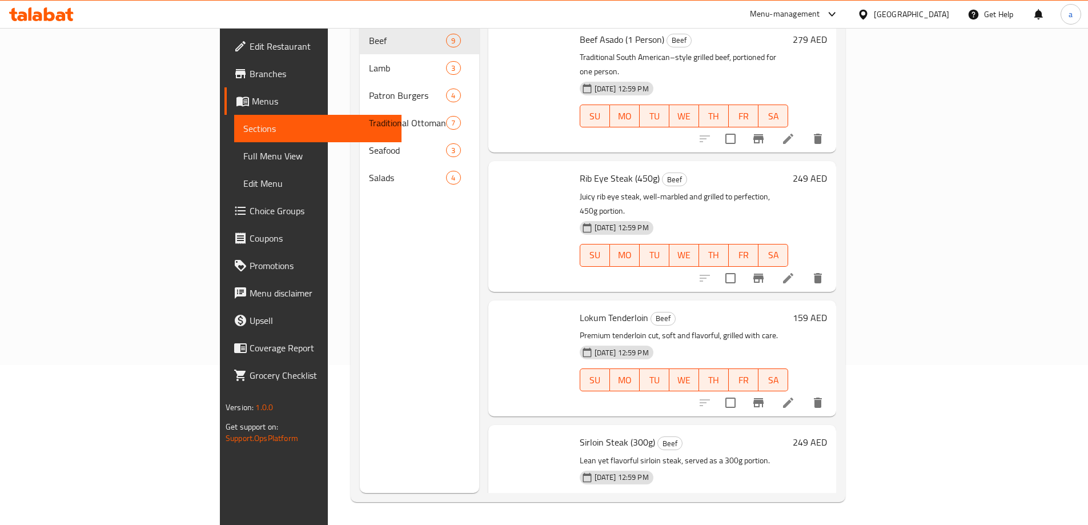
scroll to position [160, 0]
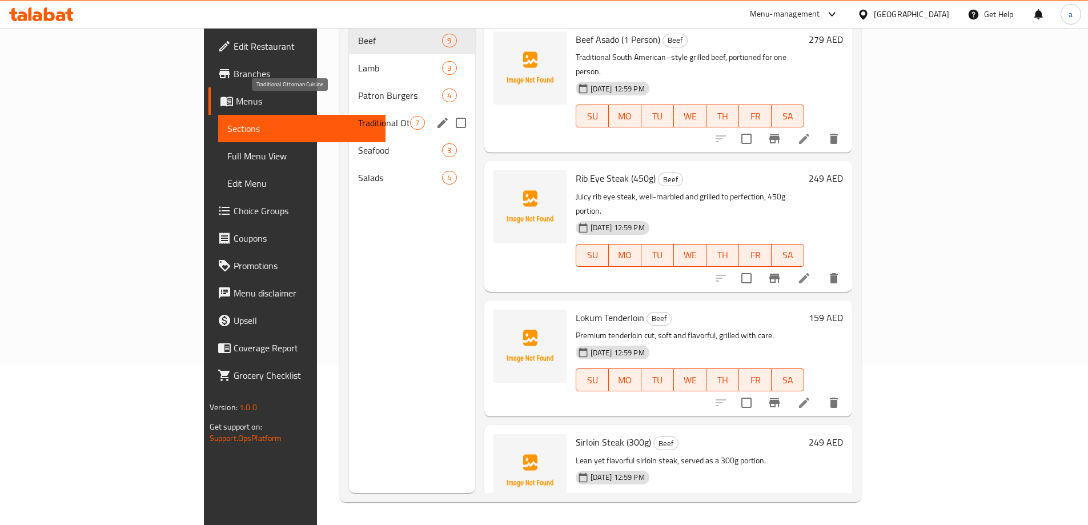
click at [358, 116] on span "Traditional Ottoman Cuisine" at bounding box center [384, 123] width 52 height 14
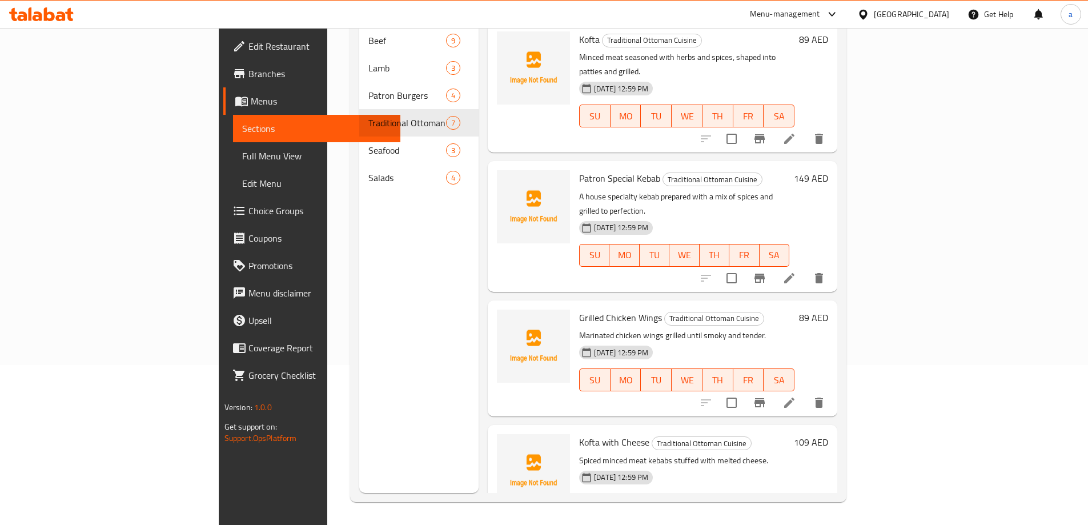
scroll to position [228, 0]
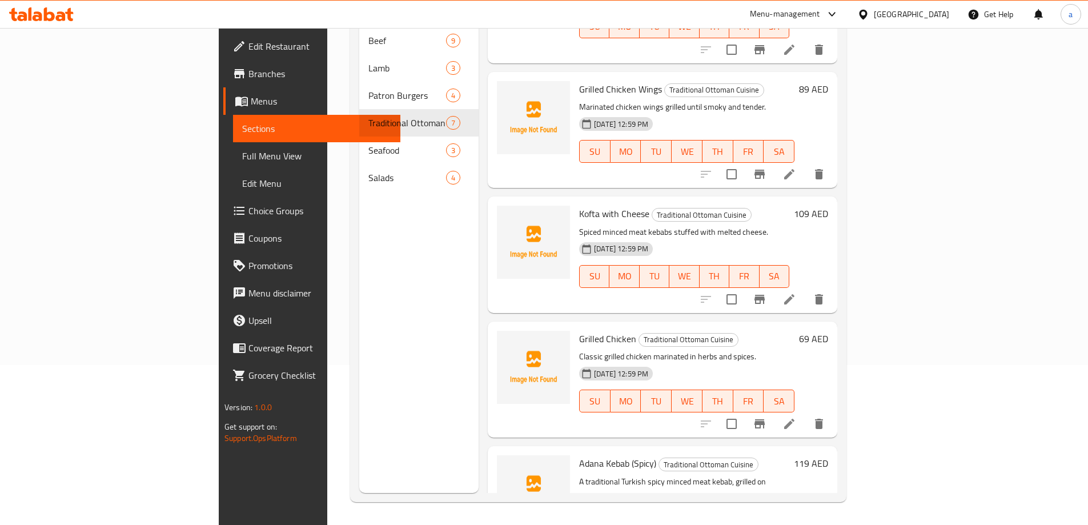
click at [805, 289] on li at bounding box center [789, 299] width 32 height 21
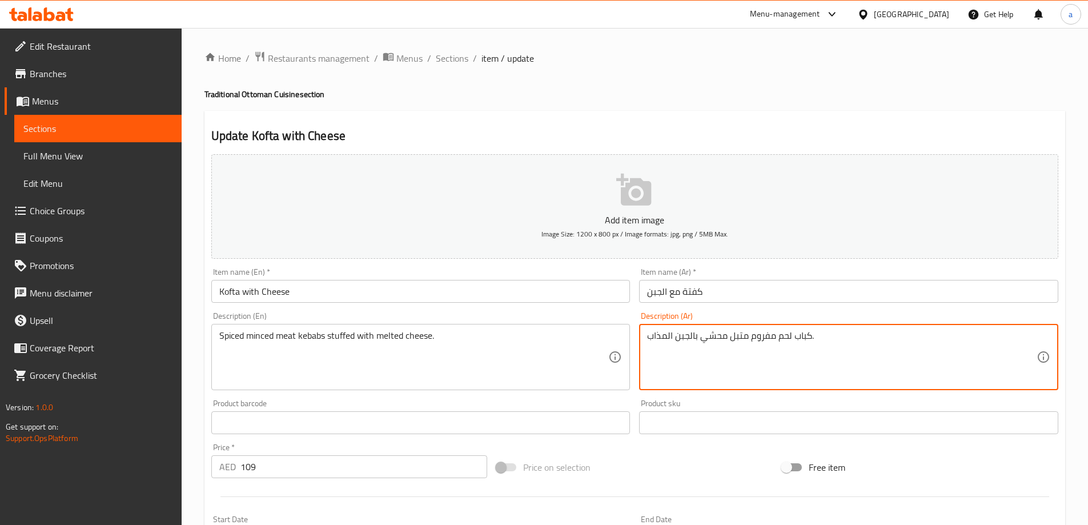
drag, startPoint x: 656, startPoint y: 337, endPoint x: 667, endPoint y: 341, distance: 11.6
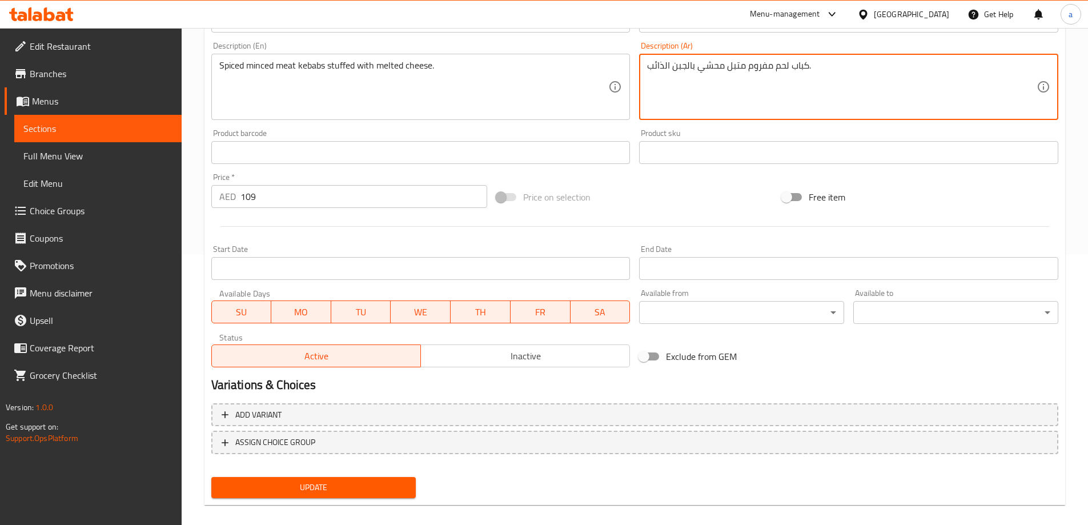
scroll to position [282, 0]
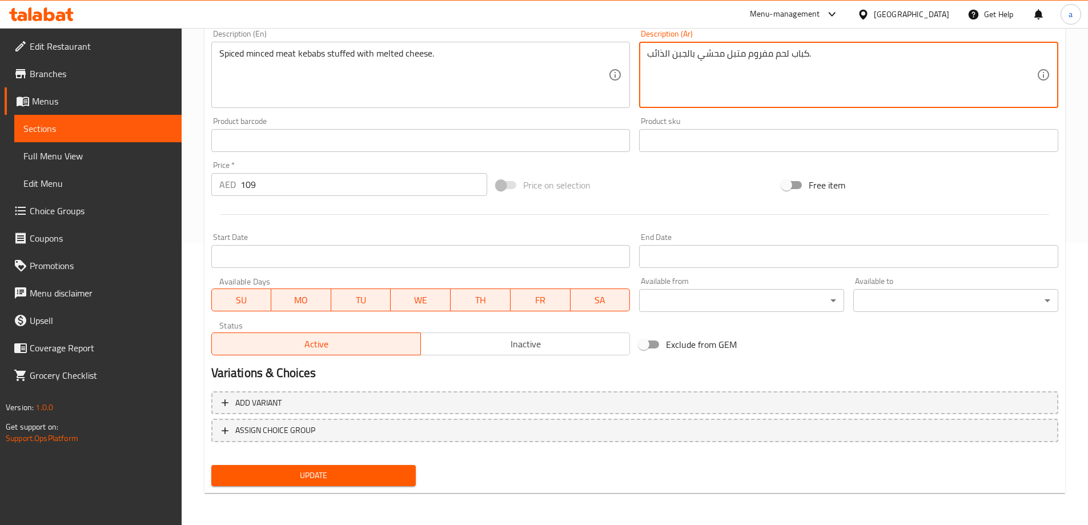
type textarea "كباب لحم مفروم متبل محشي بالجبن الذائب."
click at [393, 466] on button "Update" at bounding box center [313, 475] width 205 height 21
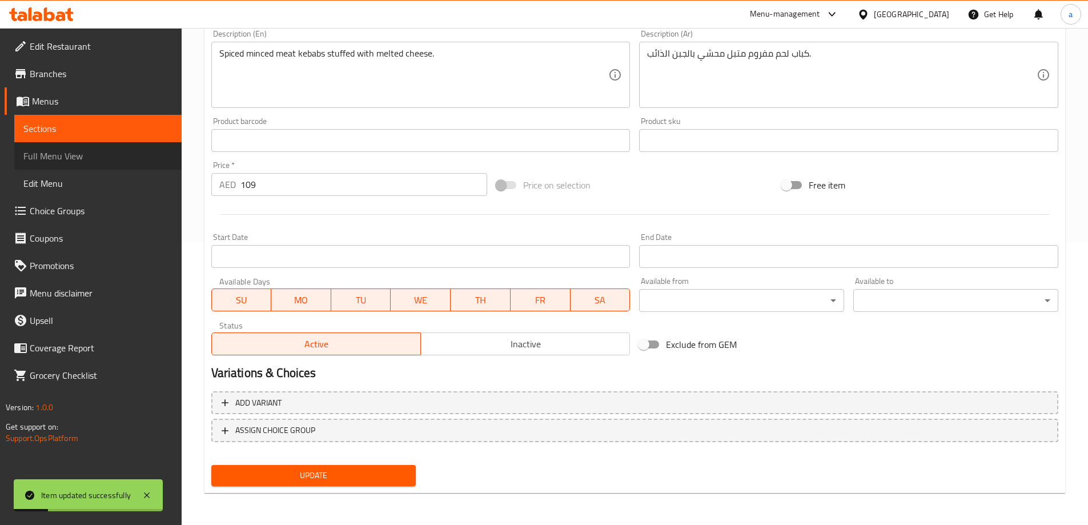
click at [91, 152] on span "Full Menu View" at bounding box center [97, 156] width 149 height 14
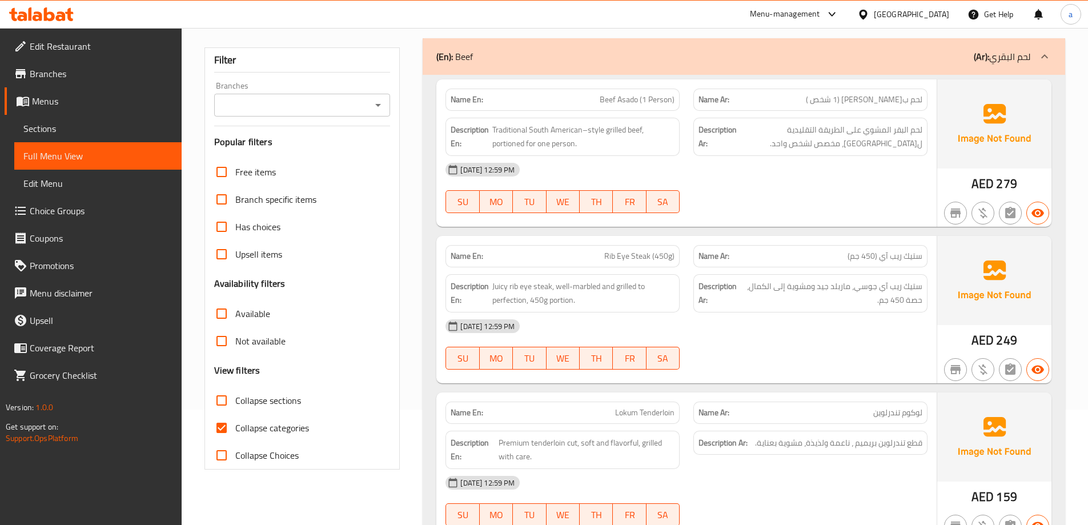
scroll to position [168, 0]
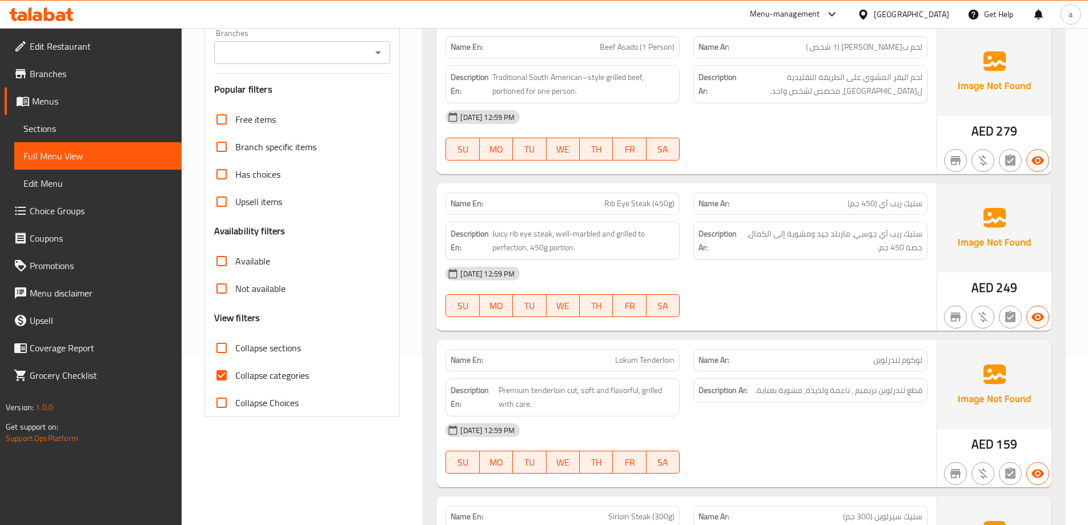
click at [285, 371] on span "Collapse categories" at bounding box center [272, 375] width 74 height 14
click at [235, 371] on input "Collapse categories" at bounding box center [221, 374] width 27 height 27
checkbox input "false"
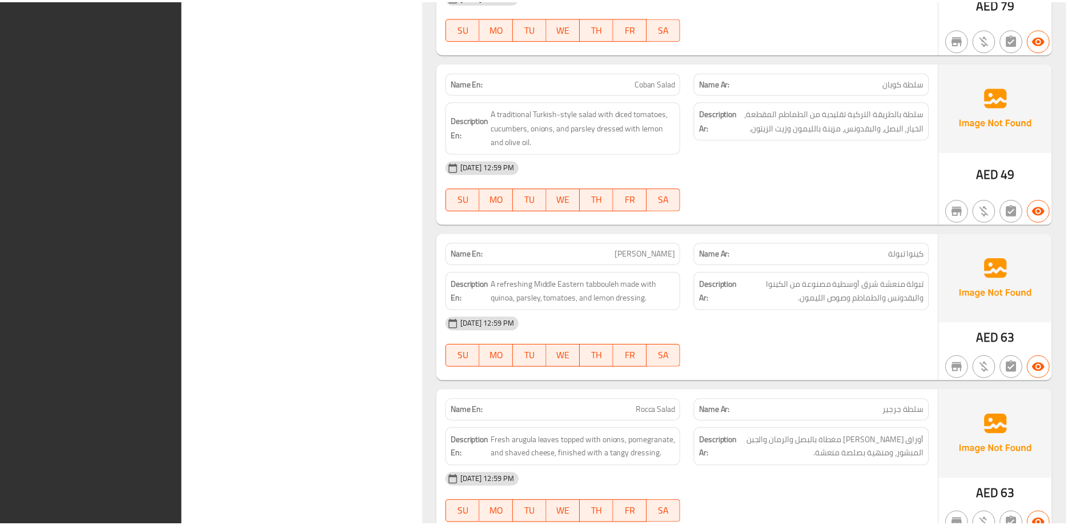
scroll to position [4963, 0]
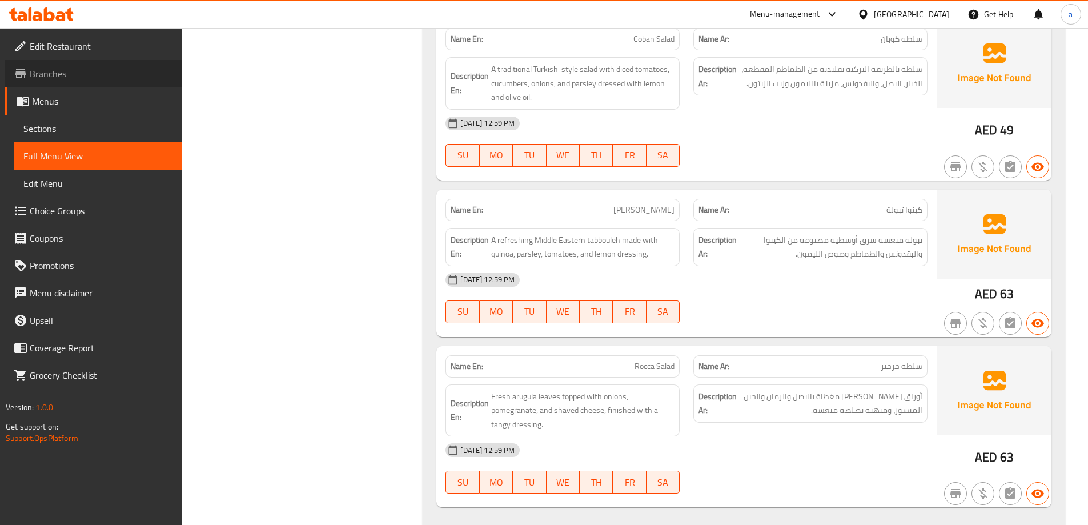
click at [87, 66] on link "Branches" at bounding box center [93, 73] width 177 height 27
